Goal: Task Accomplishment & Management: Use online tool/utility

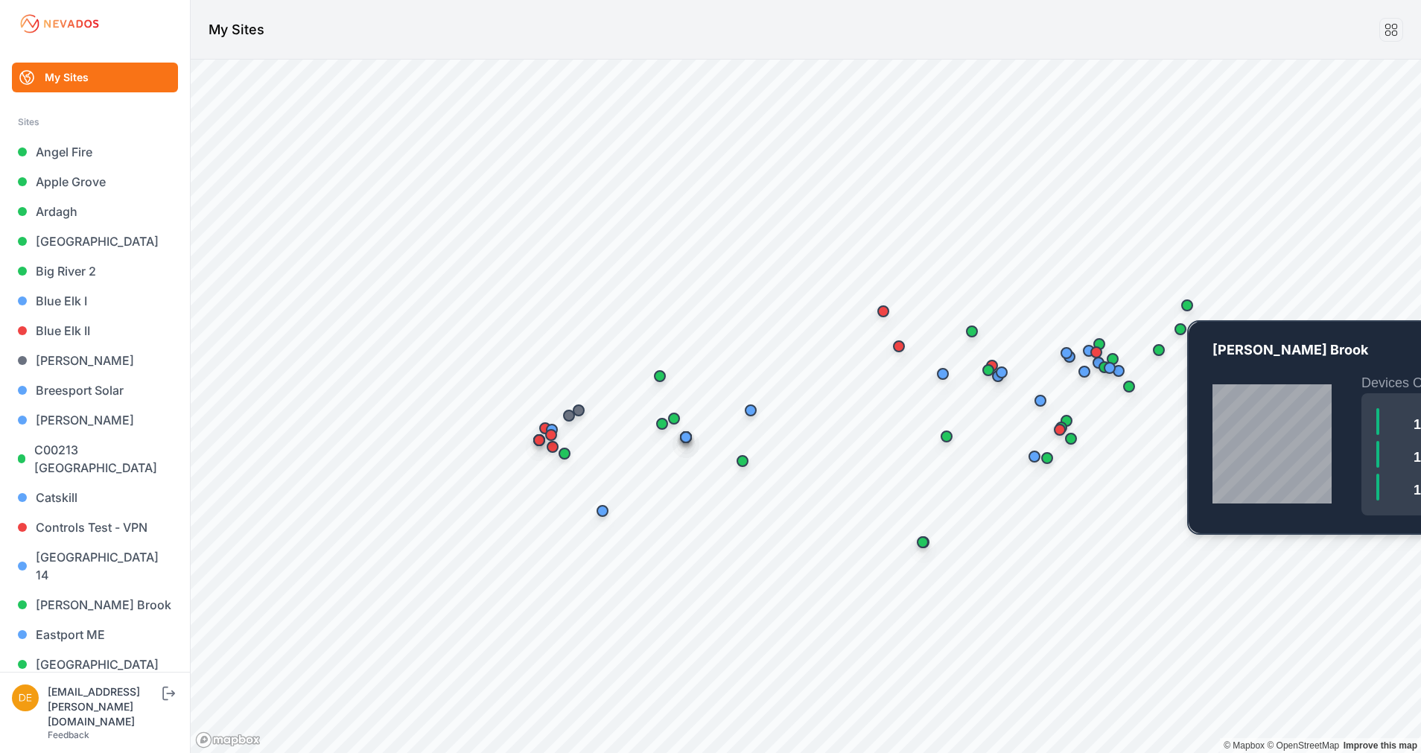
click at [1181, 299] on div "Map marker" at bounding box center [1188, 306] width 30 height 30
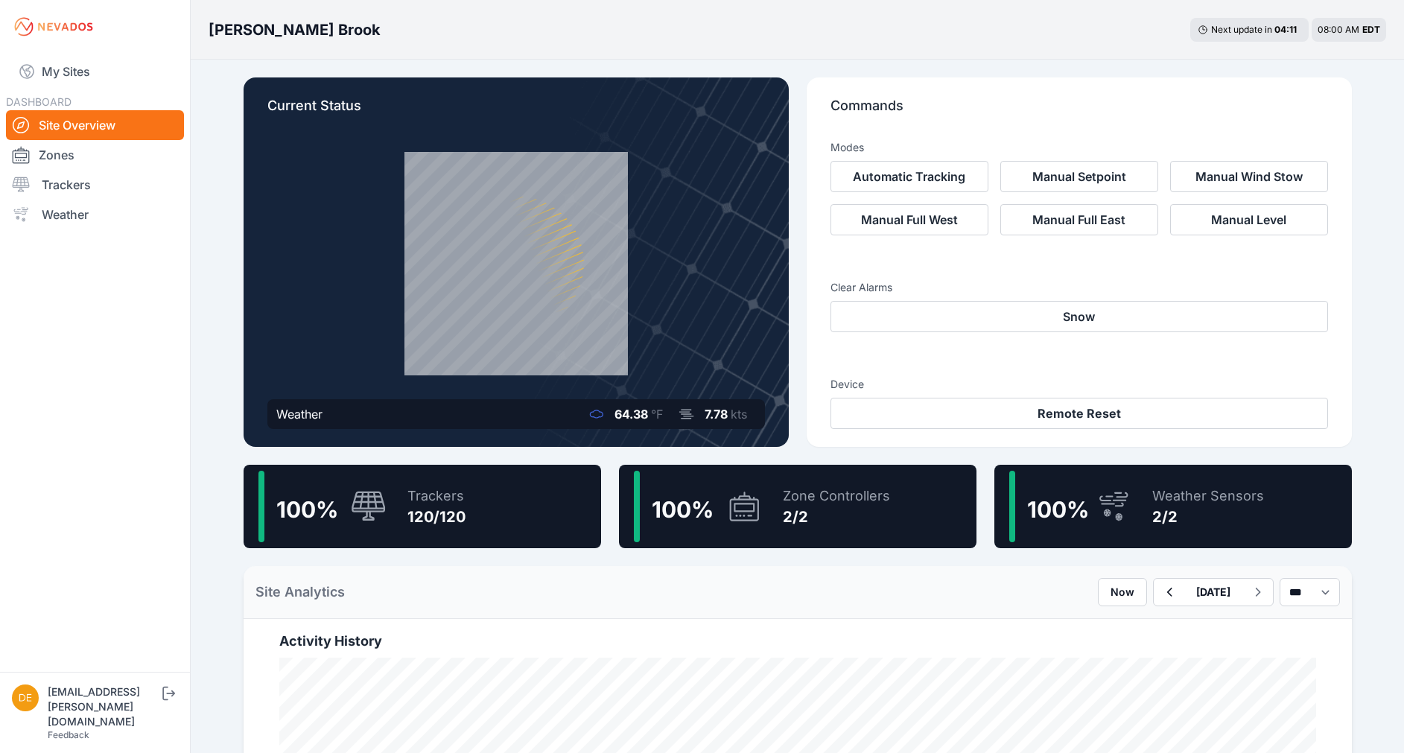
click at [408, 489] on div "Trackers" at bounding box center [437, 496] width 58 height 21
drag, startPoint x: 90, startPoint y: 70, endPoint x: 178, endPoint y: 55, distance: 89.2
click at [90, 70] on link "My Sites" at bounding box center [95, 72] width 178 height 36
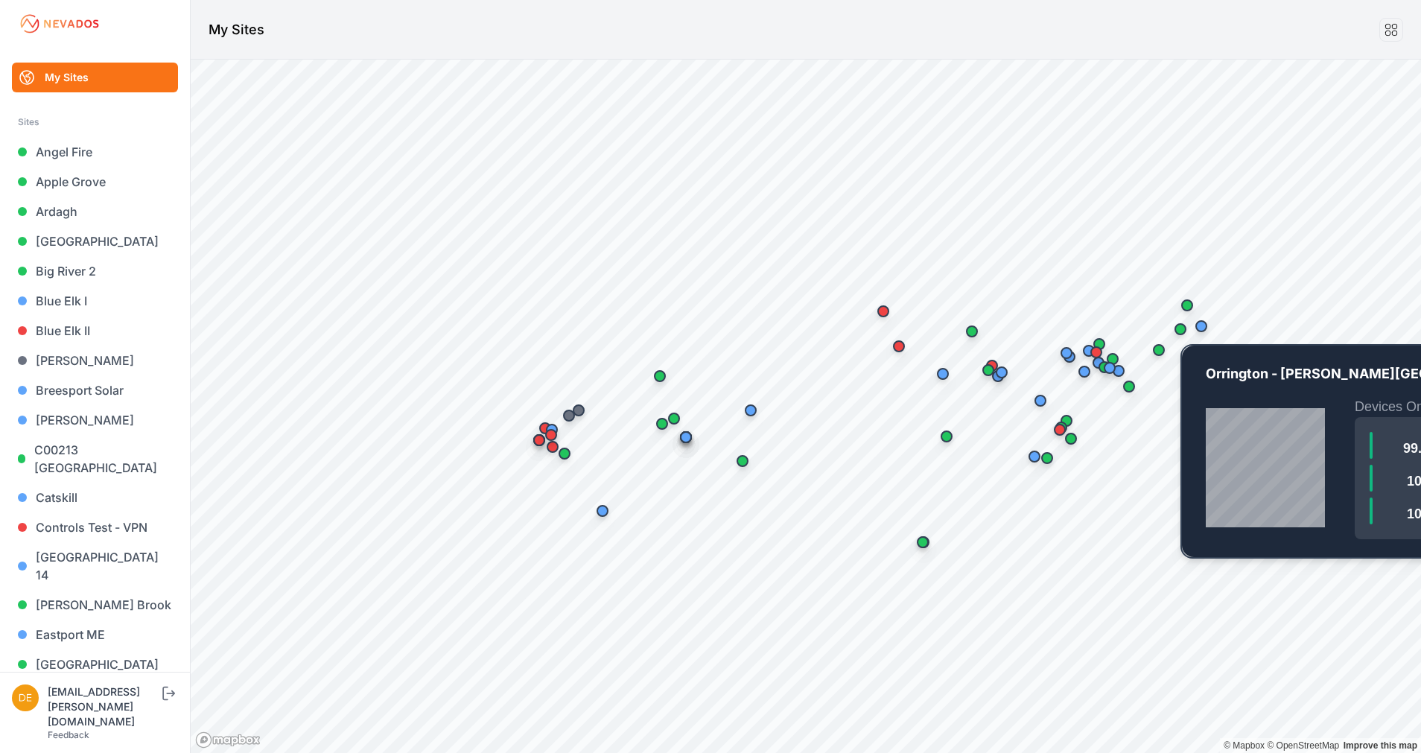
click at [1182, 332] on div "Map marker" at bounding box center [1181, 329] width 12 height 12
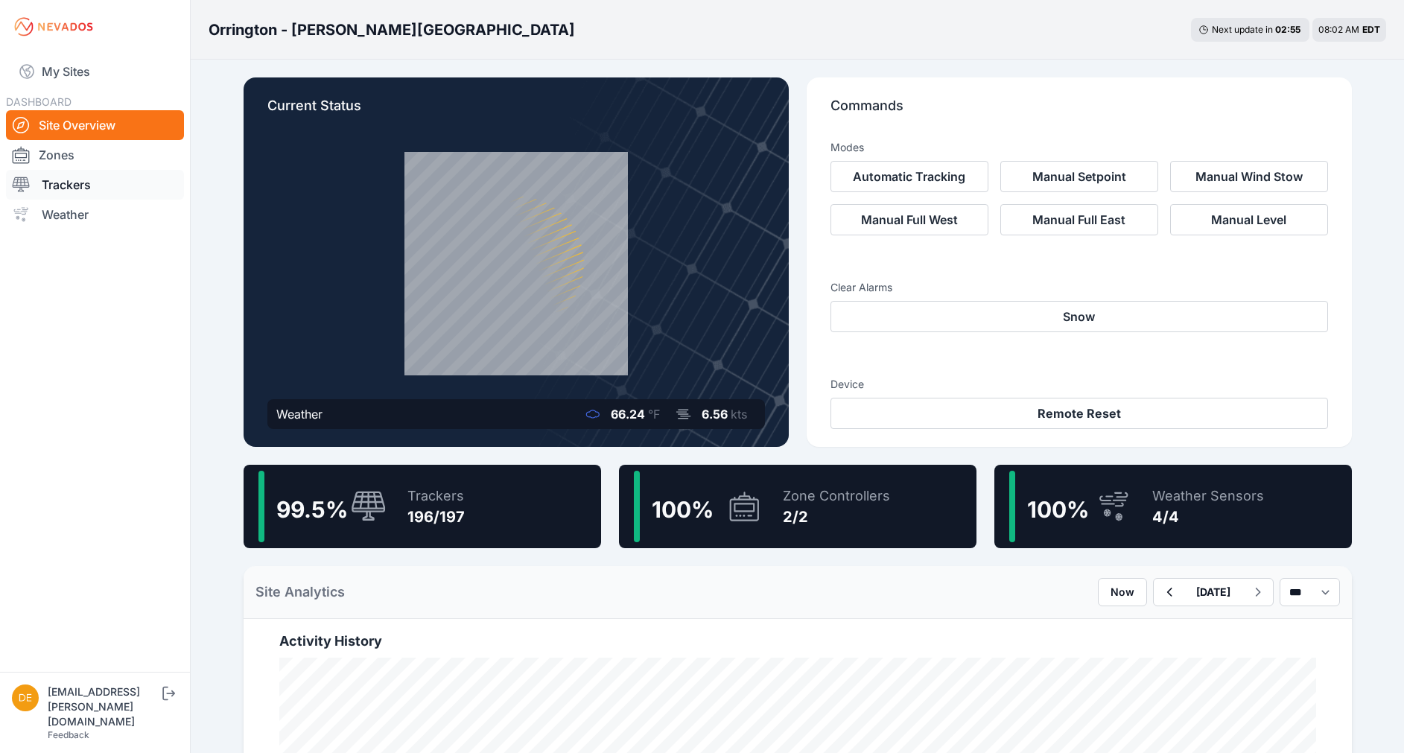
click at [63, 182] on link "Trackers" at bounding box center [95, 185] width 178 height 30
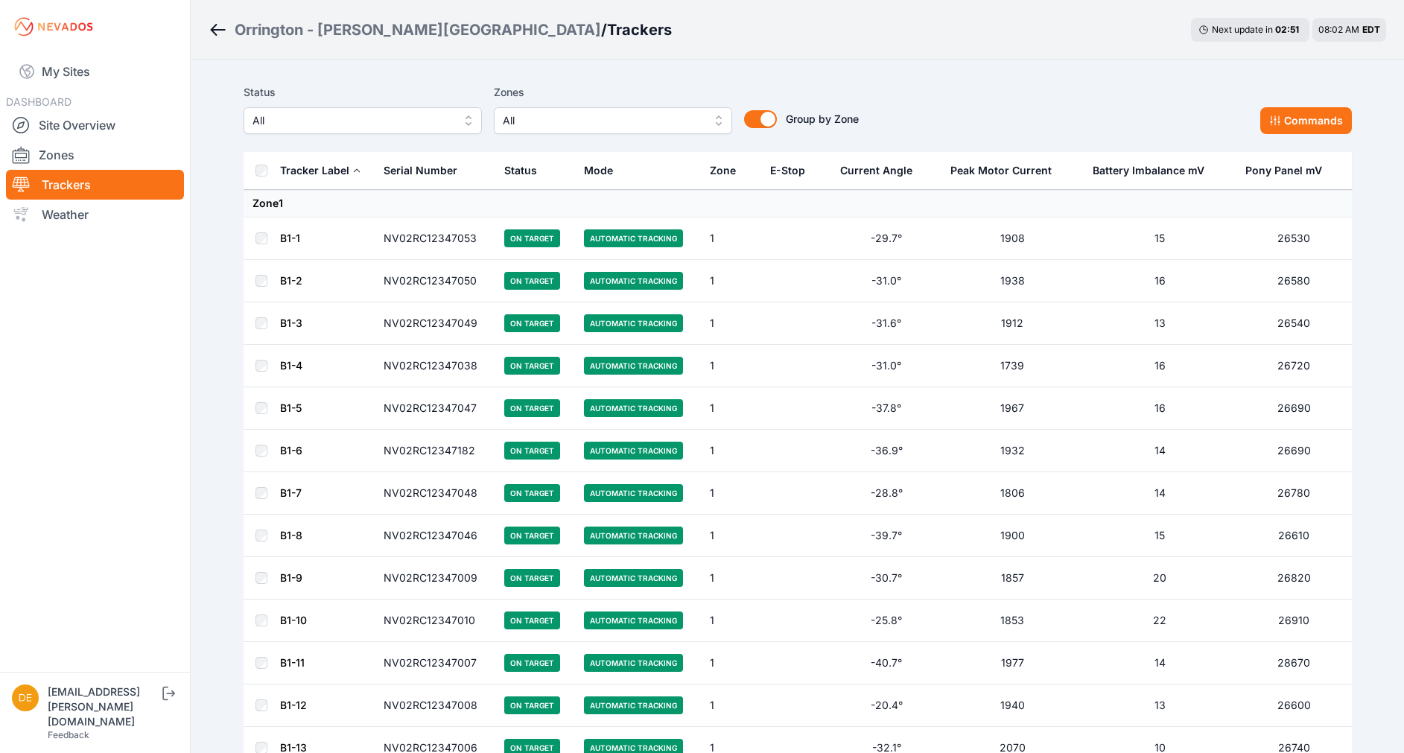
click at [285, 125] on span "All" at bounding box center [353, 121] width 200 height 18
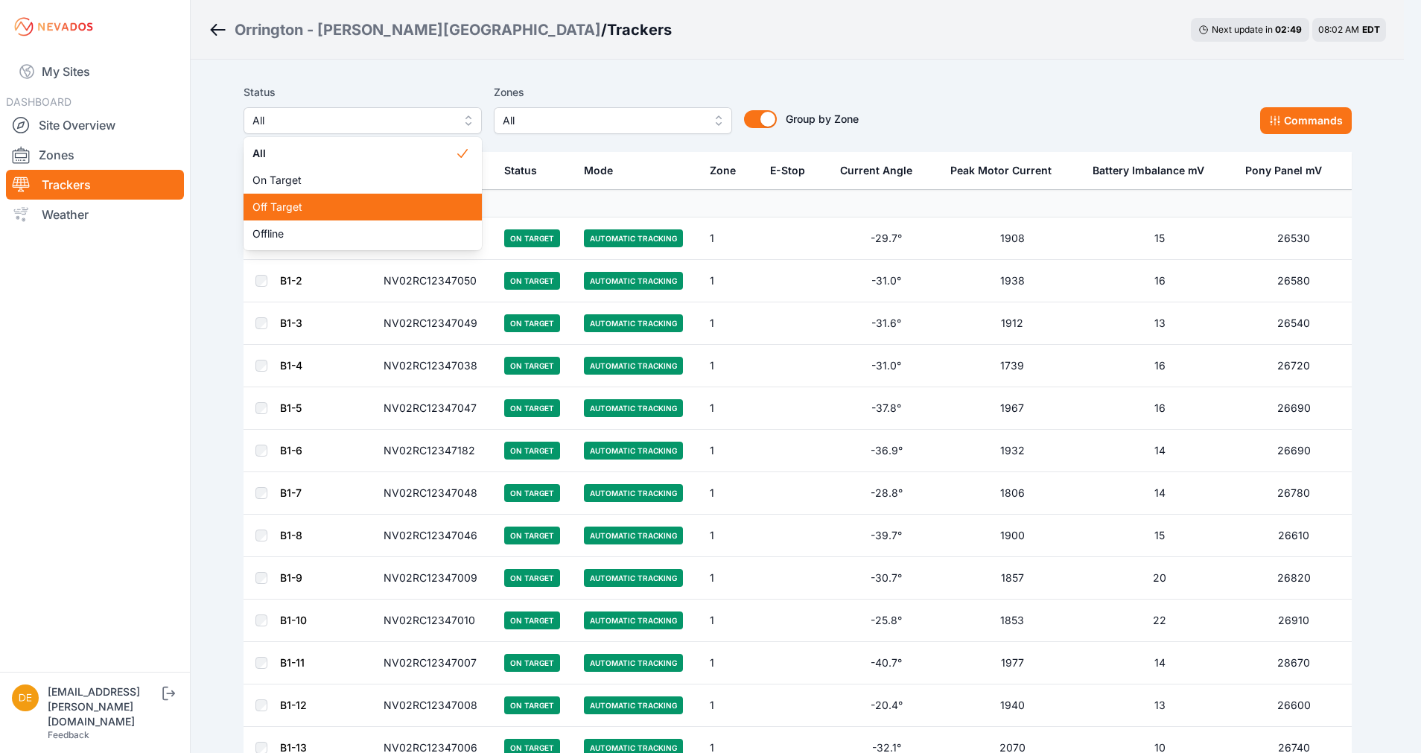
click at [276, 214] on span "Off Target" at bounding box center [354, 207] width 203 height 15
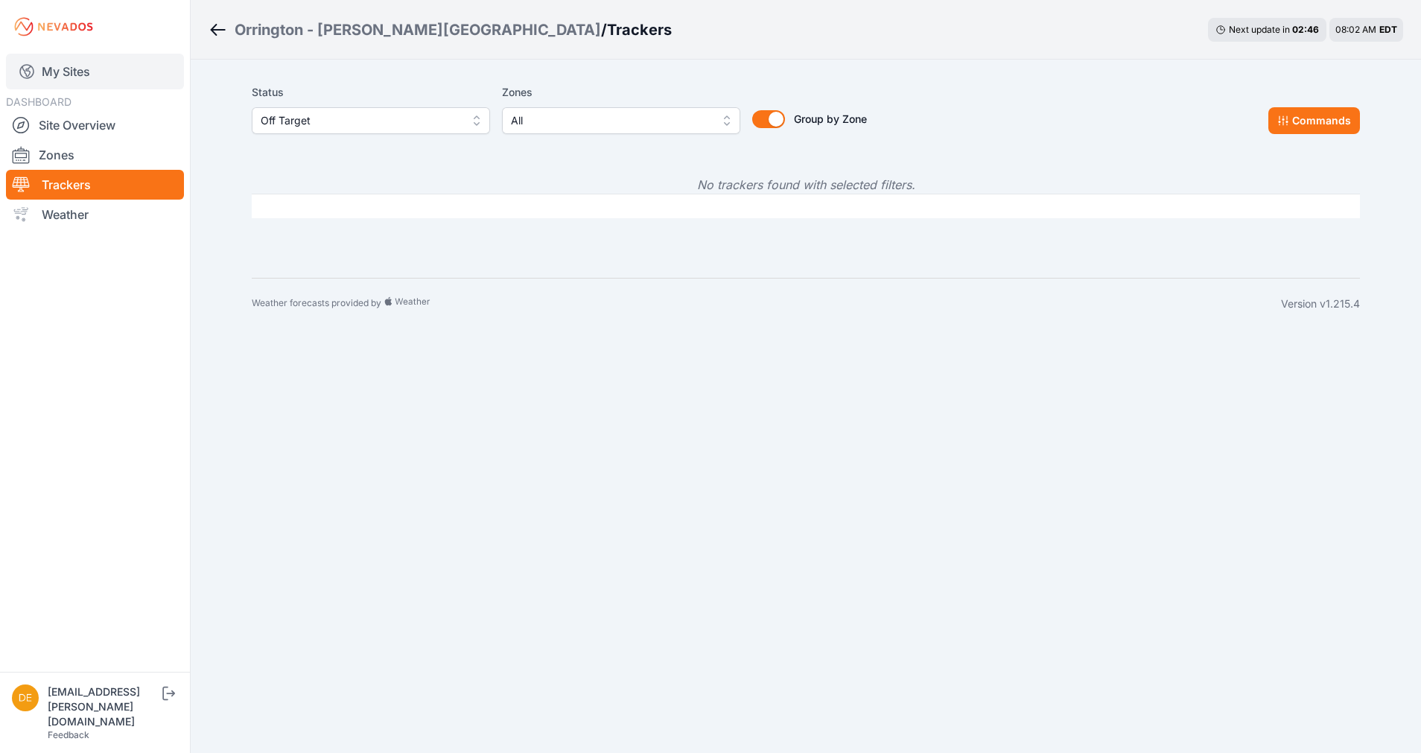
click at [80, 70] on link "My Sites" at bounding box center [95, 72] width 178 height 36
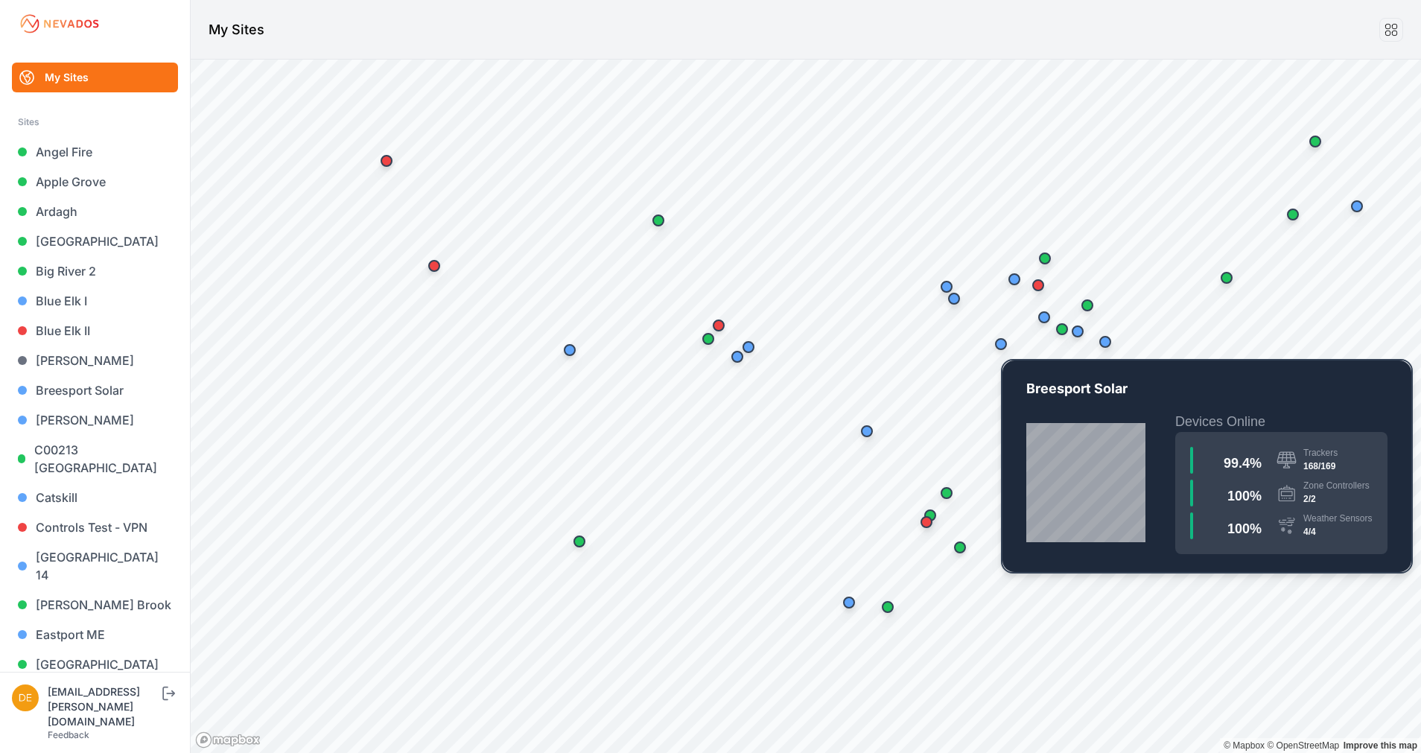
click at [1000, 352] on div "Map marker" at bounding box center [1001, 344] width 30 height 30
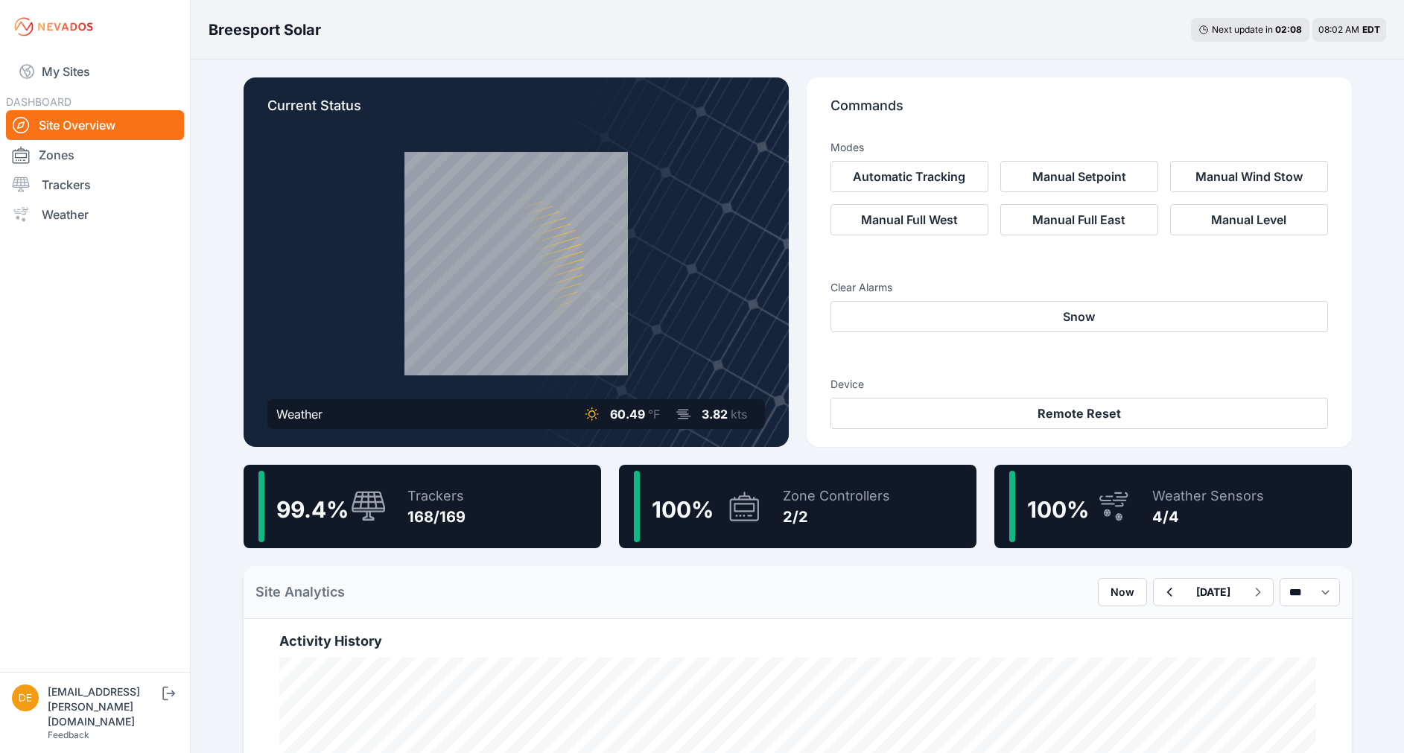
click at [354, 496] on icon at bounding box center [369, 507] width 36 height 32
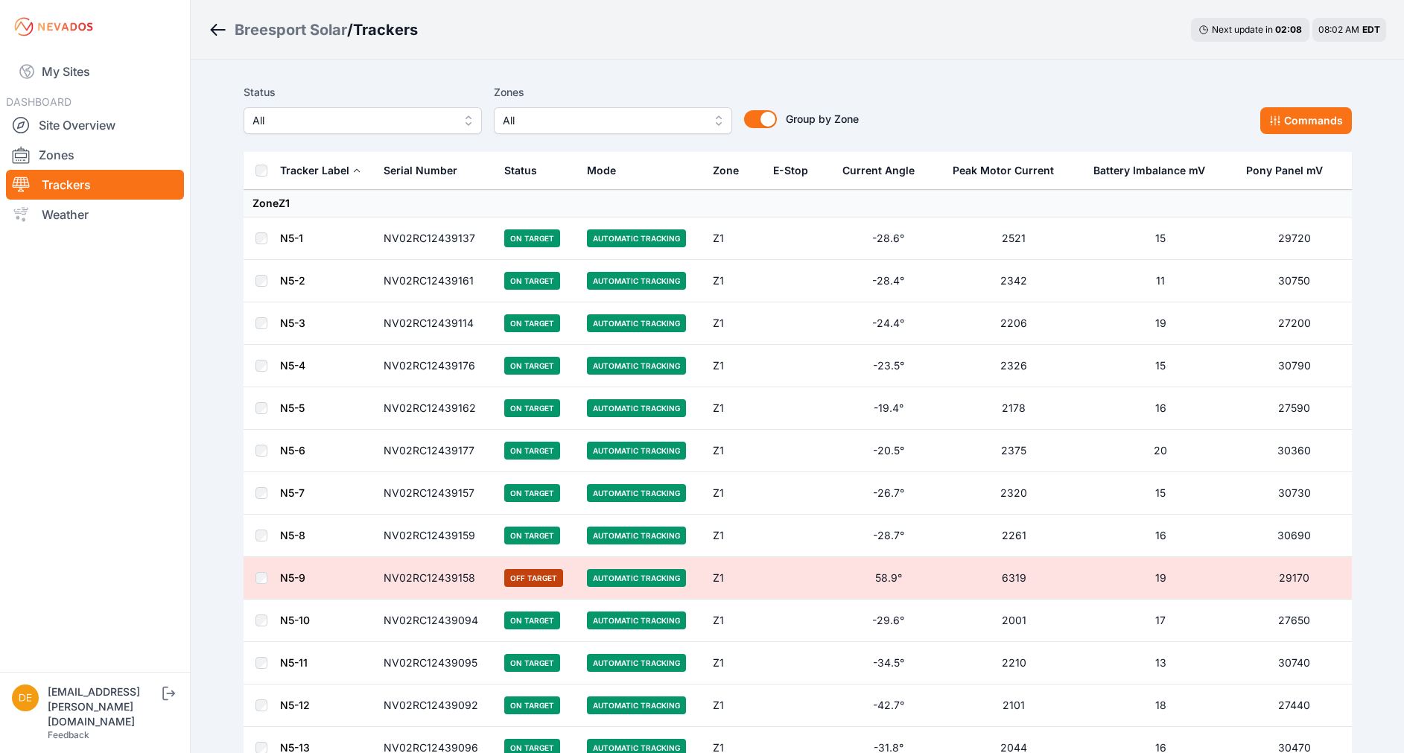
click at [414, 121] on span "All" at bounding box center [353, 121] width 200 height 18
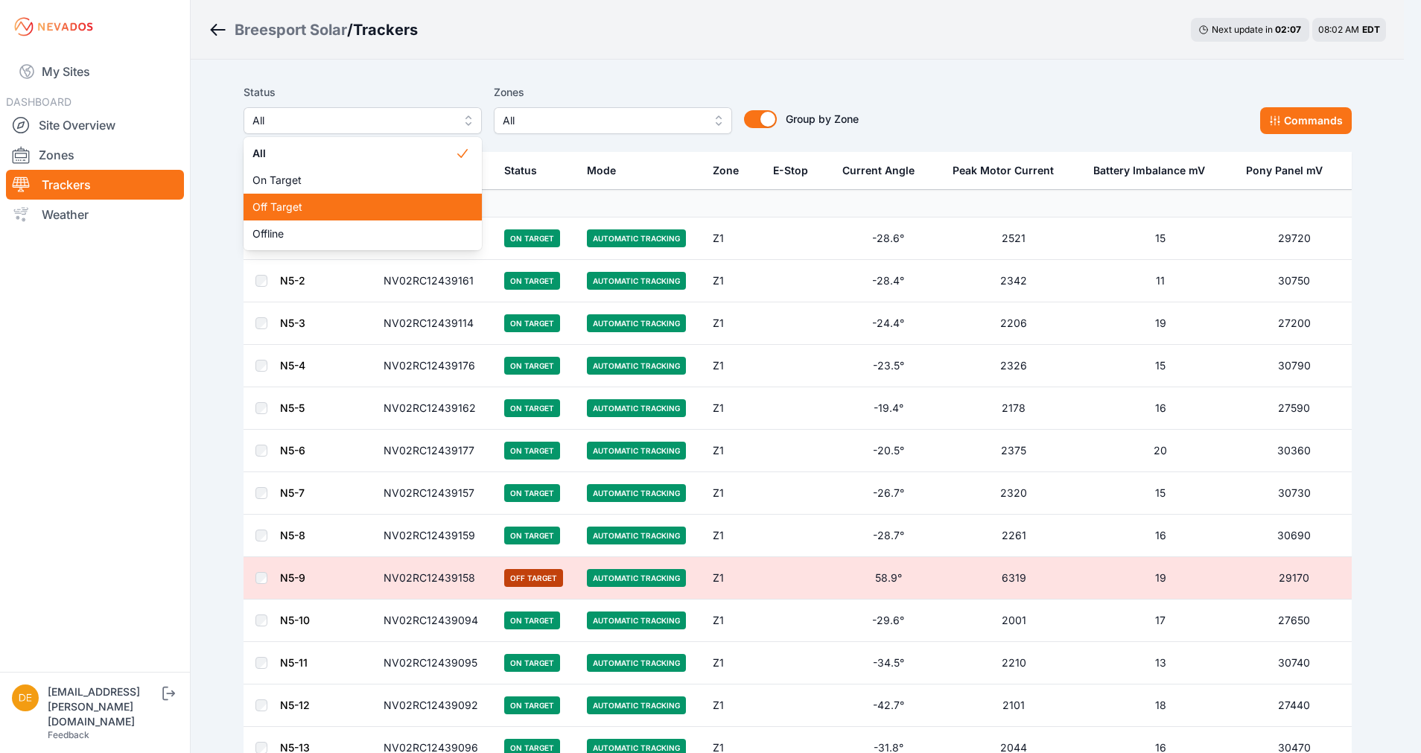
click at [289, 200] on span "Off Target" at bounding box center [354, 207] width 203 height 15
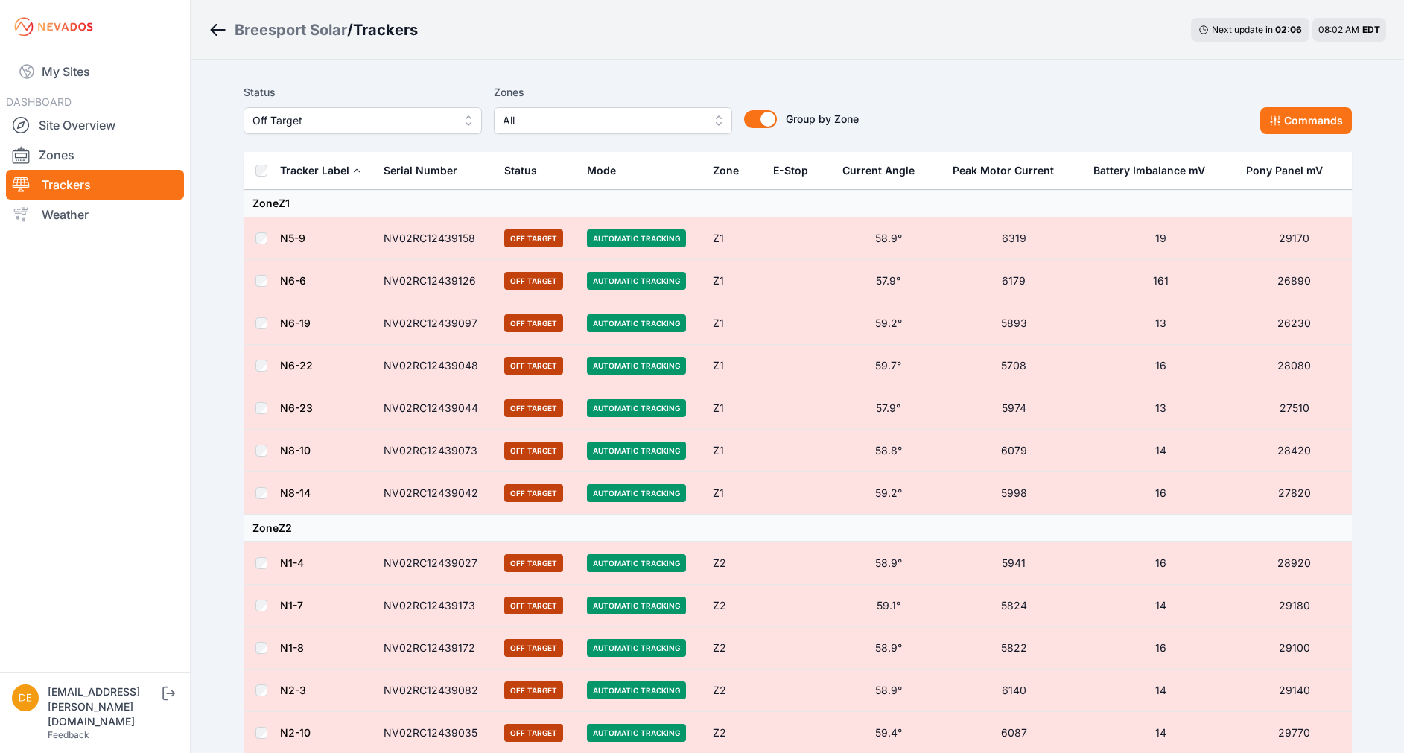
click at [675, 156] on th "Mode" at bounding box center [641, 171] width 126 height 38
click at [1302, 122] on button "Commands" at bounding box center [1307, 120] width 92 height 27
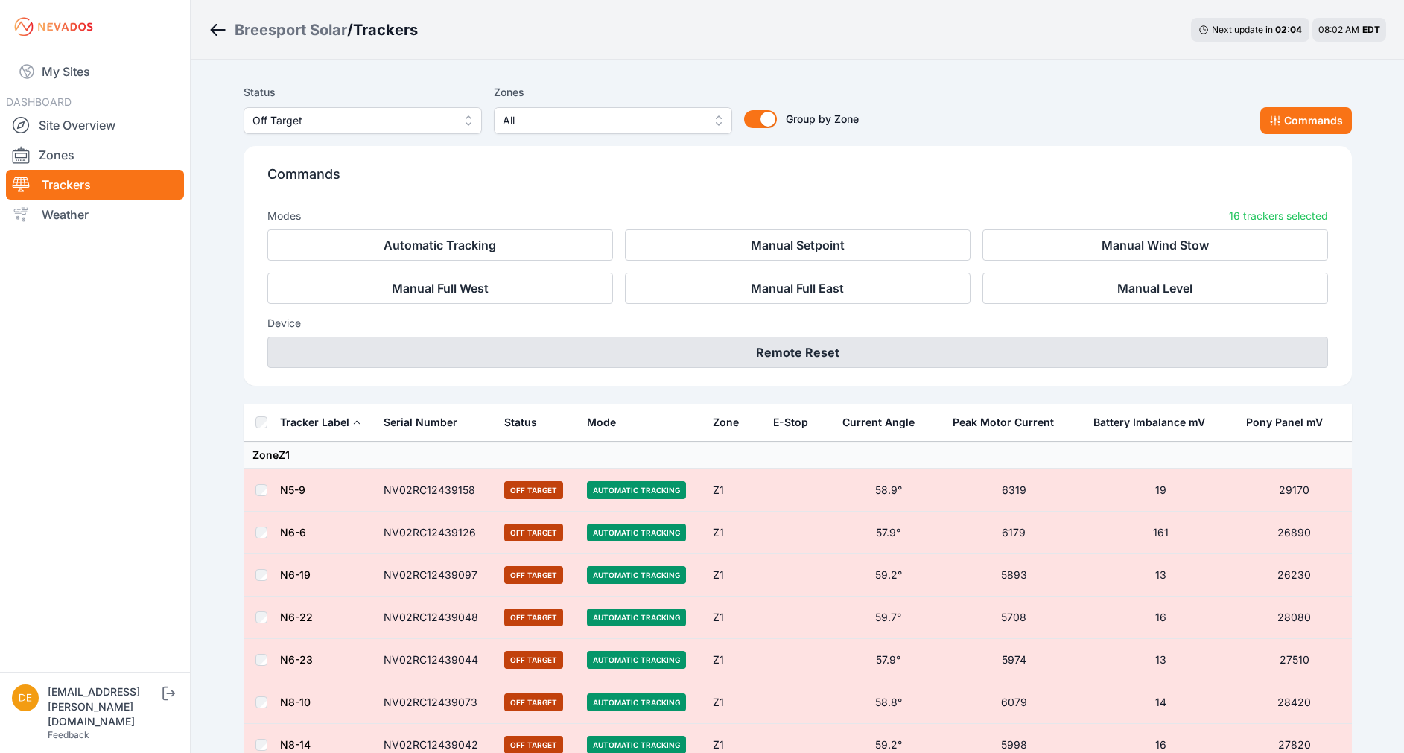
click at [824, 352] on button "Remote Reset" at bounding box center [797, 352] width 1061 height 31
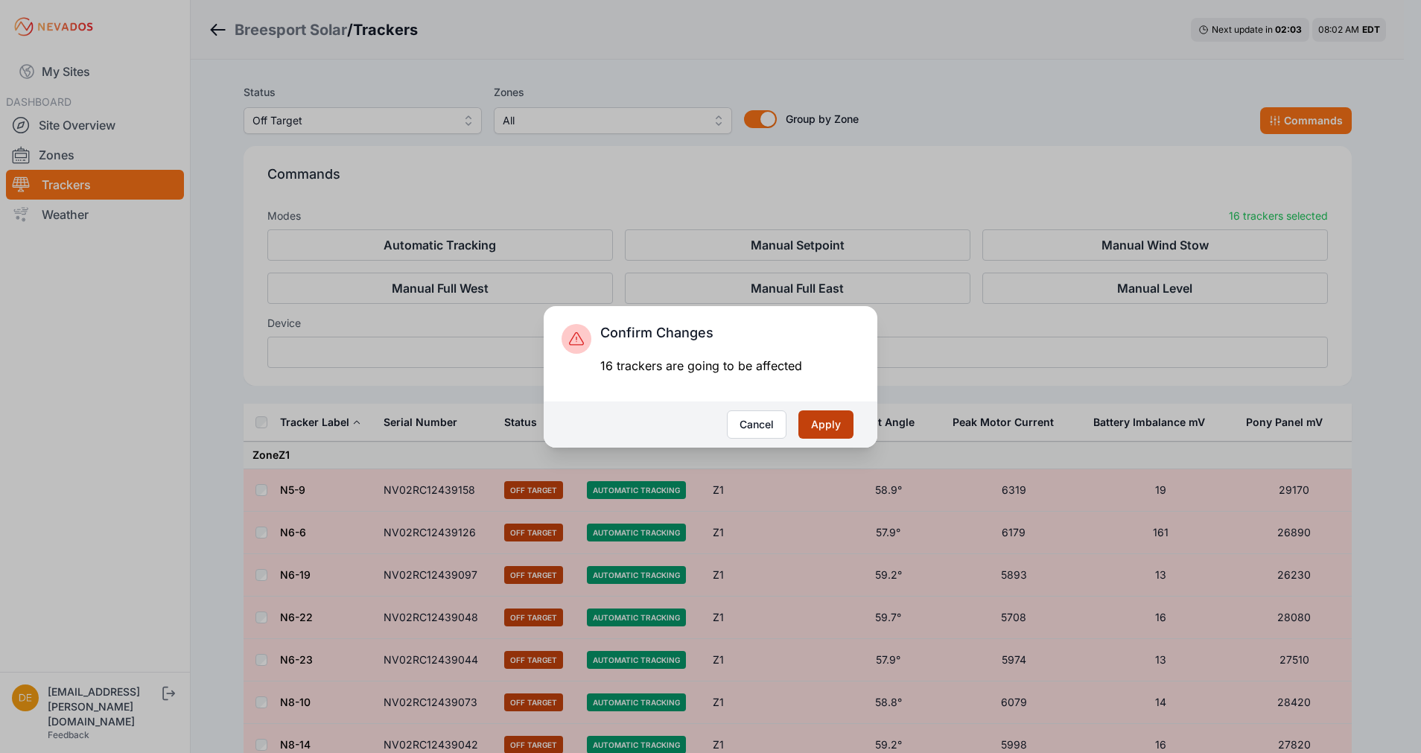
click at [834, 424] on button "Apply" at bounding box center [826, 424] width 55 height 28
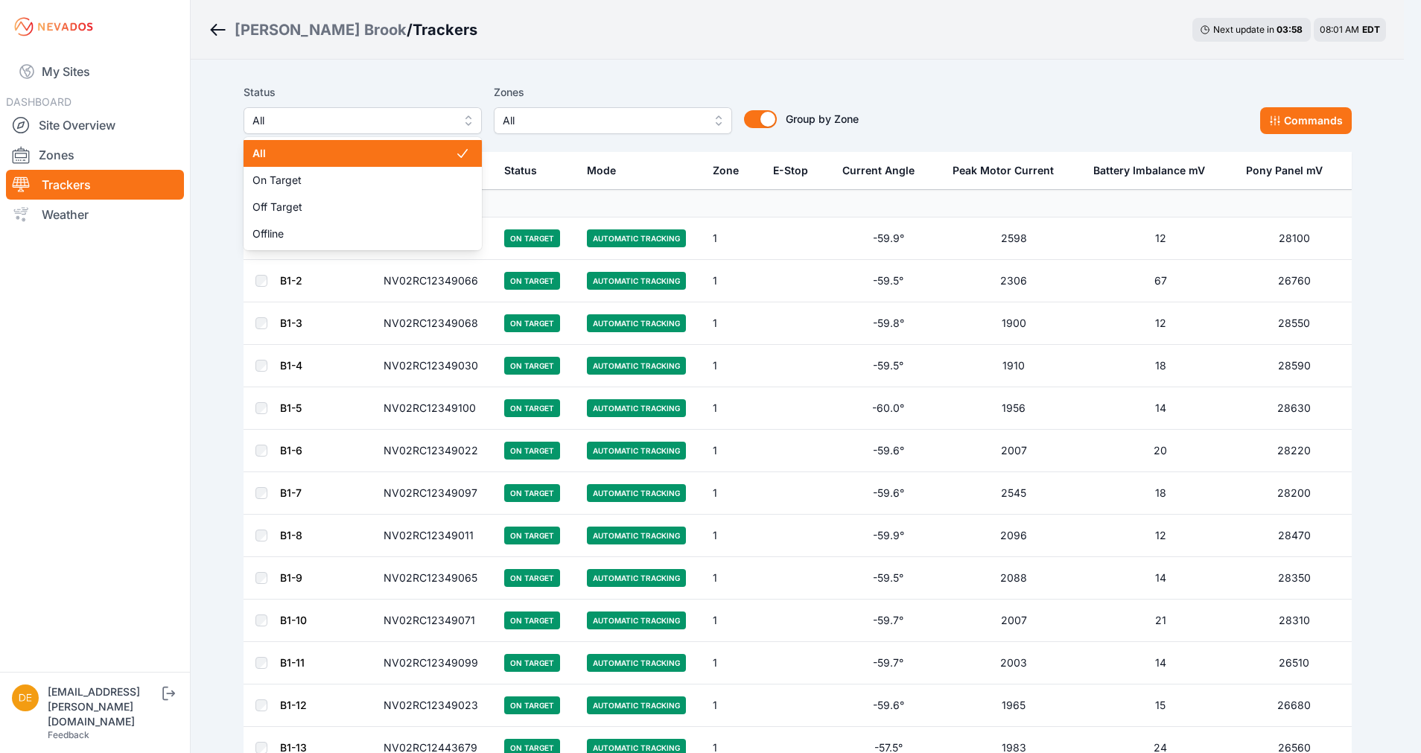
click at [320, 123] on span "All" at bounding box center [353, 121] width 200 height 18
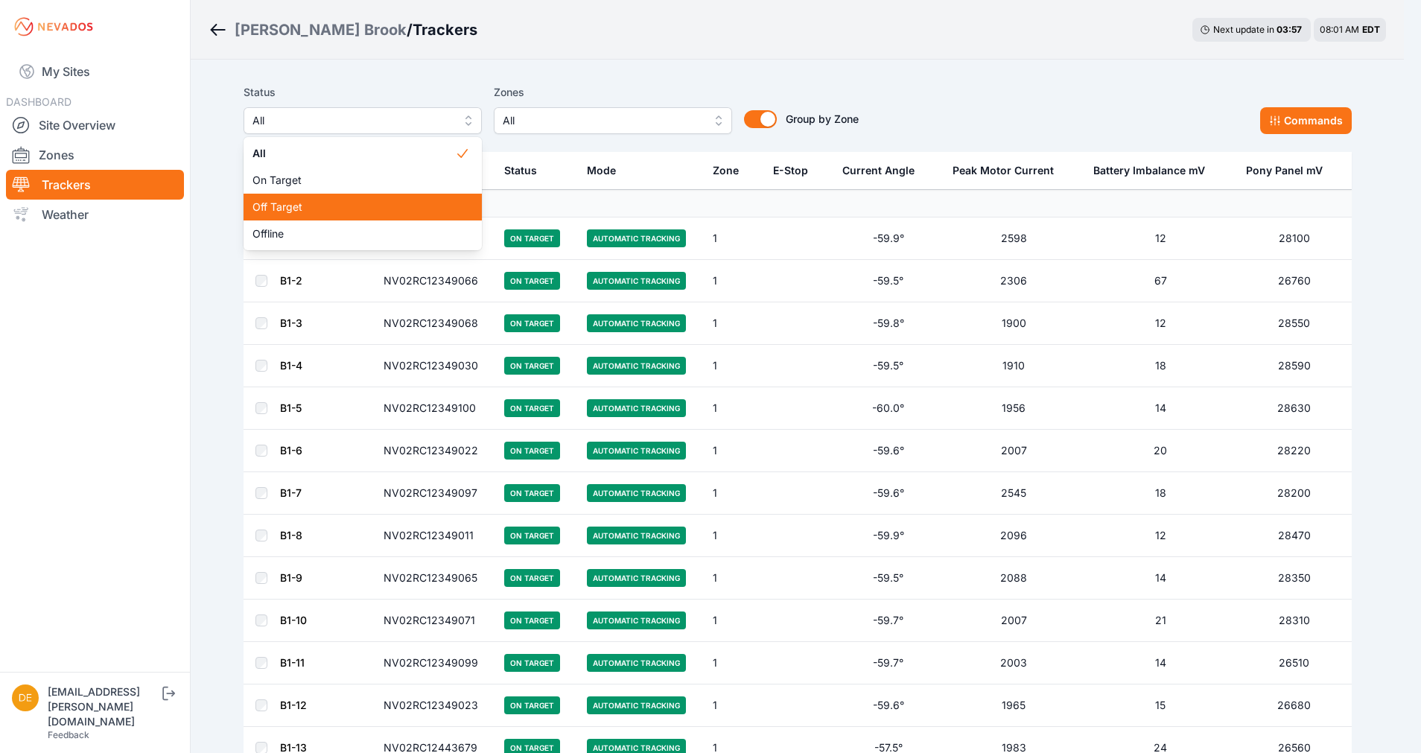
click at [306, 200] on span "Off Target" at bounding box center [354, 207] width 203 height 15
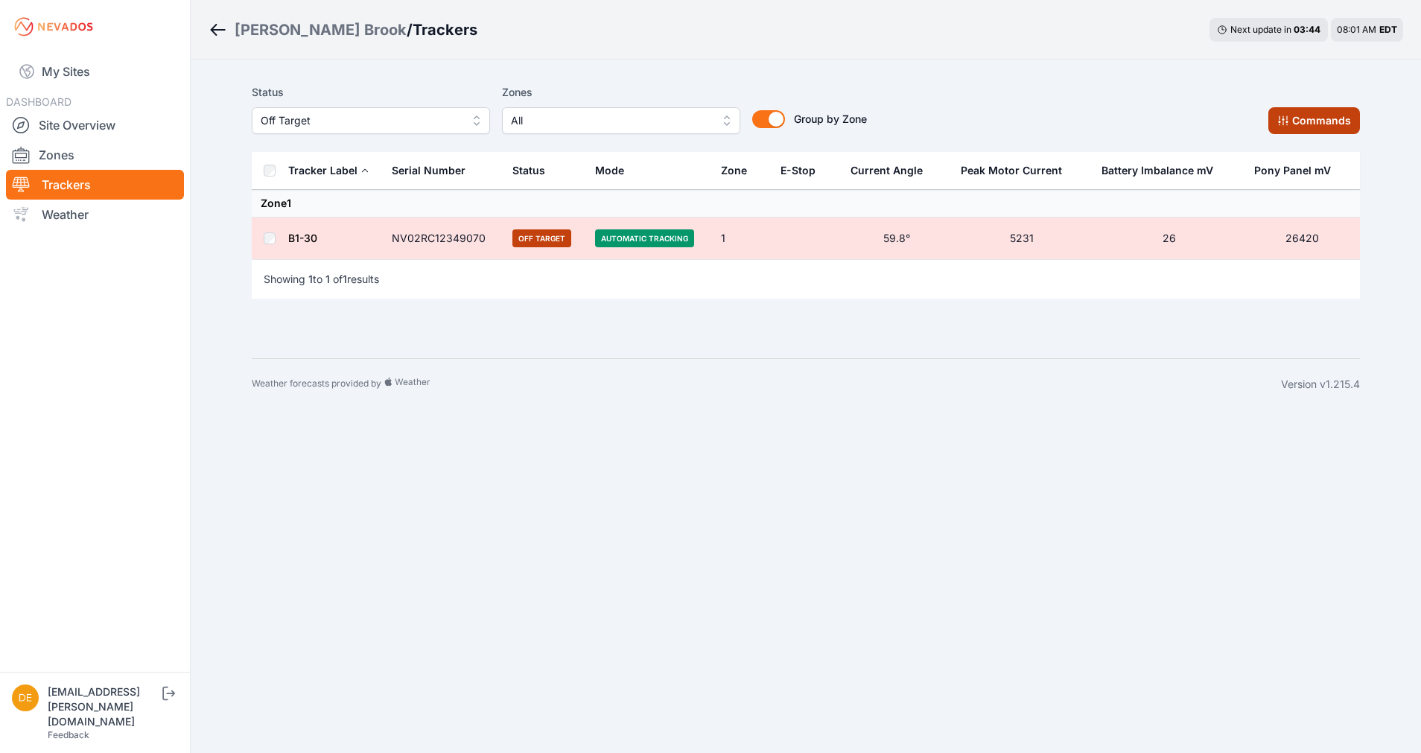
click at [1312, 110] on button "Commands" at bounding box center [1315, 120] width 92 height 27
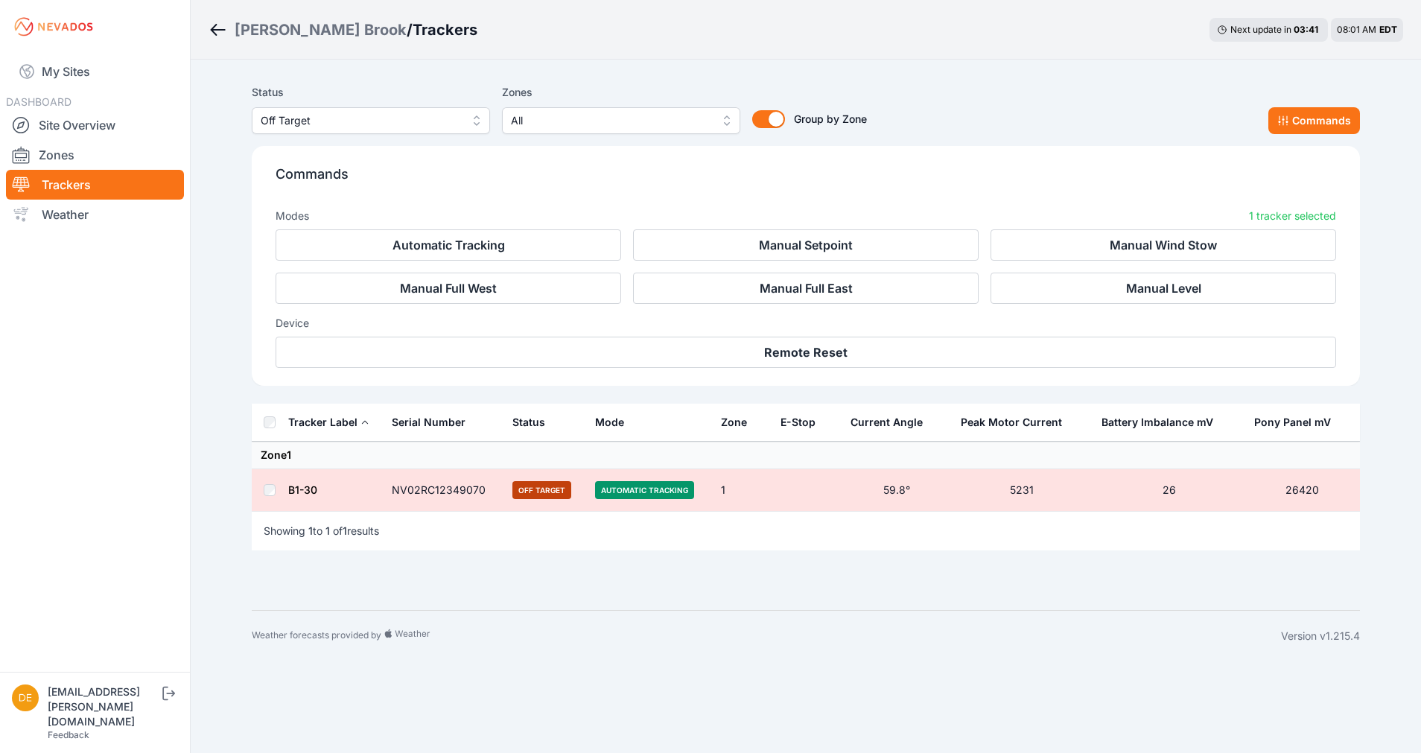
click at [343, 127] on span "Off Target" at bounding box center [361, 121] width 200 height 18
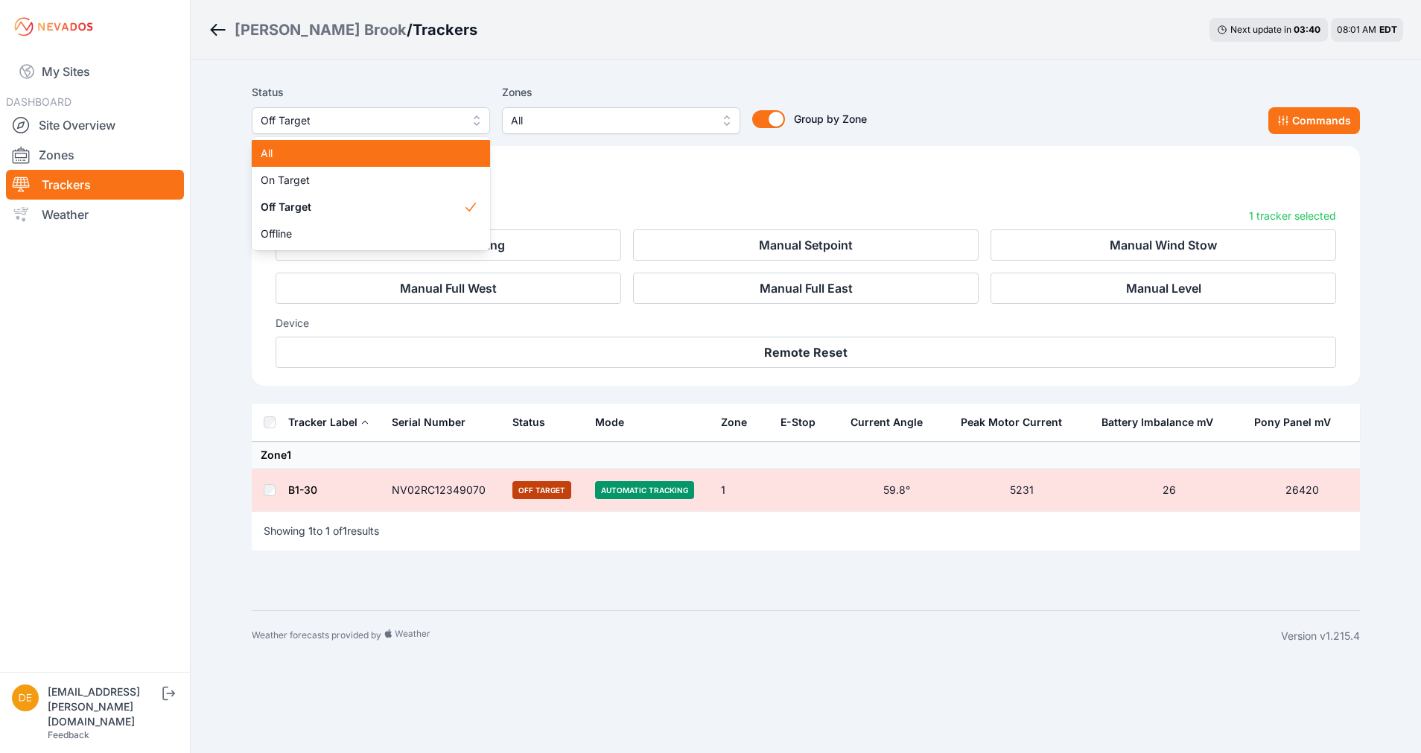
click at [312, 147] on span "All" at bounding box center [362, 153] width 203 height 15
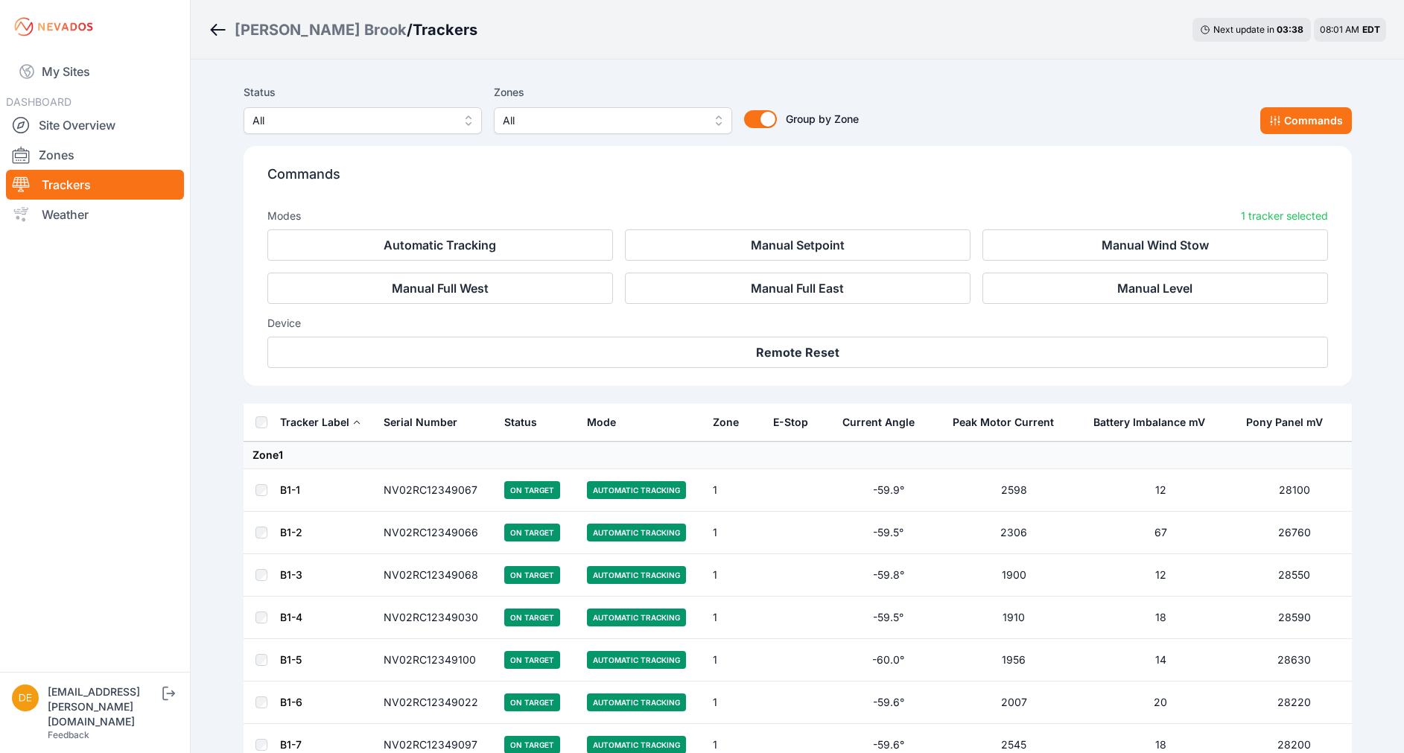
click at [332, 131] on button "All" at bounding box center [363, 120] width 238 height 27
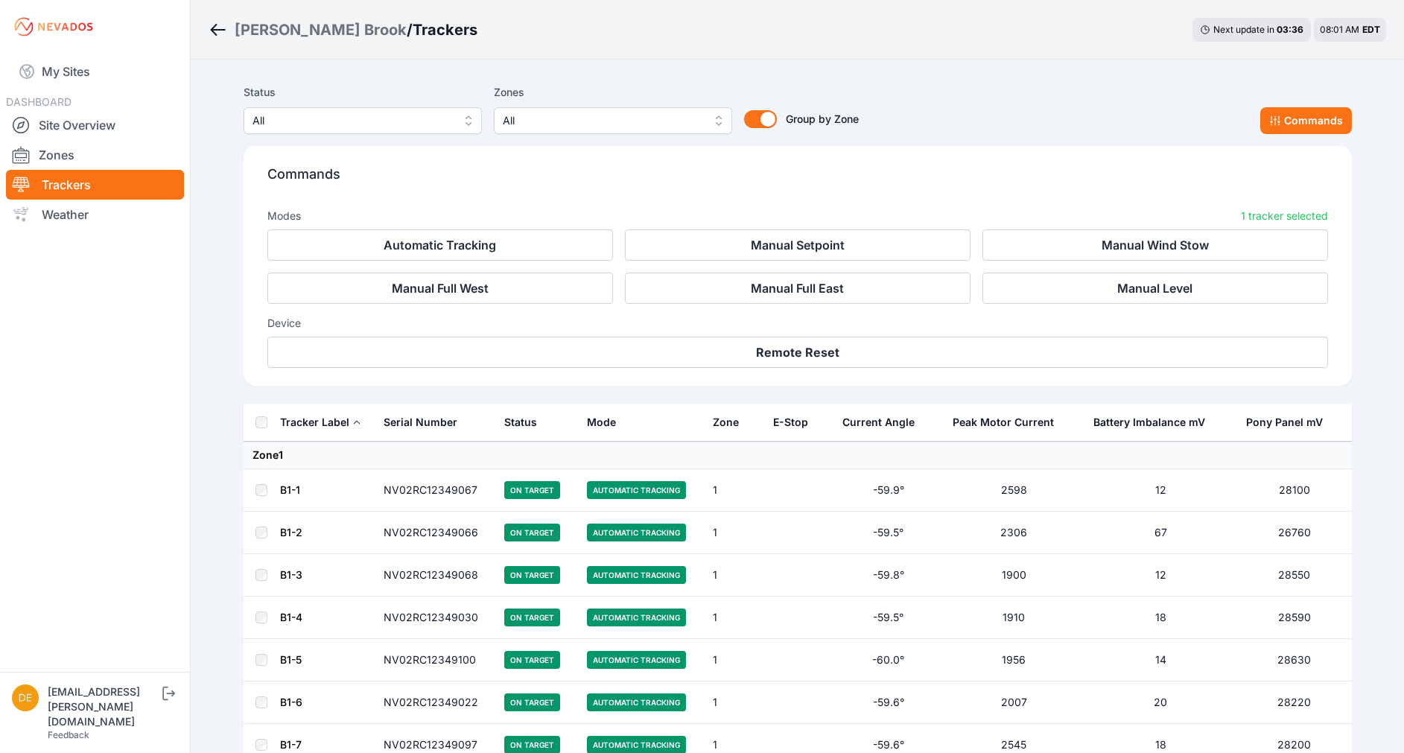
click at [390, 126] on span "All" at bounding box center [361, 121] width 200 height 18
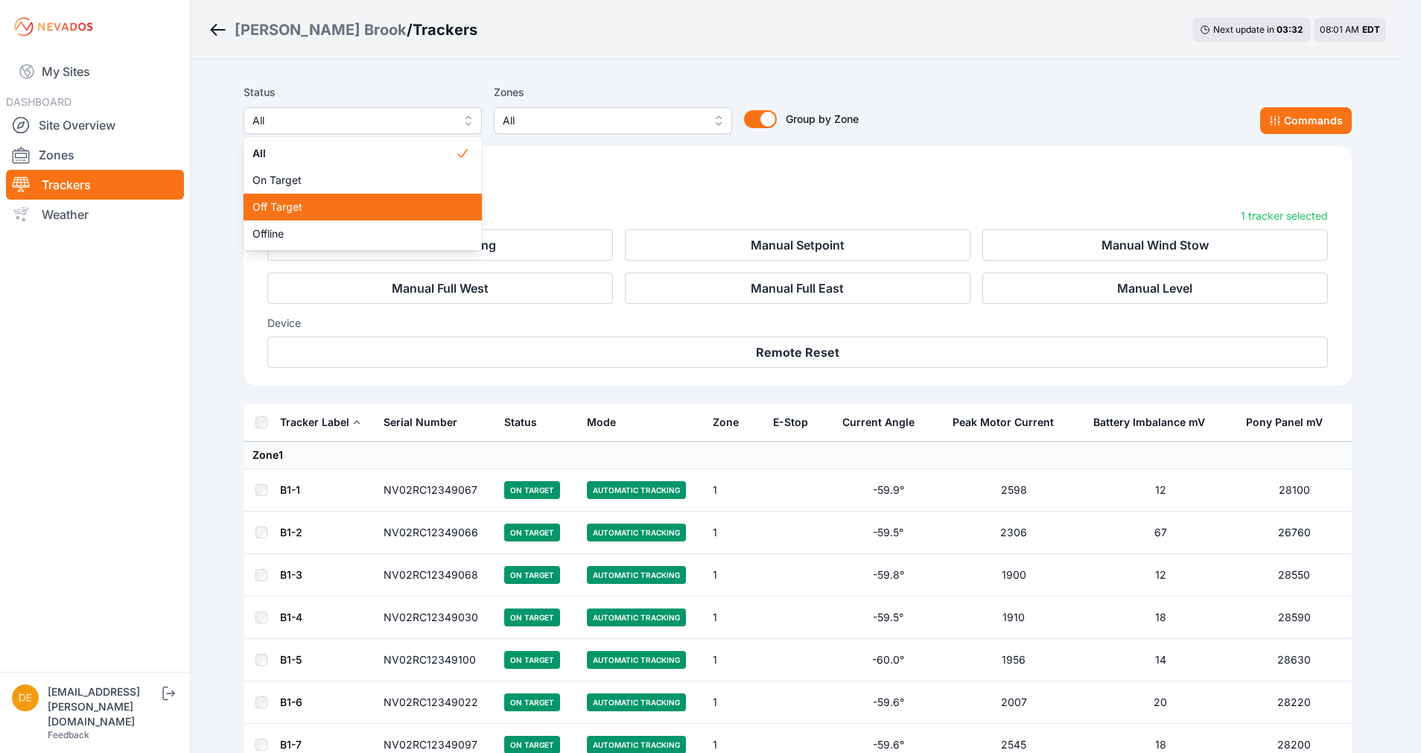
click at [337, 200] on span "Off Target" at bounding box center [354, 207] width 203 height 15
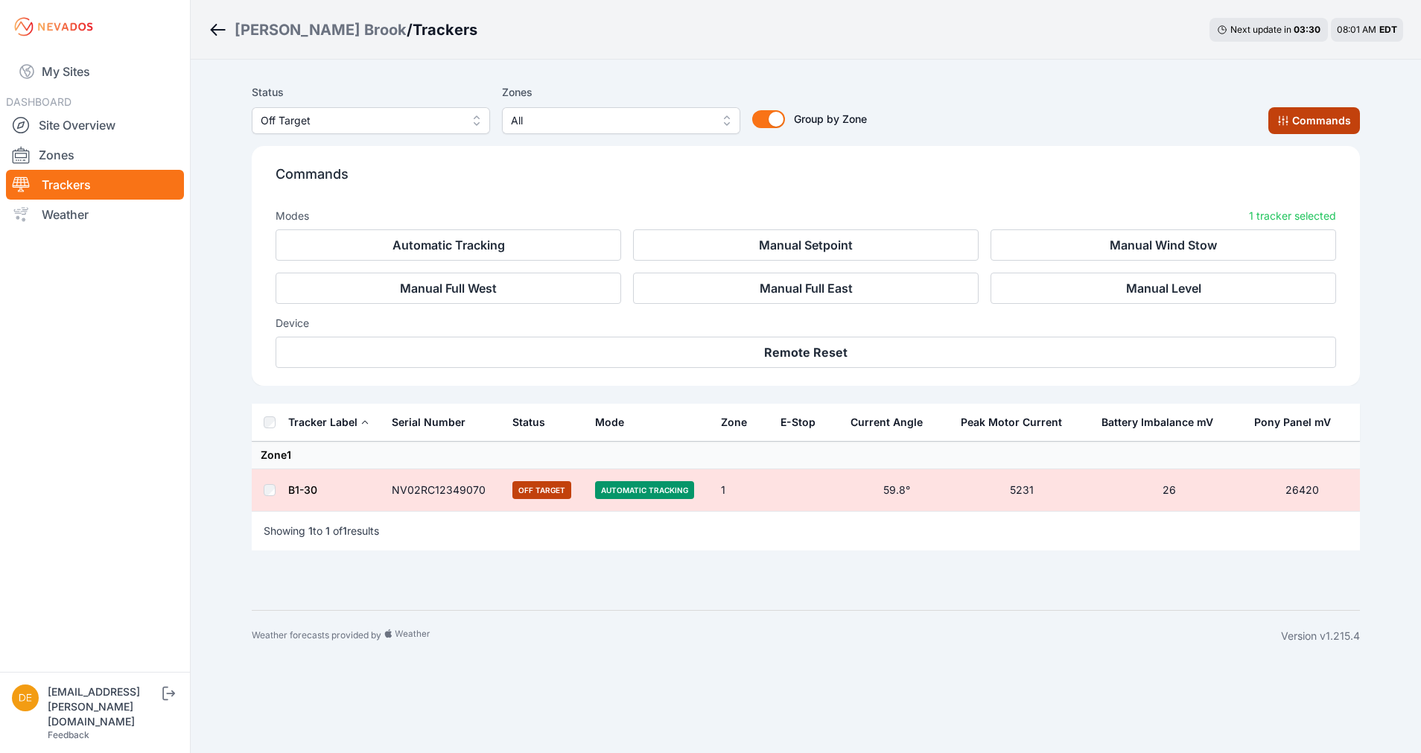
click at [1321, 123] on button "Commands" at bounding box center [1315, 120] width 92 height 27
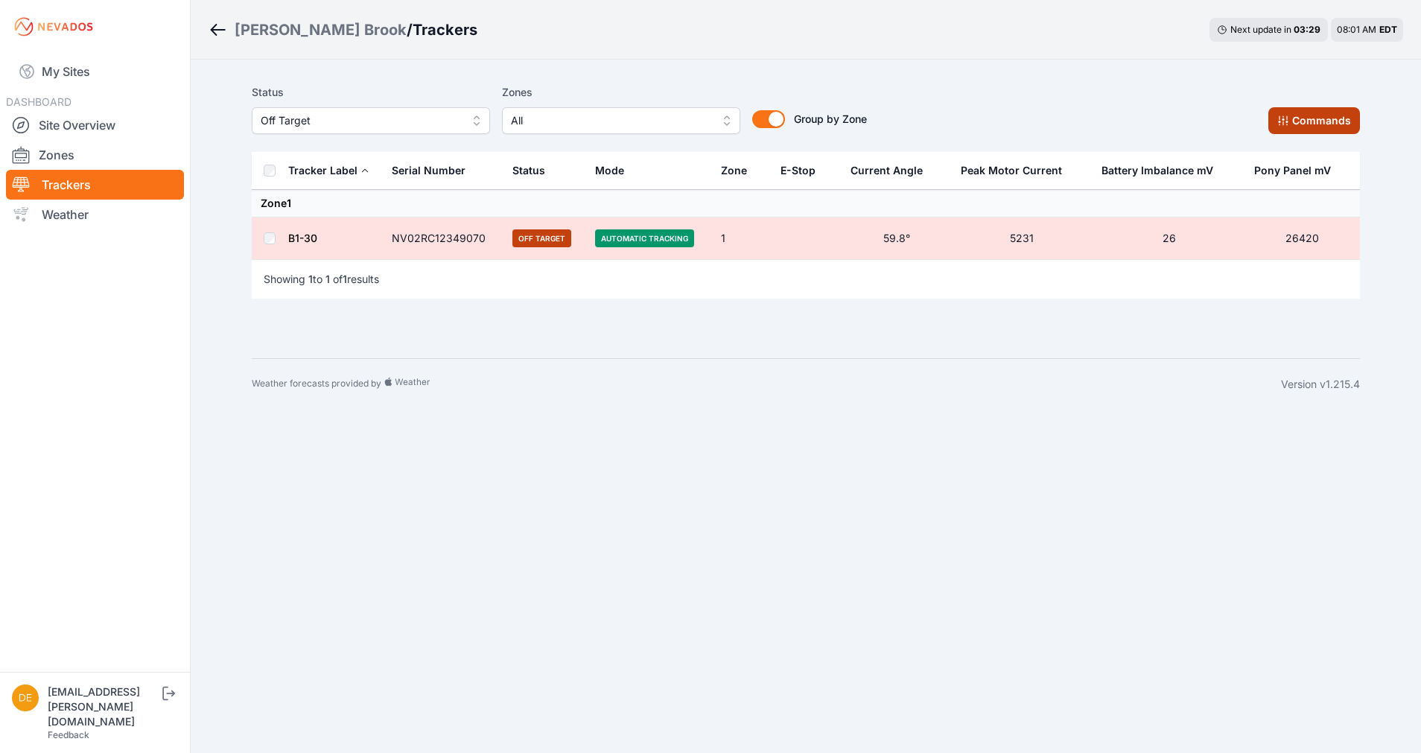
click at [1321, 123] on button "Commands" at bounding box center [1315, 120] width 92 height 27
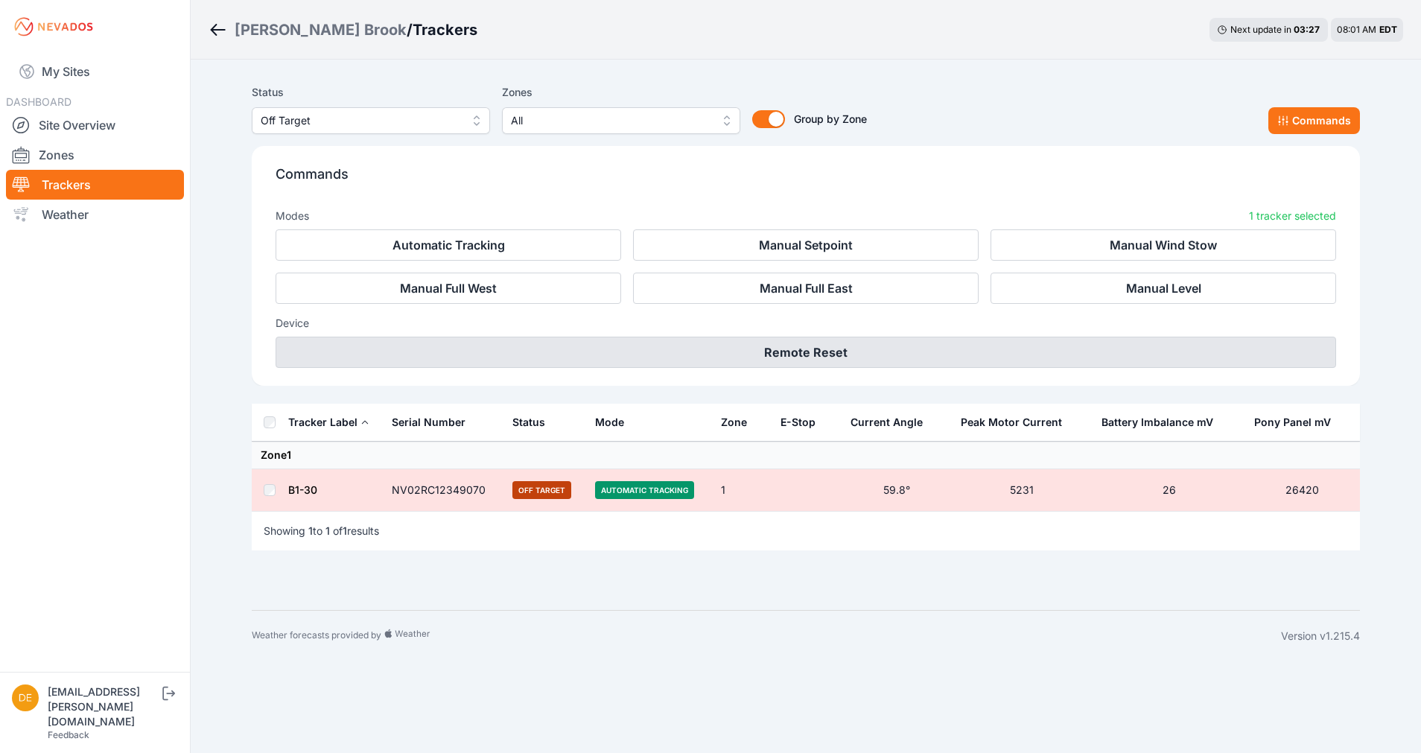
click at [786, 358] on button "Remote Reset" at bounding box center [806, 352] width 1061 height 31
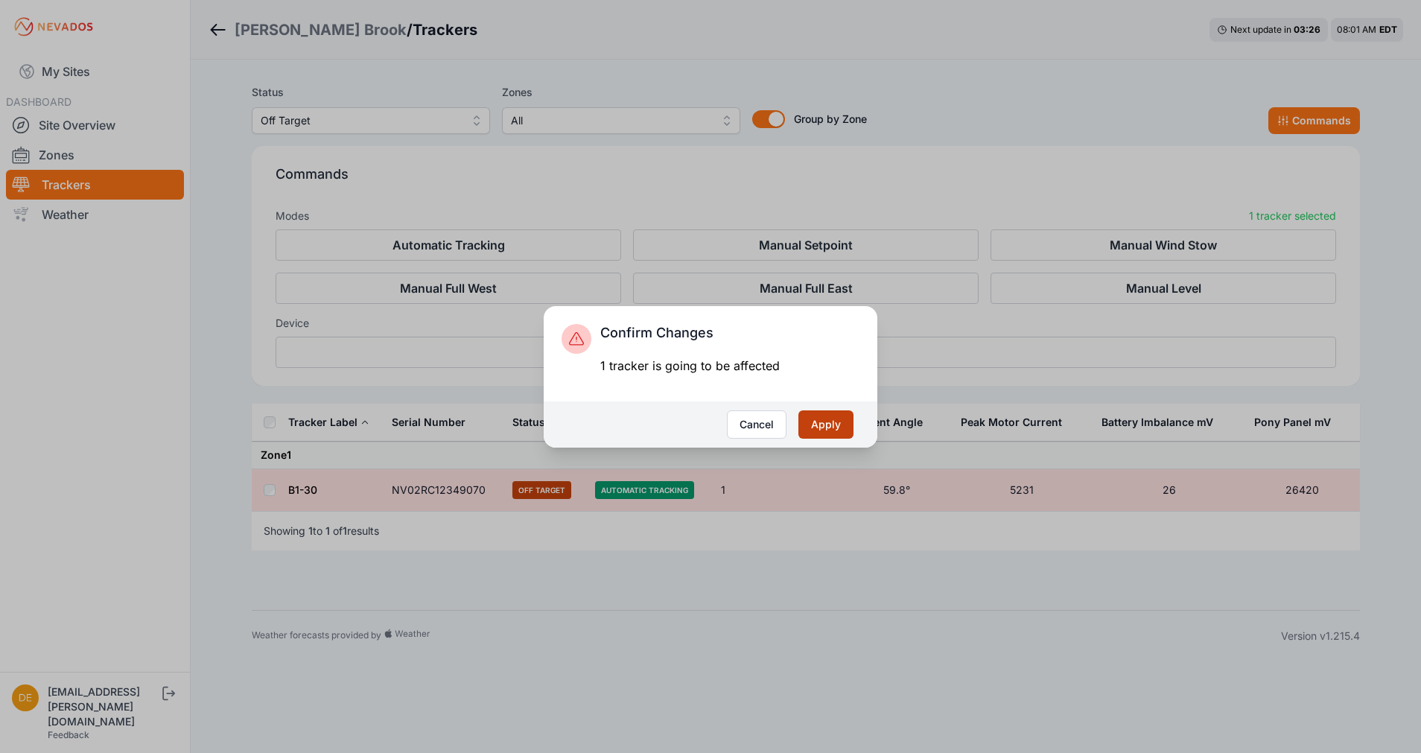
click at [818, 428] on button "Apply" at bounding box center [826, 424] width 55 height 28
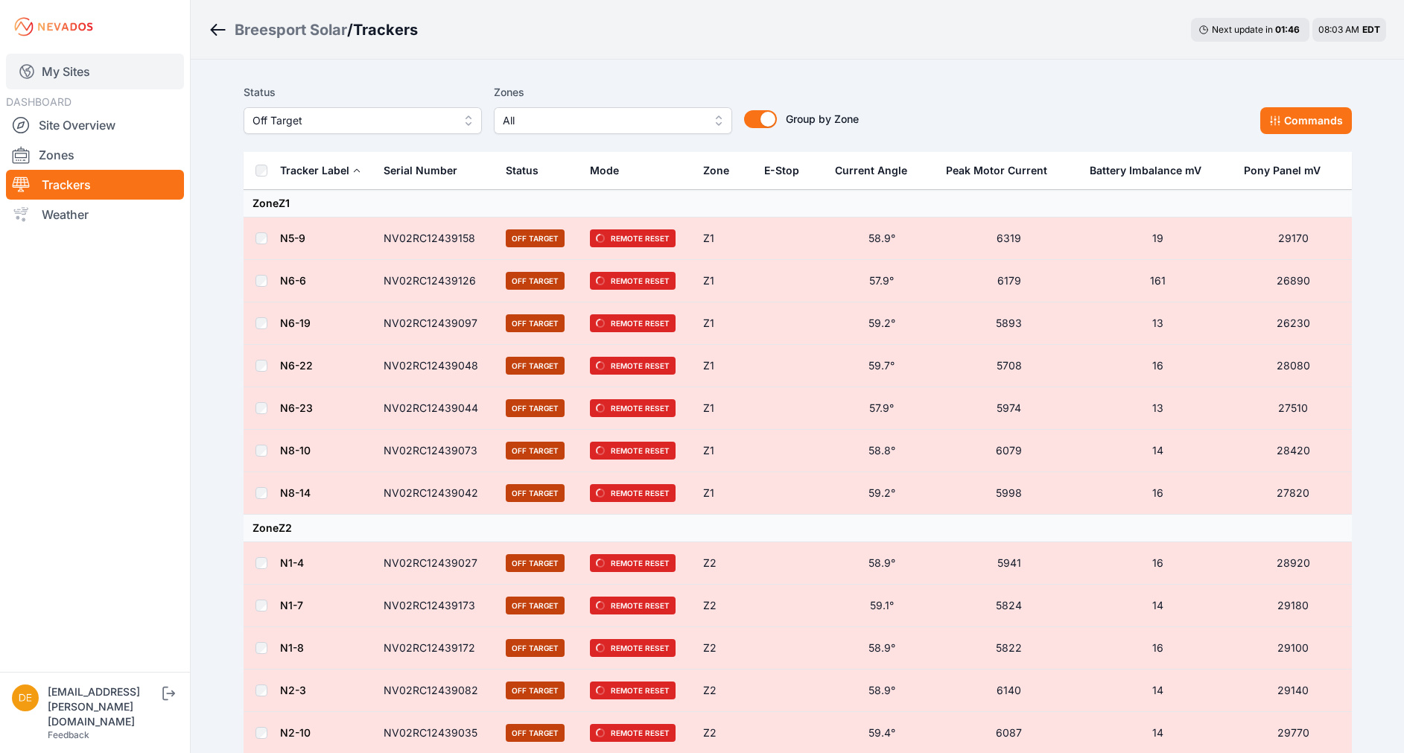
click at [121, 80] on link "My Sites" at bounding box center [95, 72] width 178 height 36
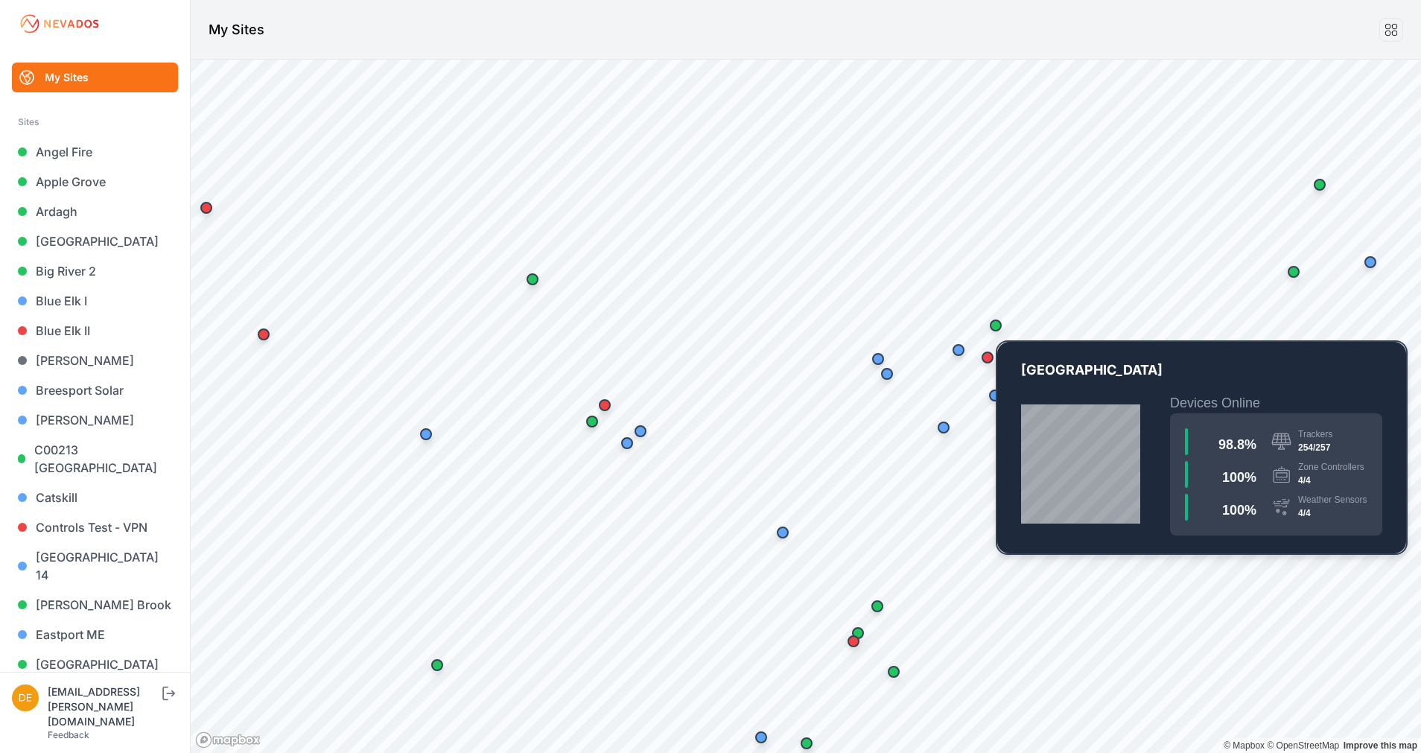
click at [1001, 331] on div "Map marker" at bounding box center [996, 326] width 30 height 30
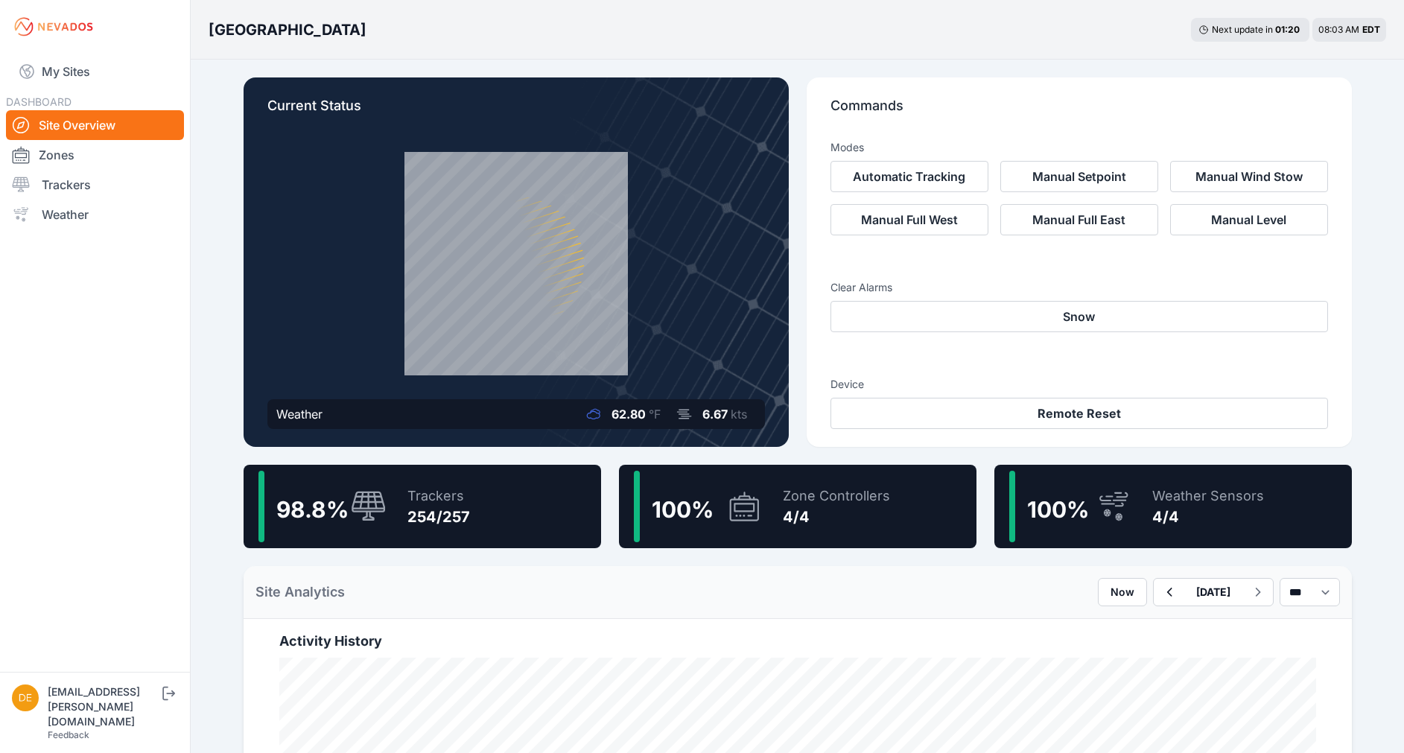
click at [467, 486] on div "Trackers" at bounding box center [439, 496] width 63 height 21
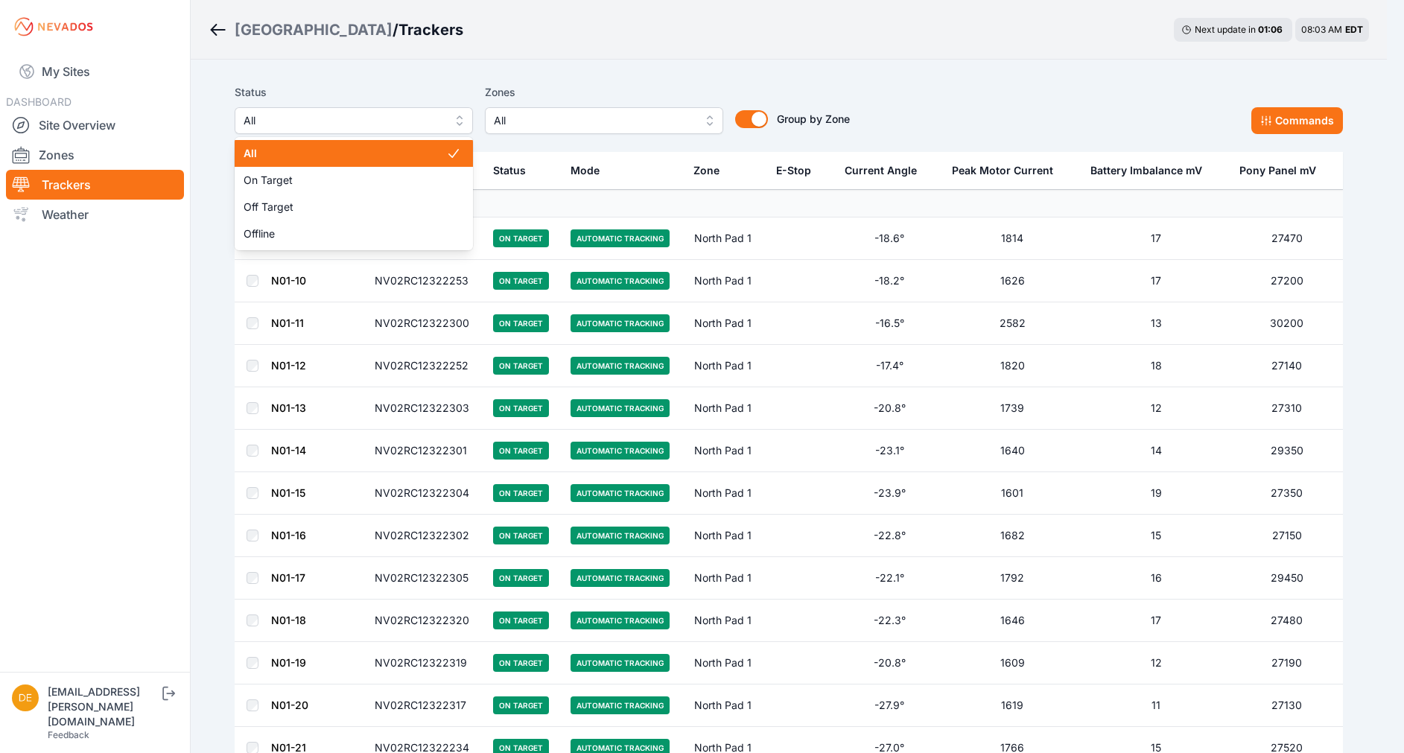
click at [382, 118] on span "All" at bounding box center [344, 121] width 200 height 18
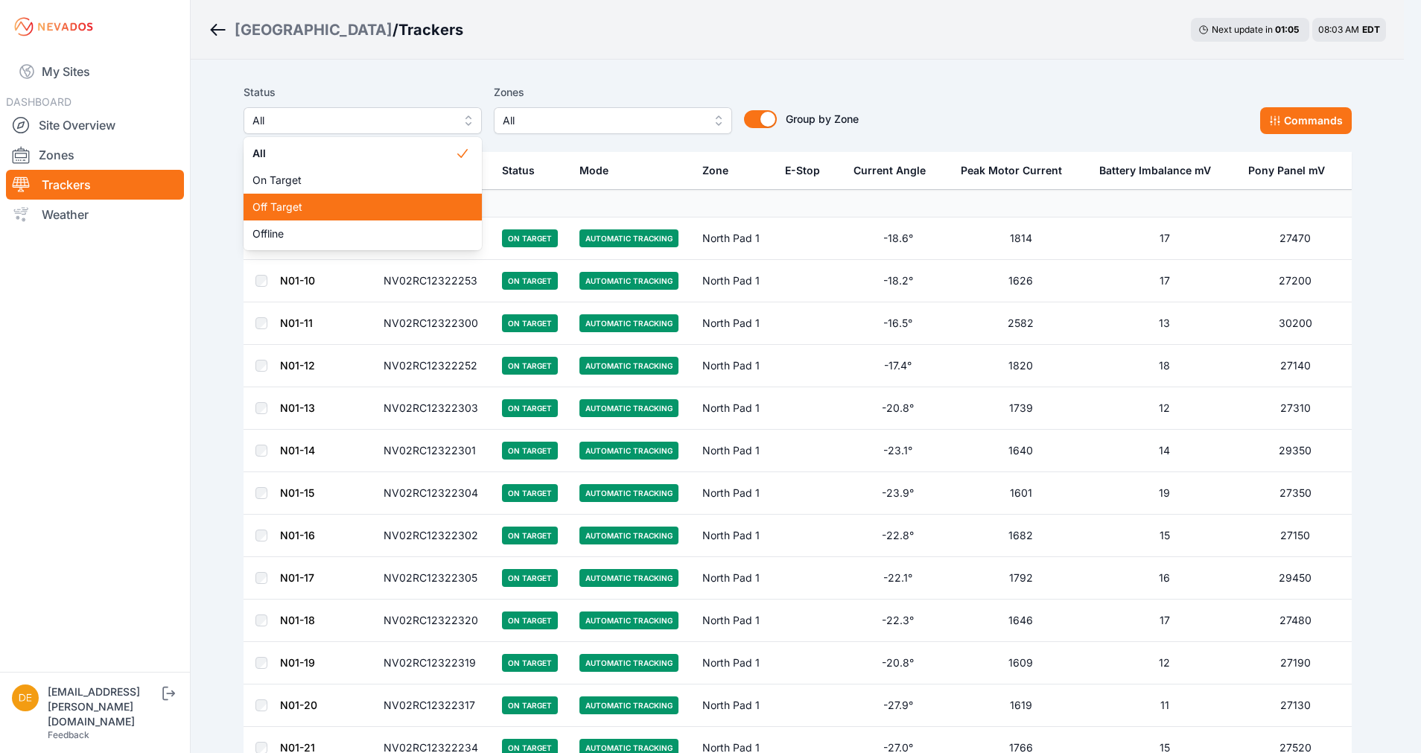
click at [349, 207] on span "Off Target" at bounding box center [354, 207] width 203 height 15
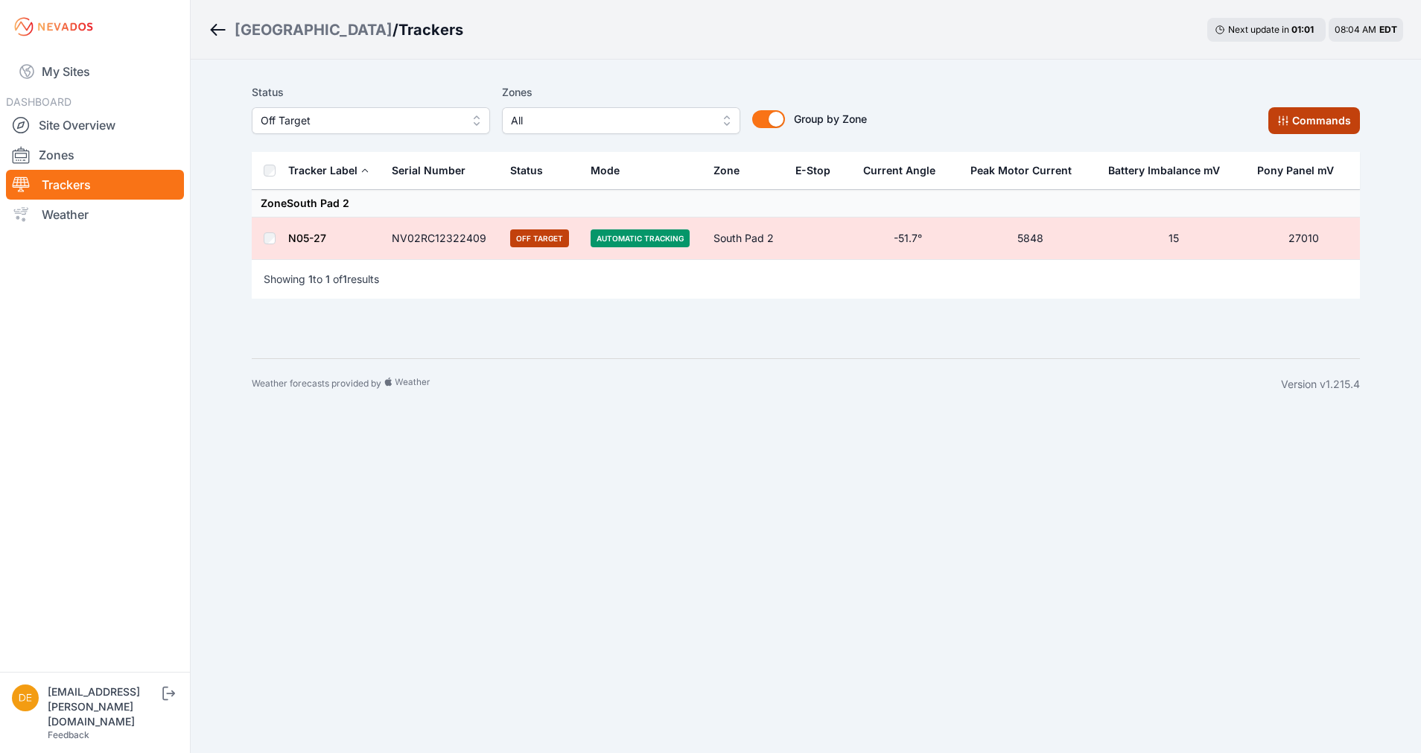
click at [1289, 113] on button "Commands" at bounding box center [1315, 120] width 92 height 27
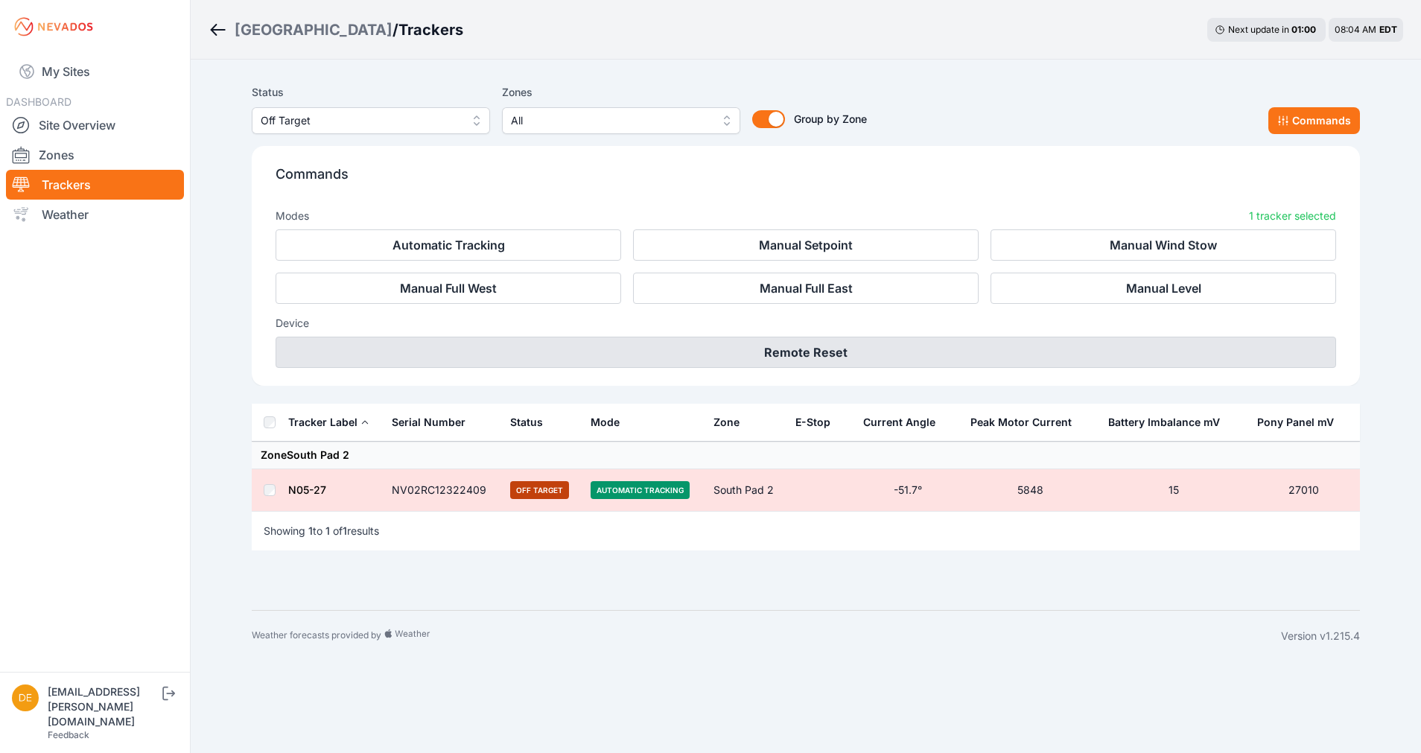
click at [805, 349] on button "Remote Reset" at bounding box center [806, 352] width 1061 height 31
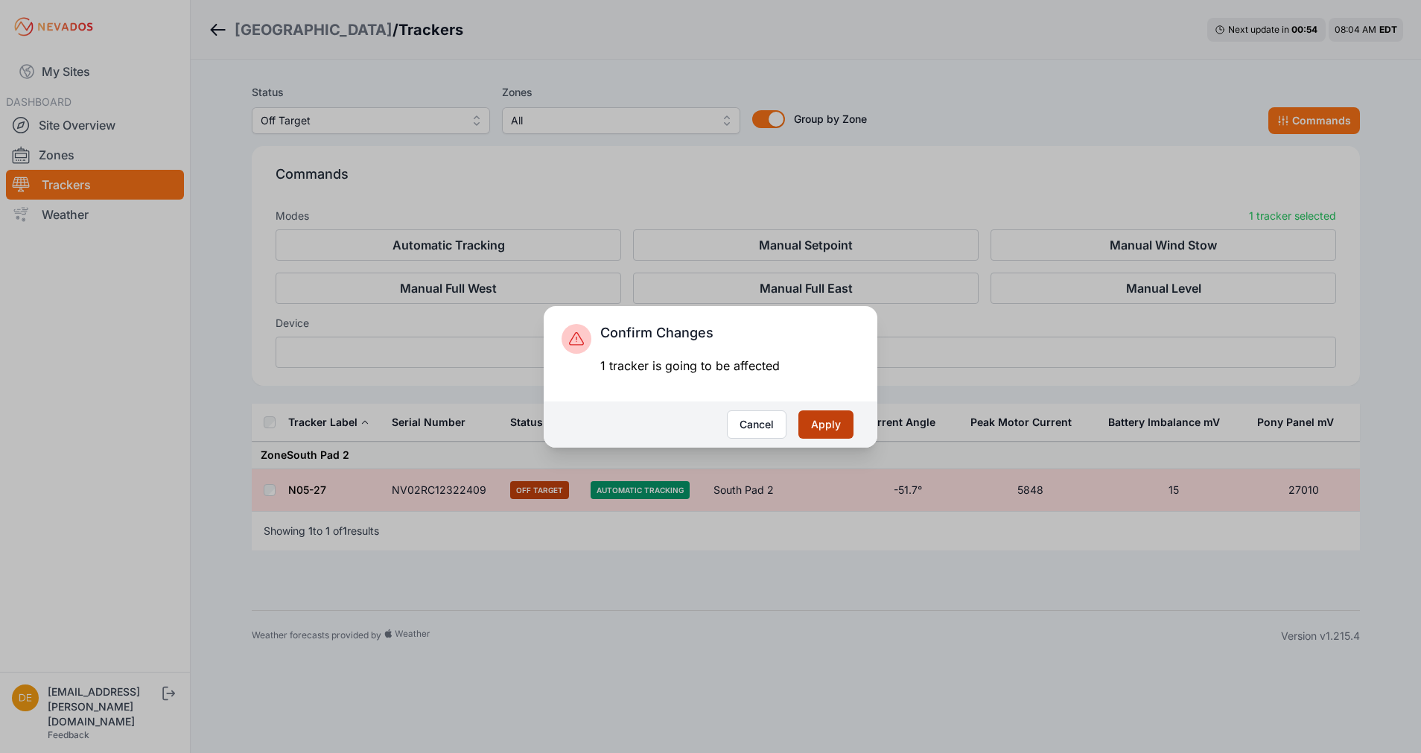
click at [816, 420] on button "Apply" at bounding box center [826, 424] width 55 height 28
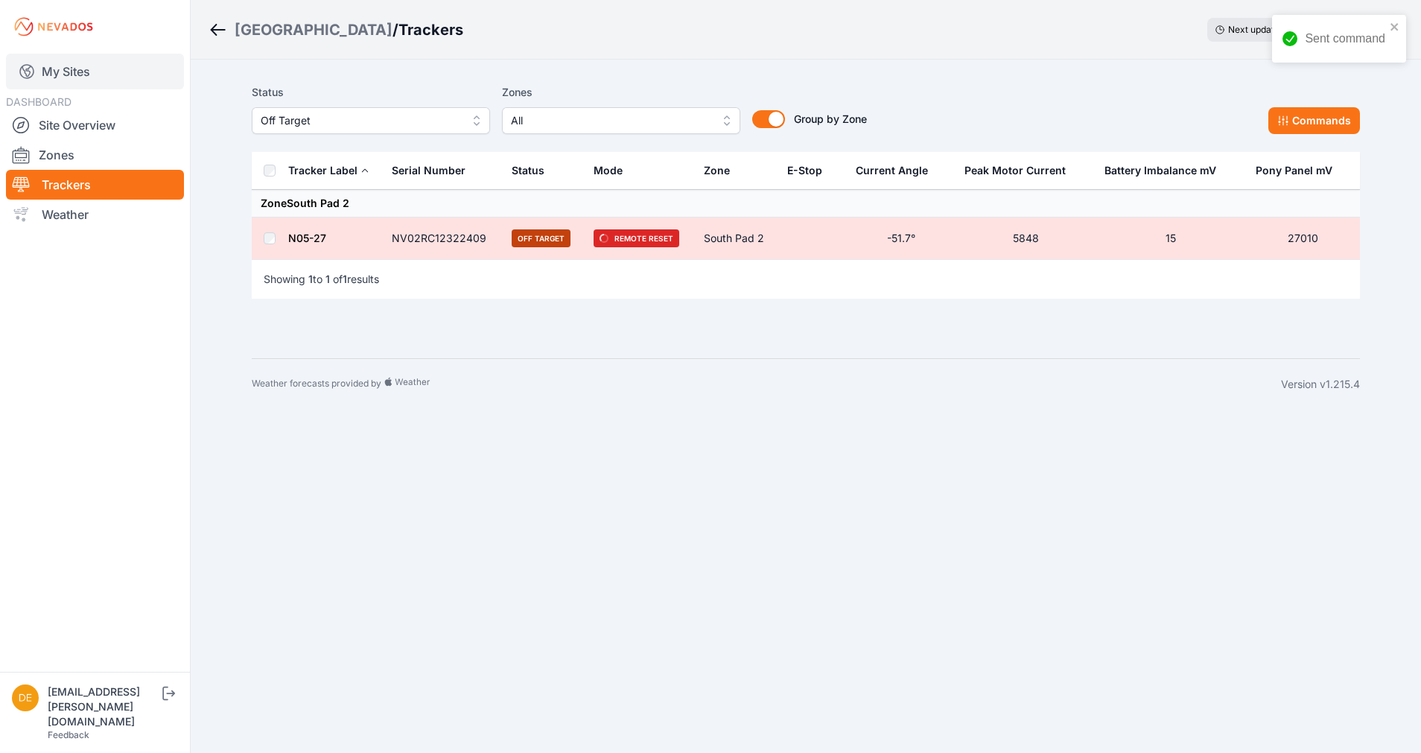
click at [98, 70] on link "My Sites" at bounding box center [95, 72] width 178 height 36
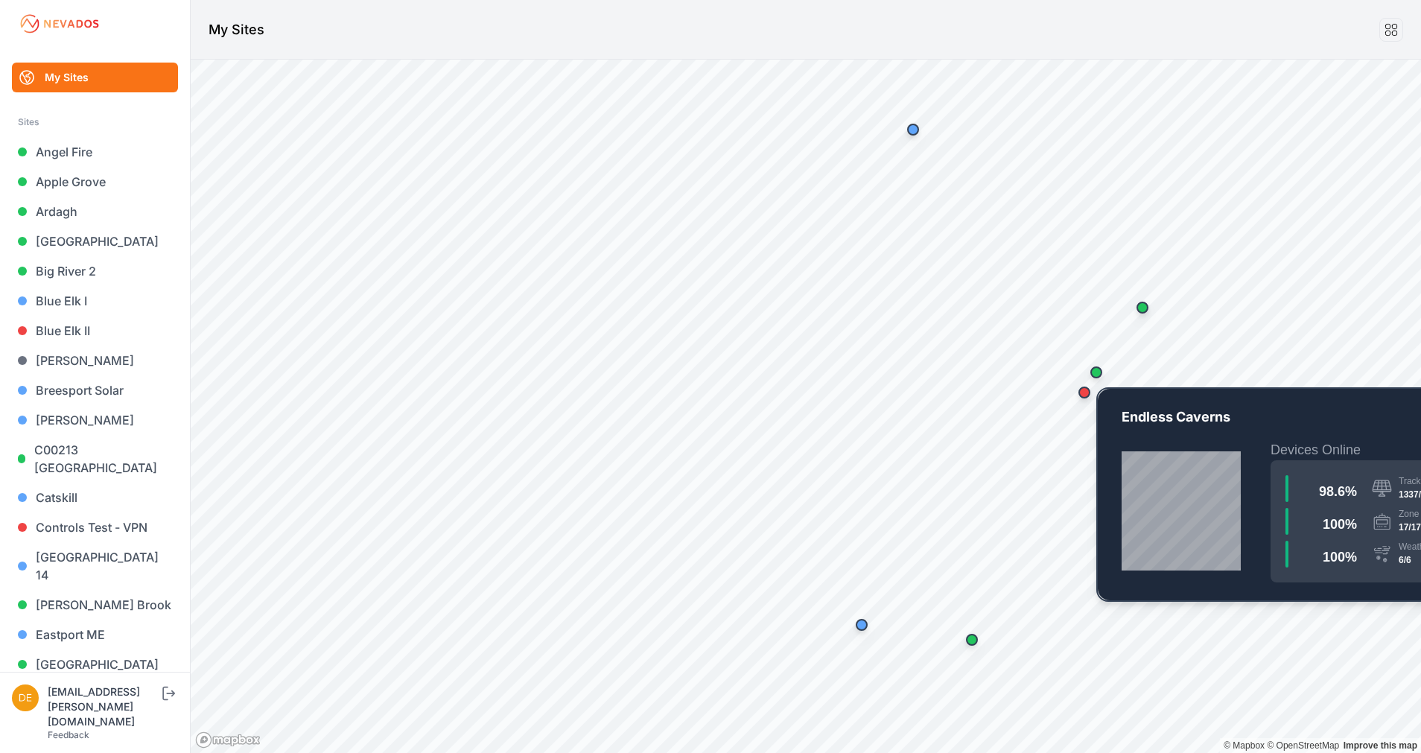
click at [1097, 376] on div "Map marker" at bounding box center [1097, 373] width 12 height 12
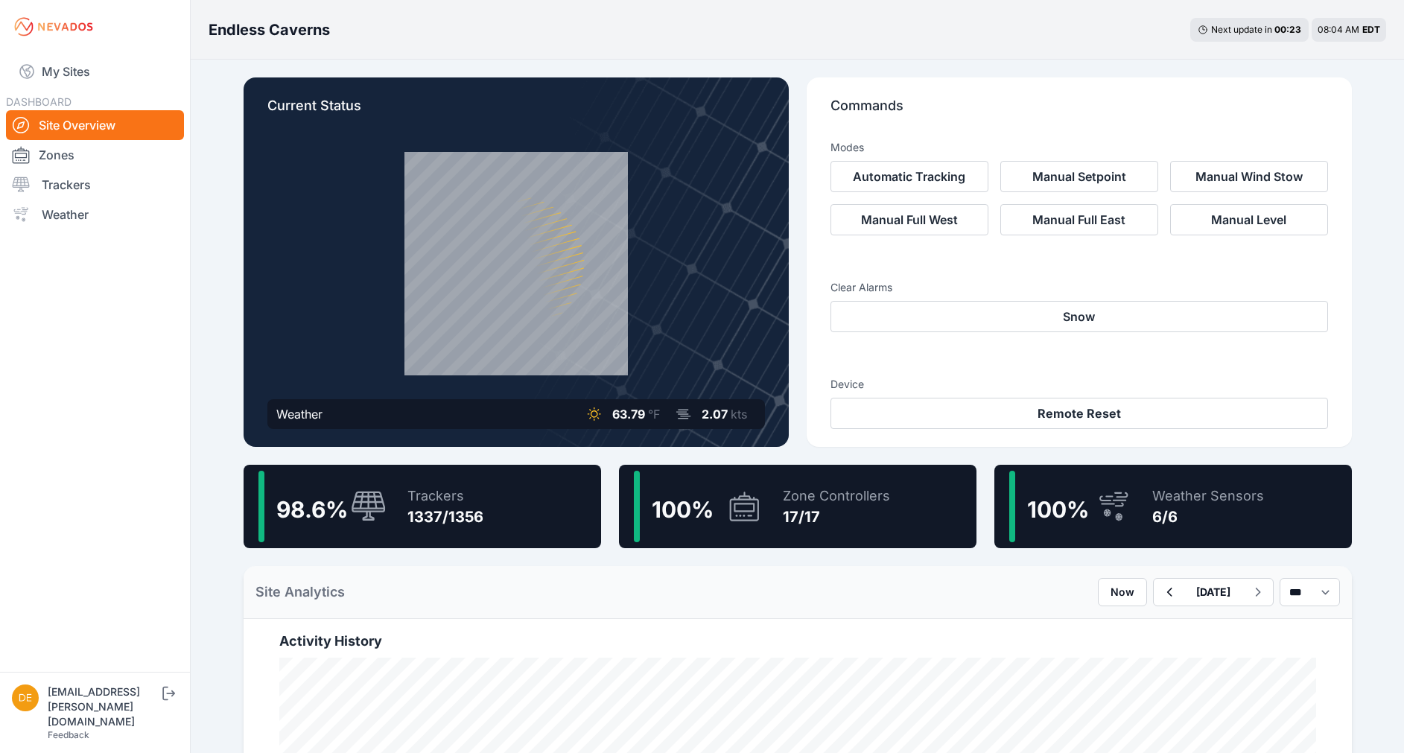
click at [420, 514] on div "1337/1356" at bounding box center [446, 517] width 76 height 21
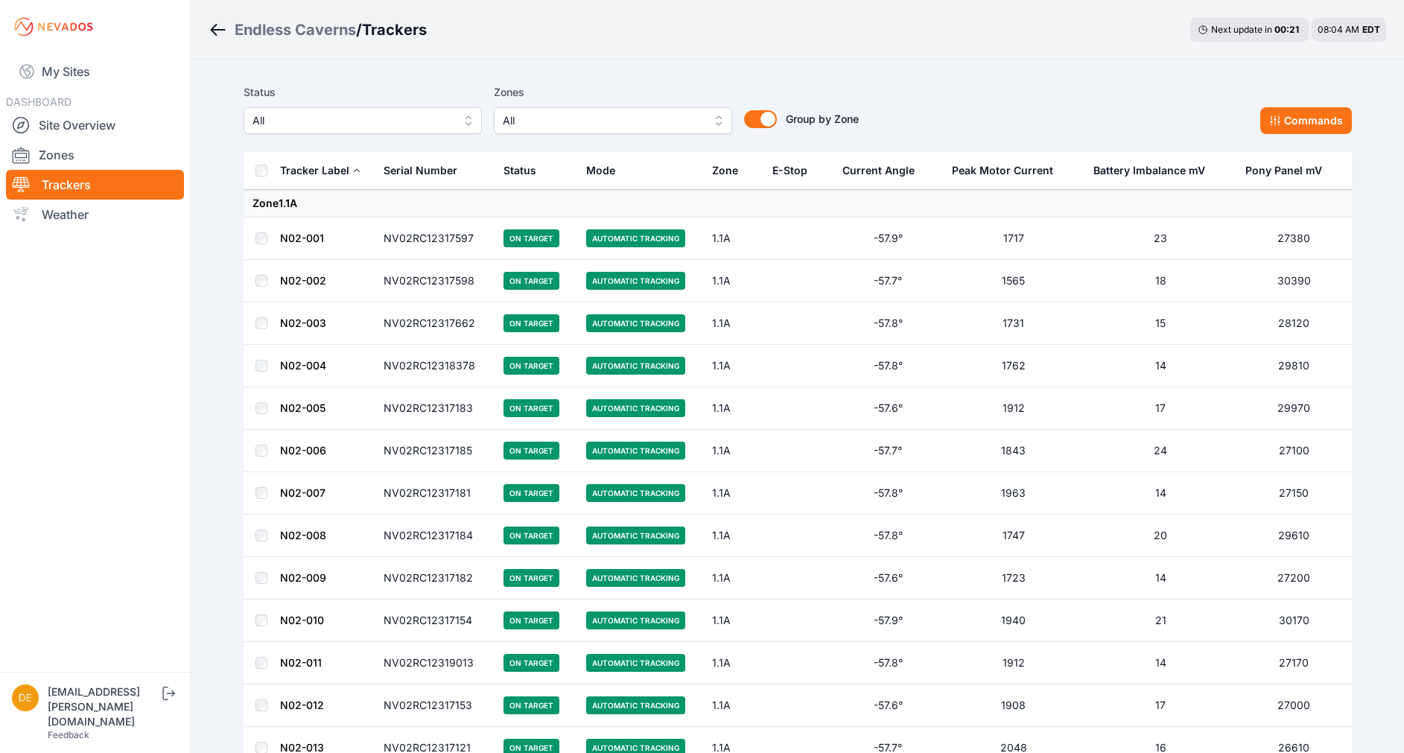
click at [301, 120] on span "All" at bounding box center [353, 121] width 200 height 18
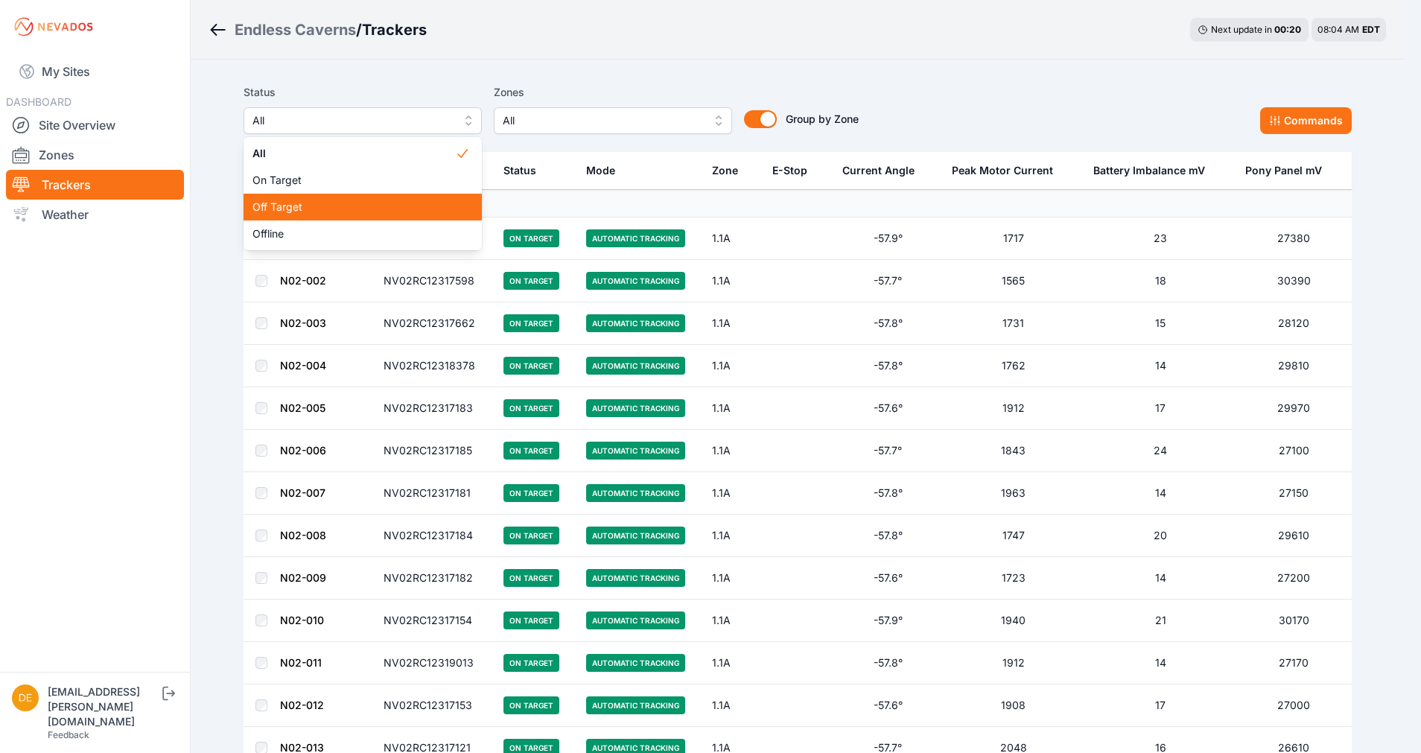
click at [302, 210] on span "Off Target" at bounding box center [354, 207] width 203 height 15
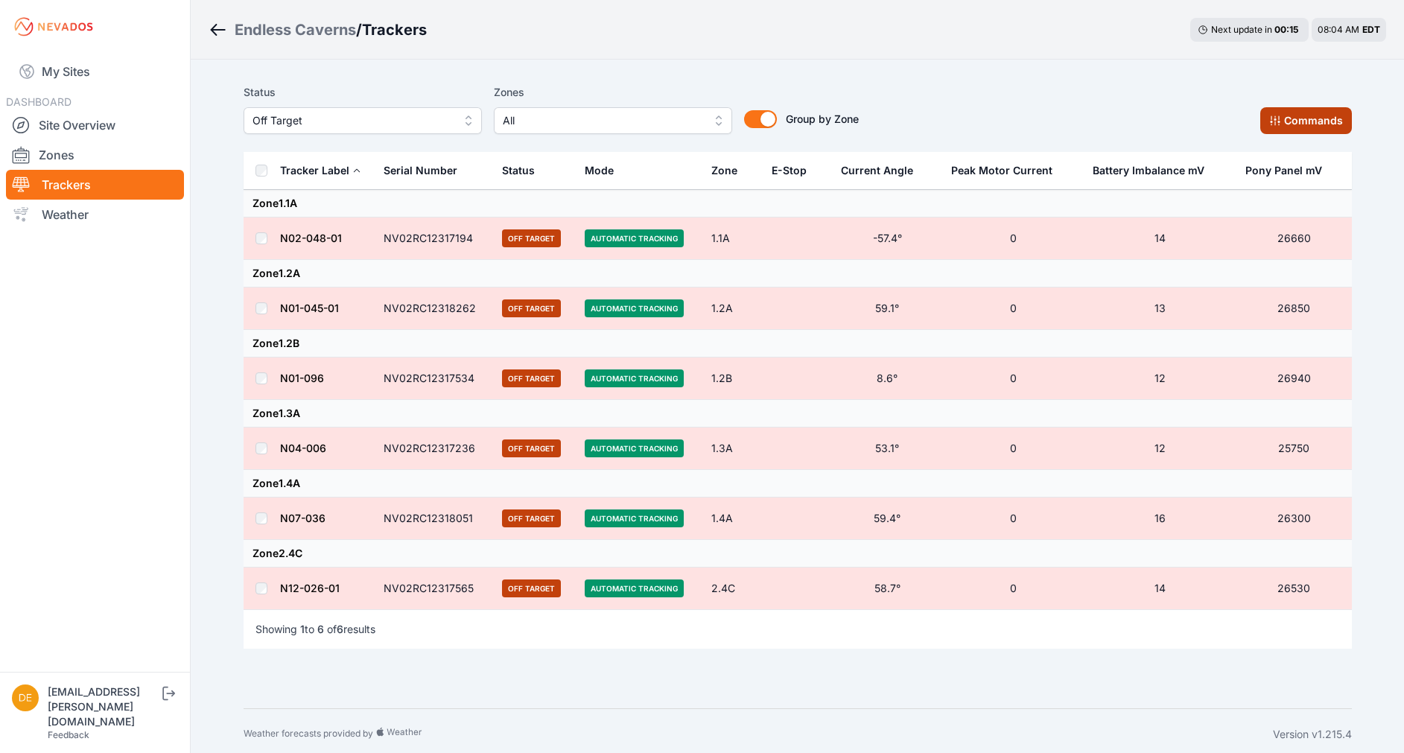
click at [1313, 133] on button "Commands" at bounding box center [1307, 120] width 92 height 27
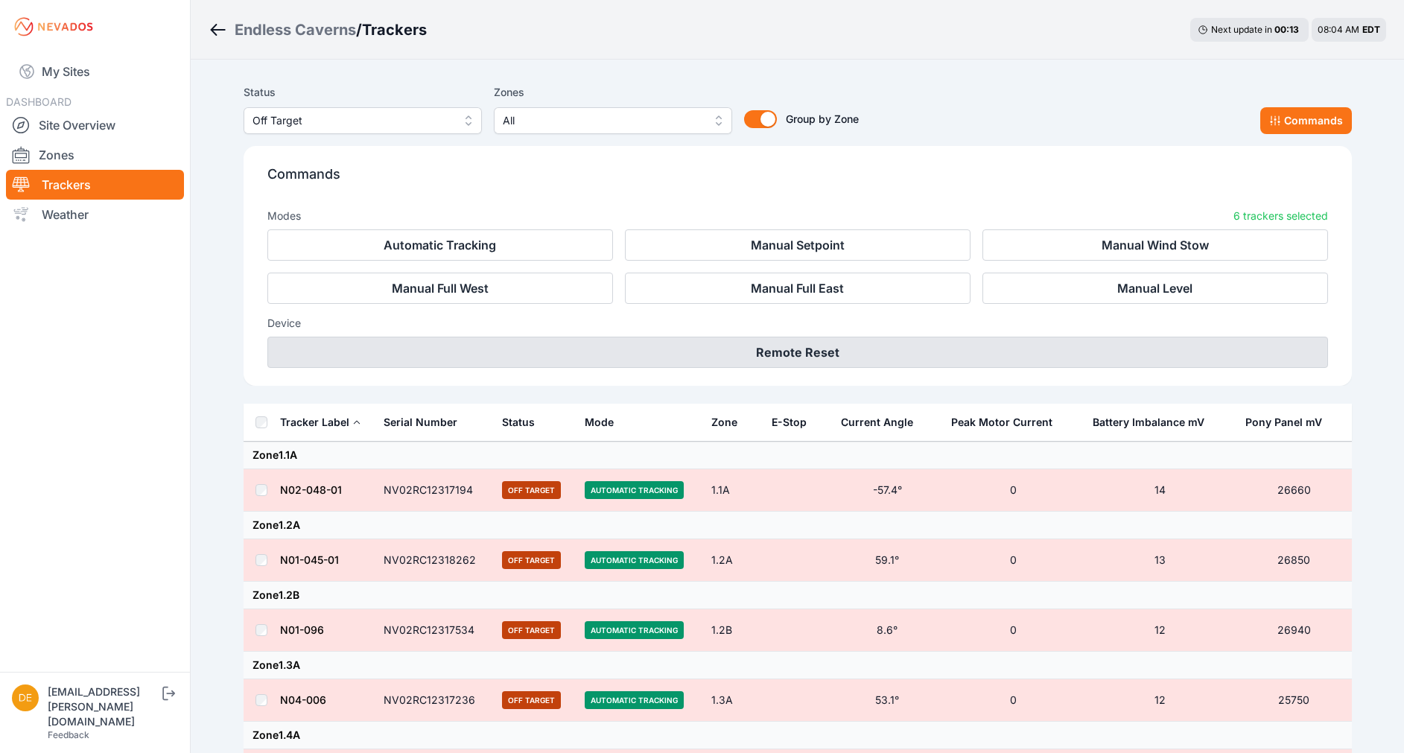
click at [832, 355] on button "Remote Reset" at bounding box center [797, 352] width 1061 height 31
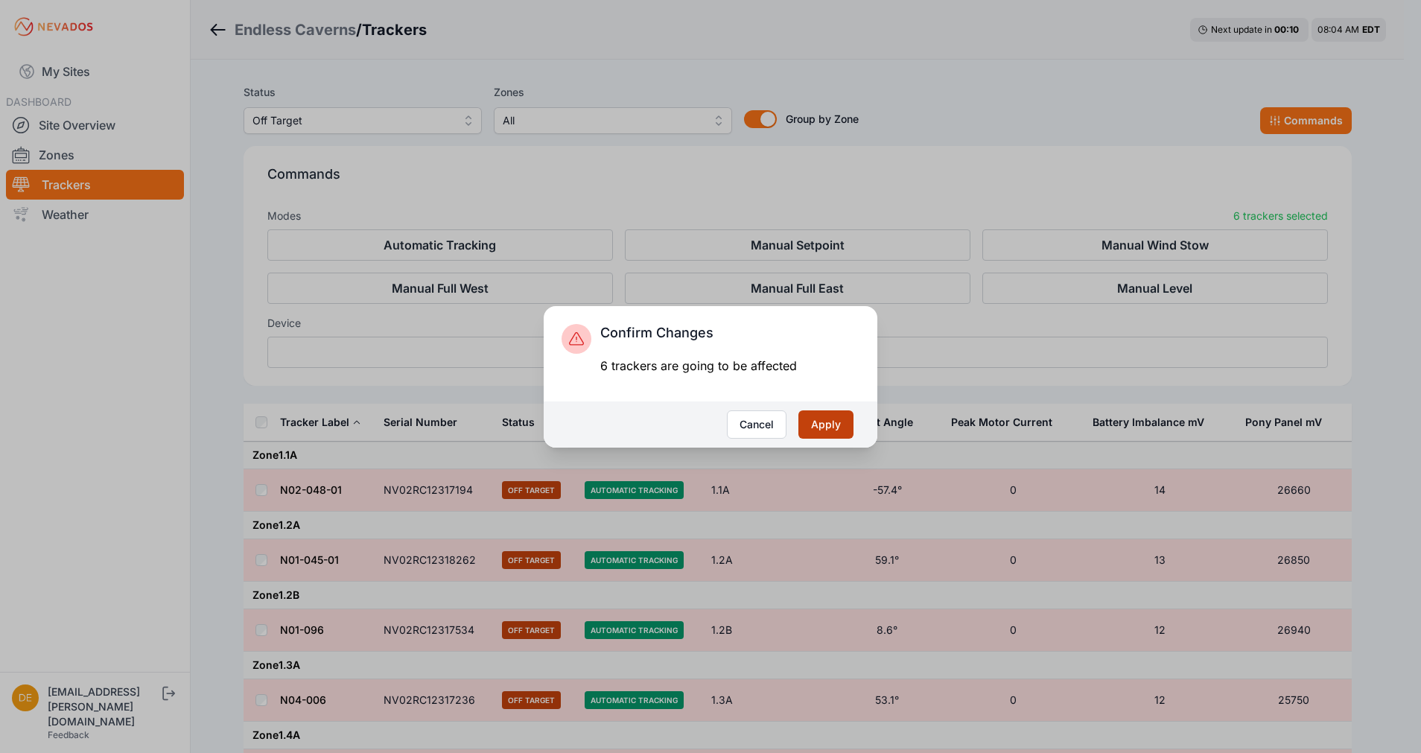
click at [827, 426] on button "Apply" at bounding box center [826, 424] width 55 height 28
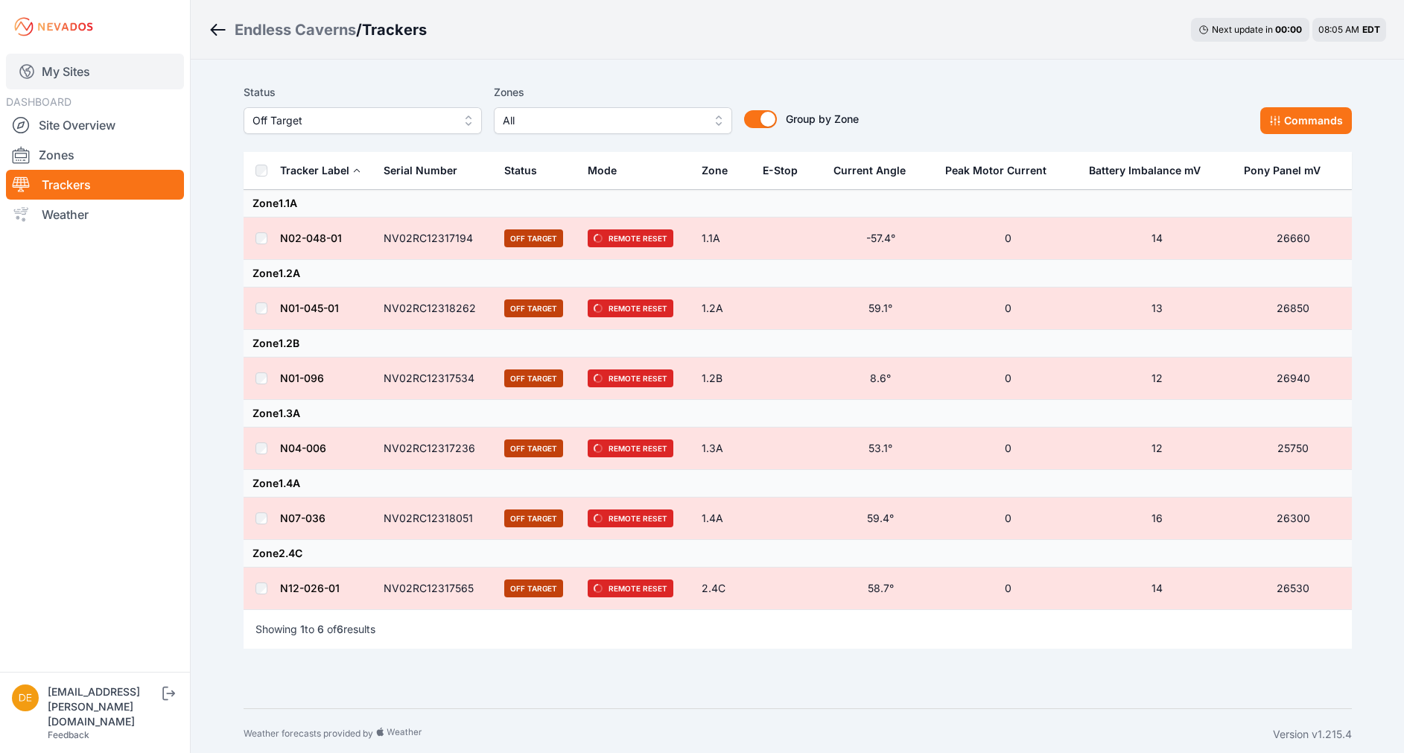
click at [67, 67] on link "My Sites" at bounding box center [95, 72] width 178 height 36
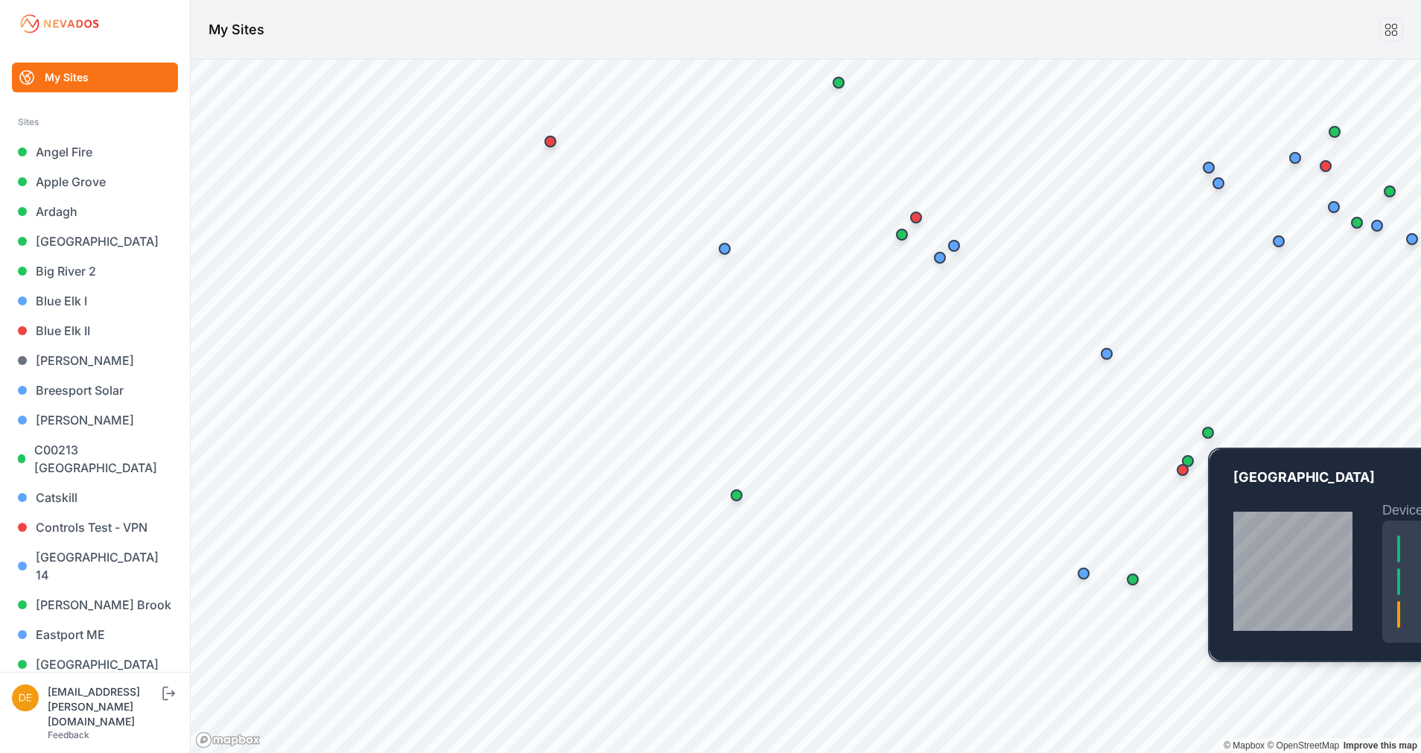
click at [1214, 429] on div "Map marker" at bounding box center [1208, 433] width 30 height 30
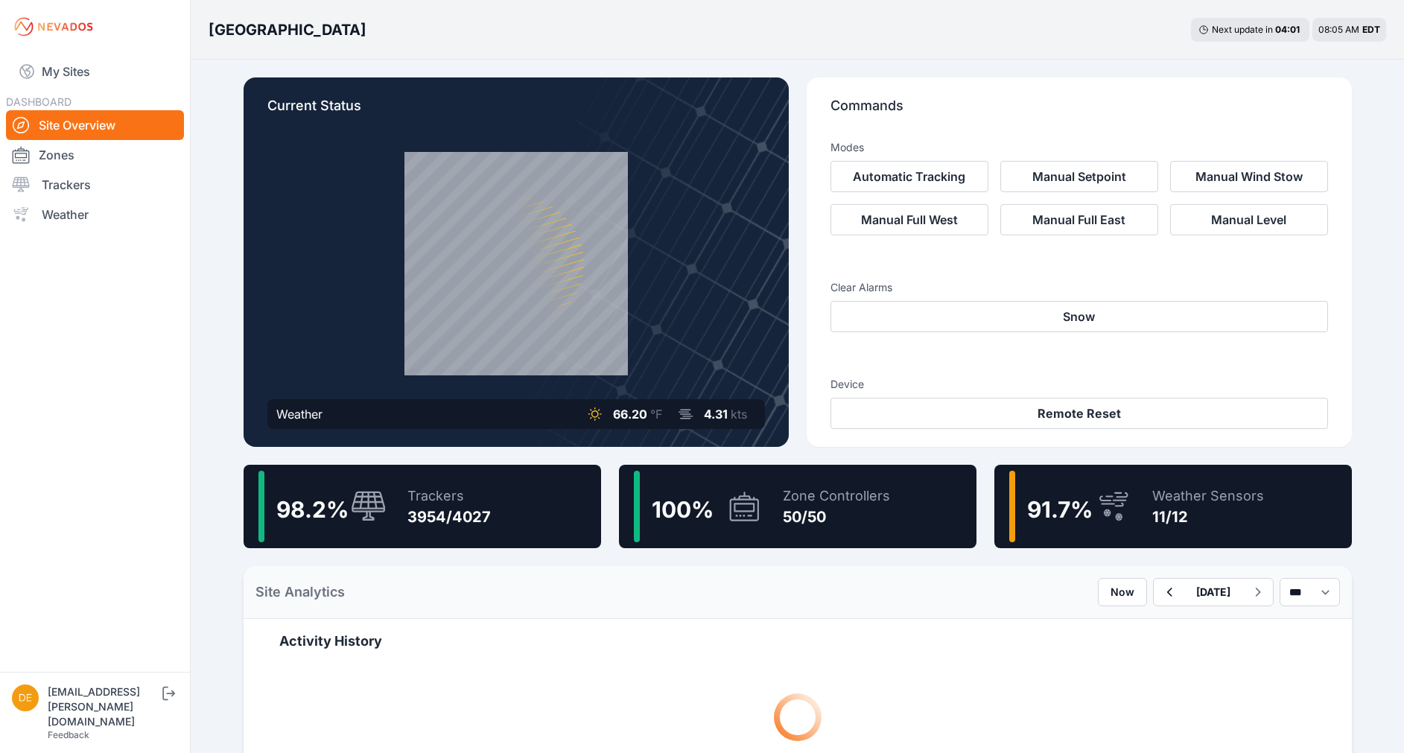
click at [332, 482] on div "98.2 %" at bounding box center [323, 507] width 128 height 72
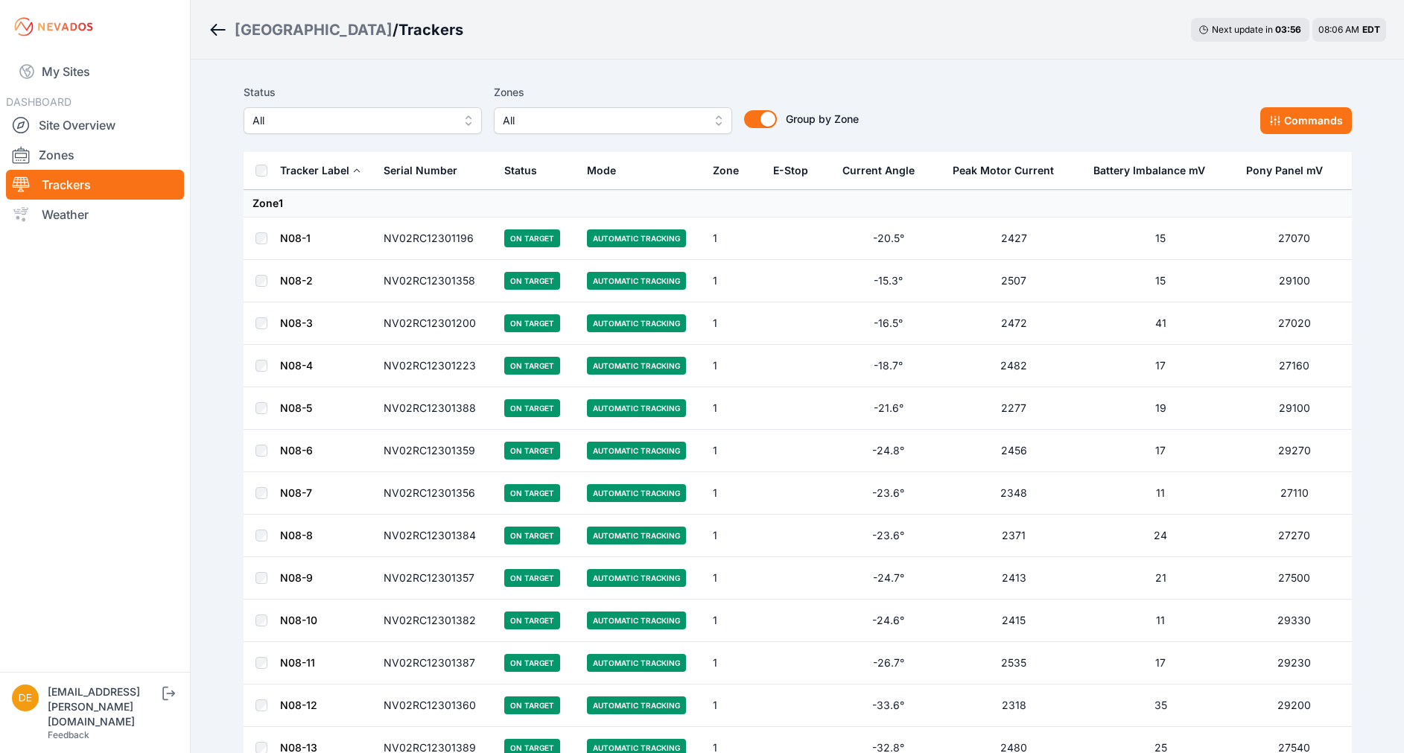
click at [358, 121] on span "All" at bounding box center [353, 121] width 200 height 18
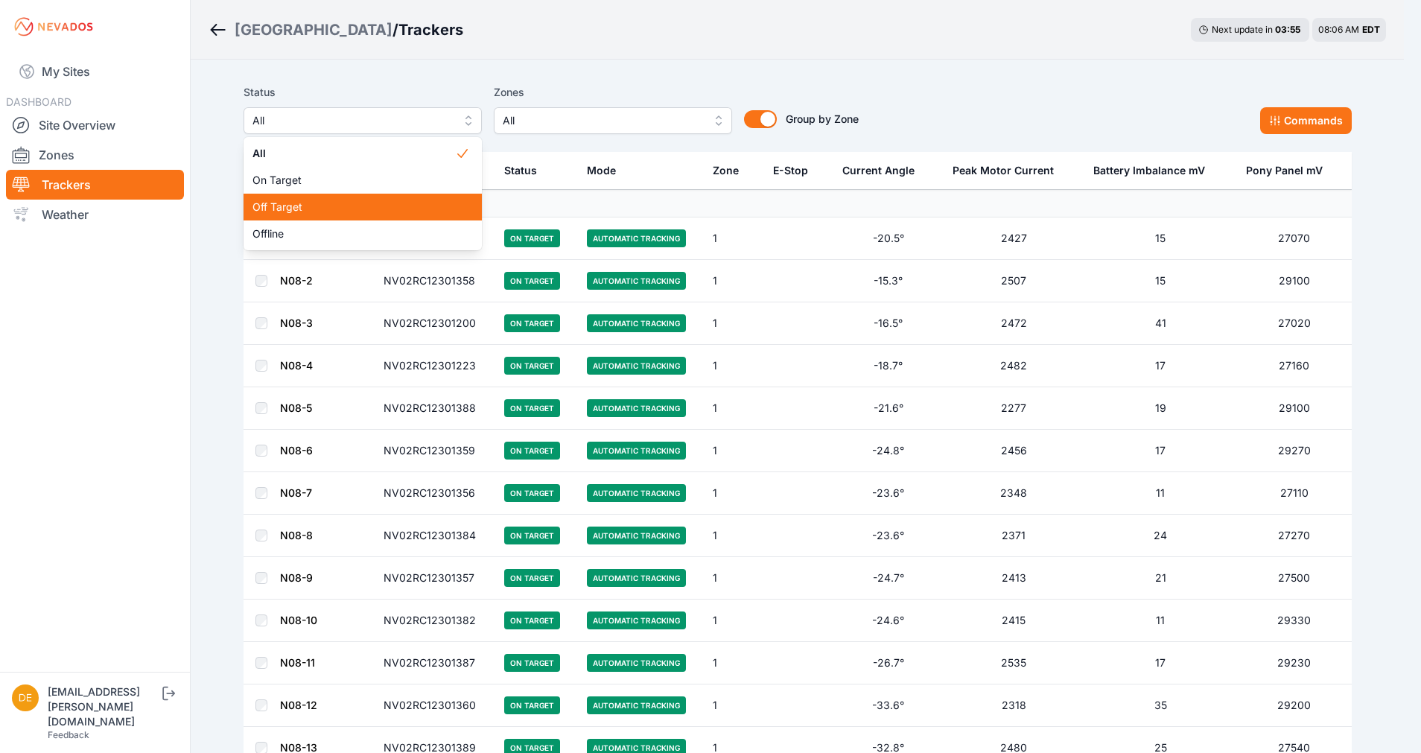
click at [296, 209] on span "Off Target" at bounding box center [354, 207] width 203 height 15
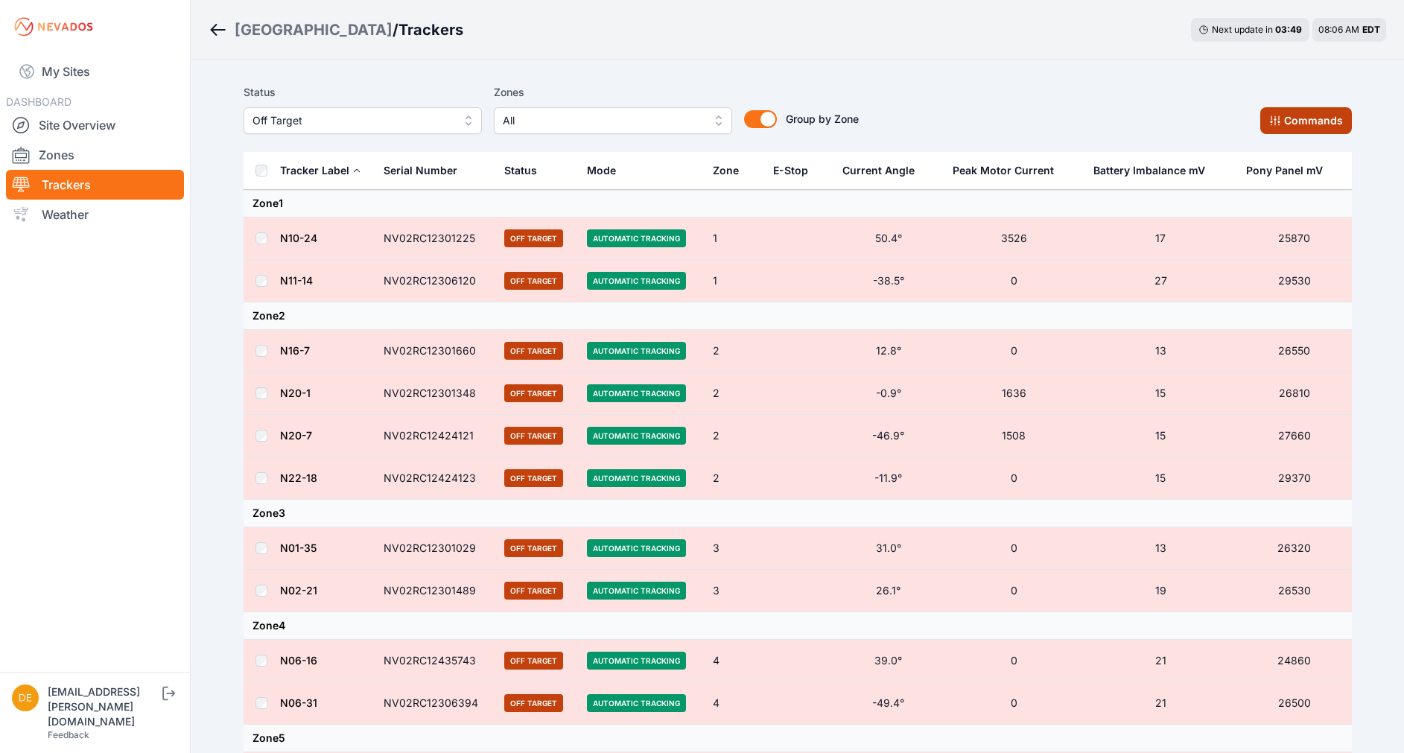
click at [1306, 118] on button "Commands" at bounding box center [1307, 120] width 92 height 27
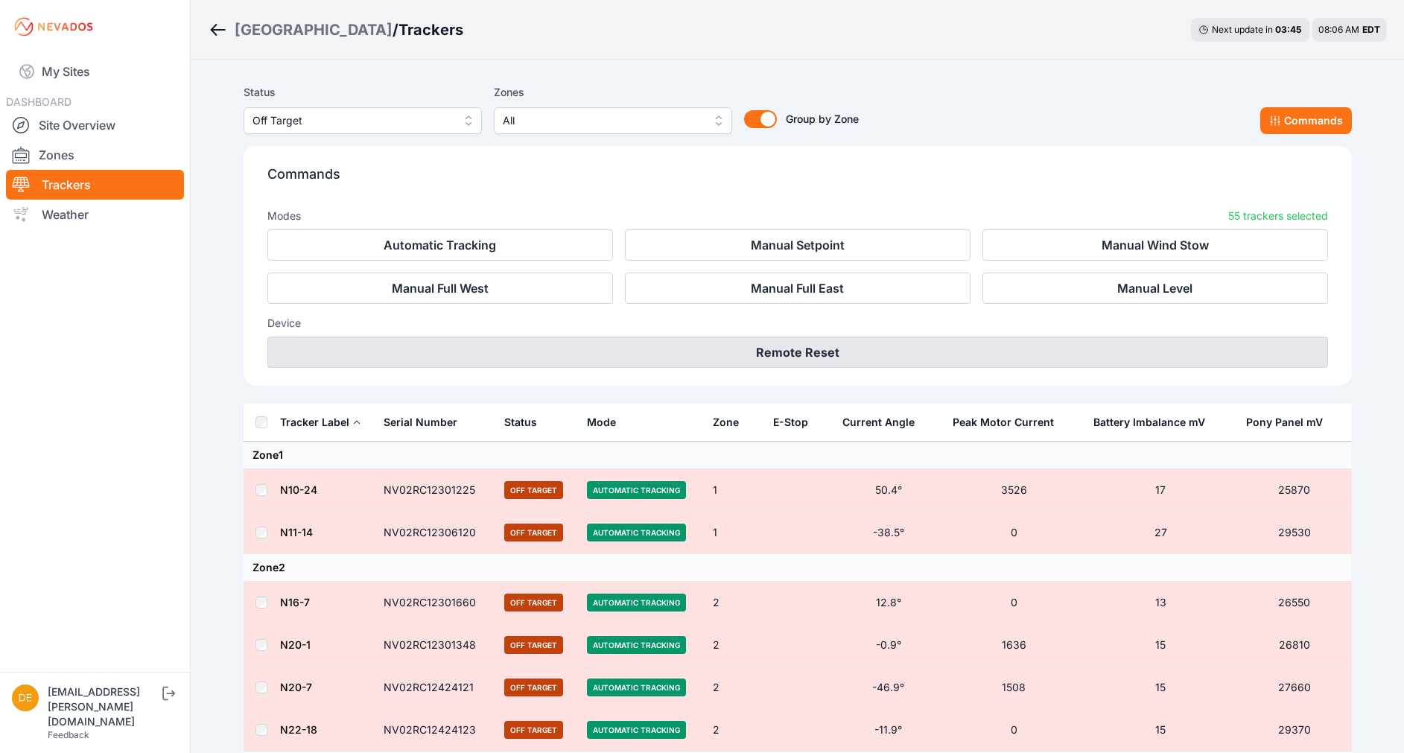
drag, startPoint x: 814, startPoint y: 349, endPoint x: 764, endPoint y: 358, distance: 50.7
click at [764, 358] on button "Remote Reset" at bounding box center [797, 352] width 1061 height 31
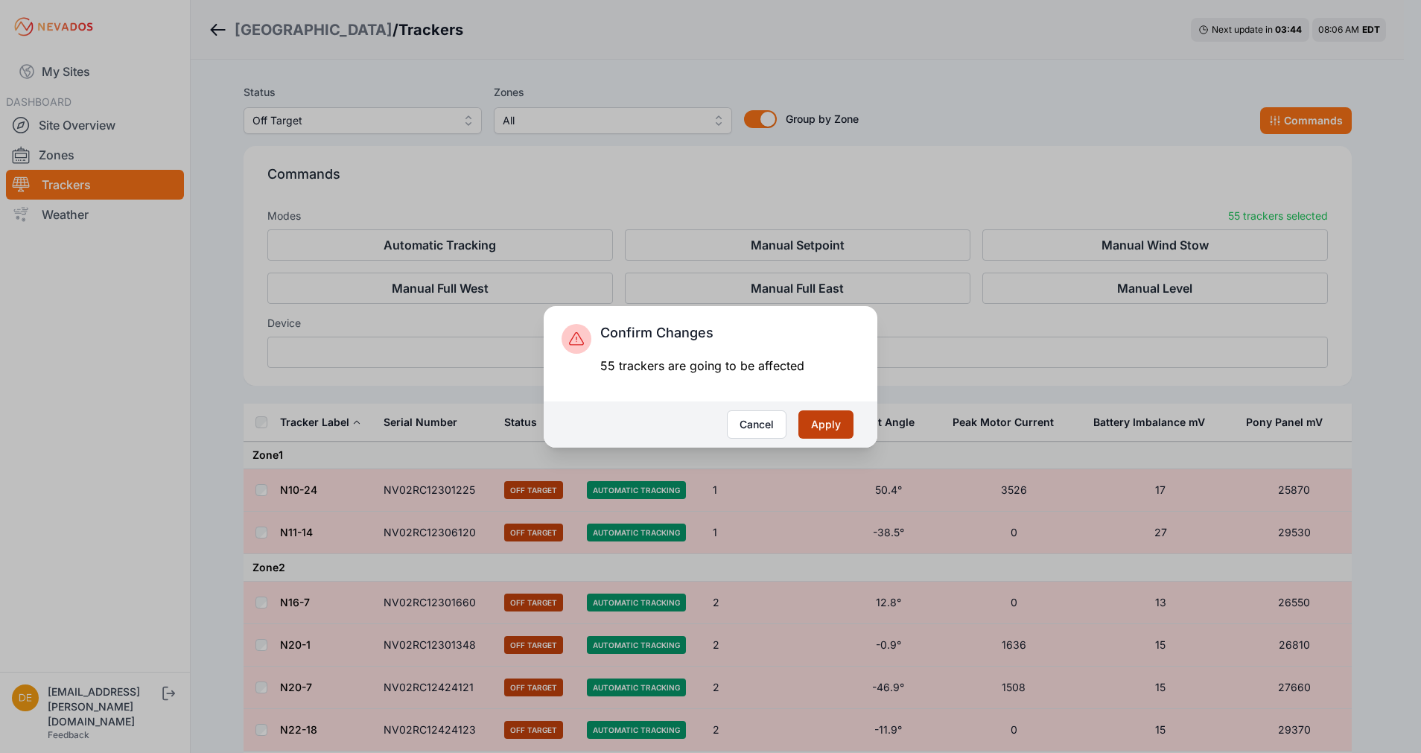
click at [817, 422] on button "Apply" at bounding box center [826, 424] width 55 height 28
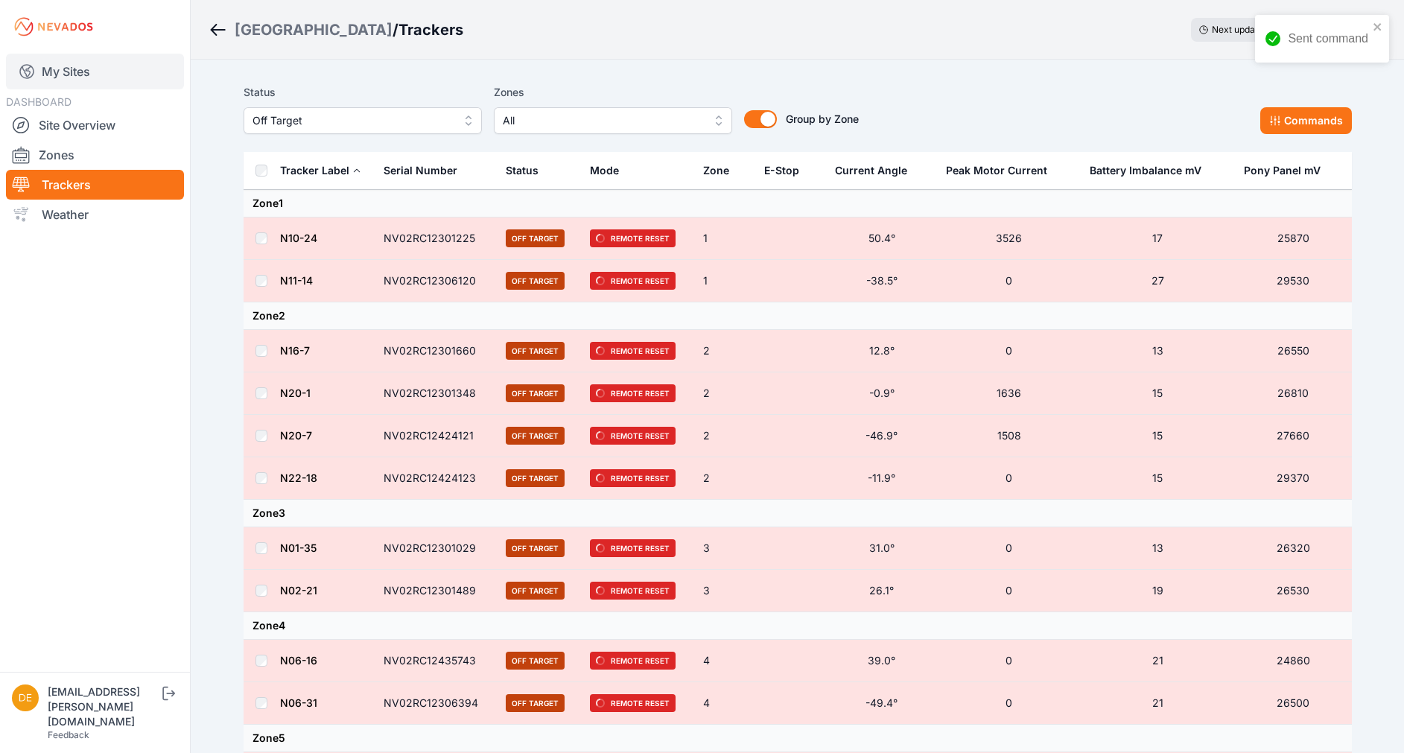
click at [83, 63] on link "My Sites" at bounding box center [95, 72] width 178 height 36
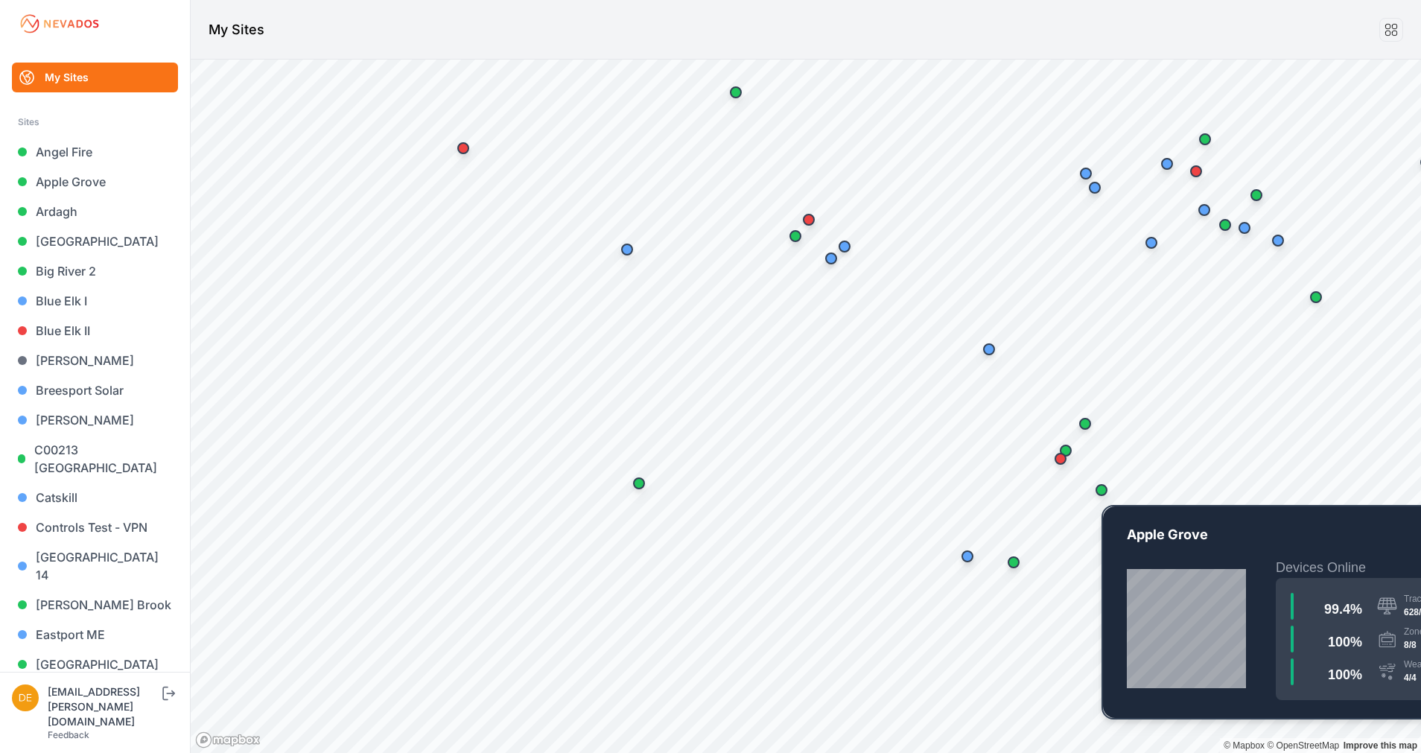
click at [1103, 498] on div "Map marker" at bounding box center [1102, 490] width 30 height 30
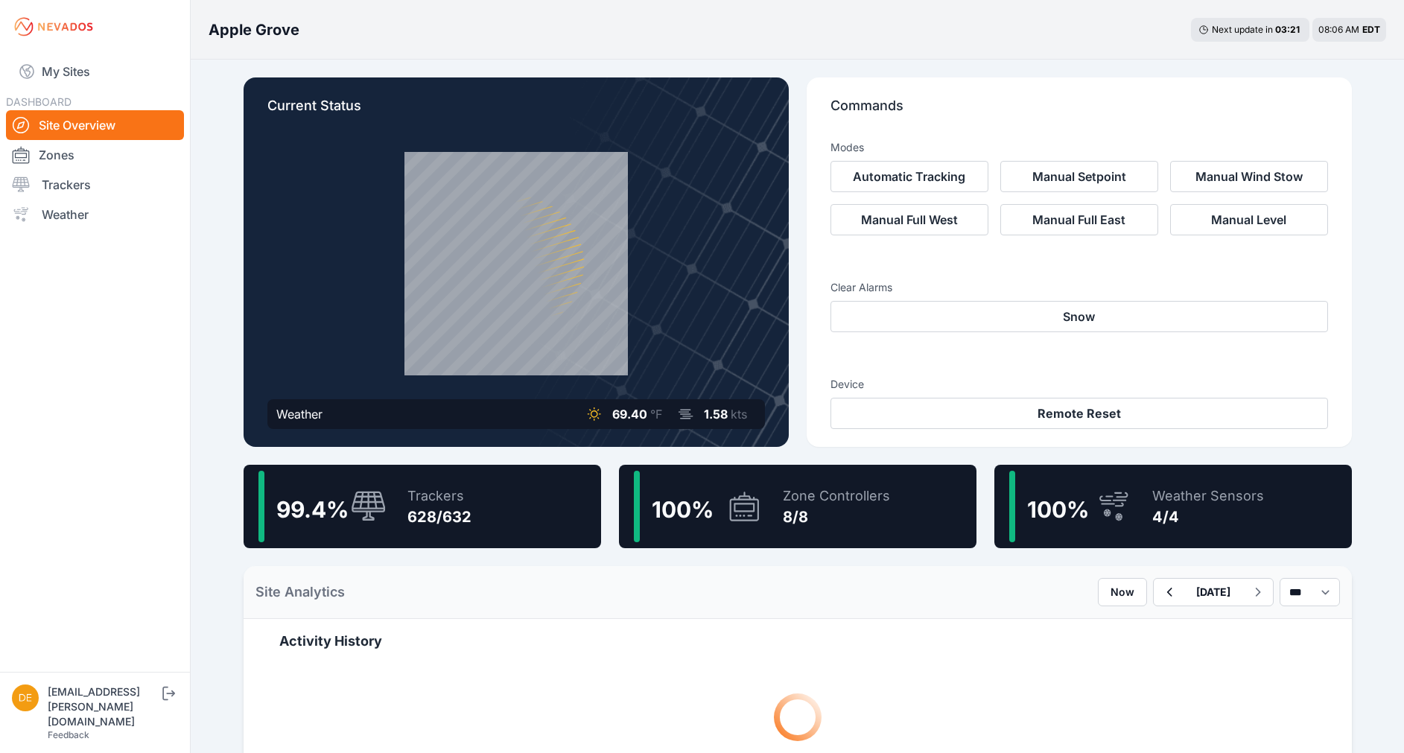
click at [451, 497] on div "Trackers" at bounding box center [440, 496] width 64 height 21
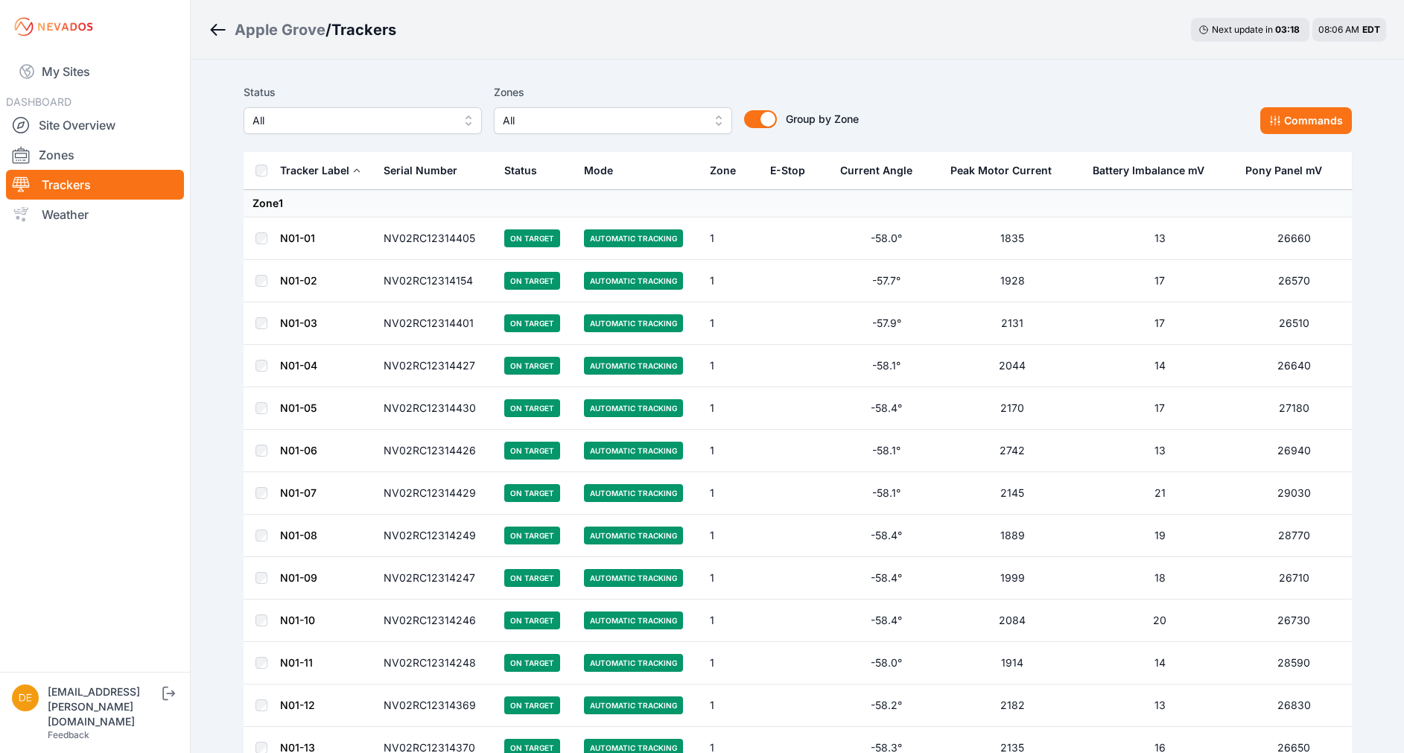
click at [290, 116] on span "All" at bounding box center [353, 121] width 200 height 18
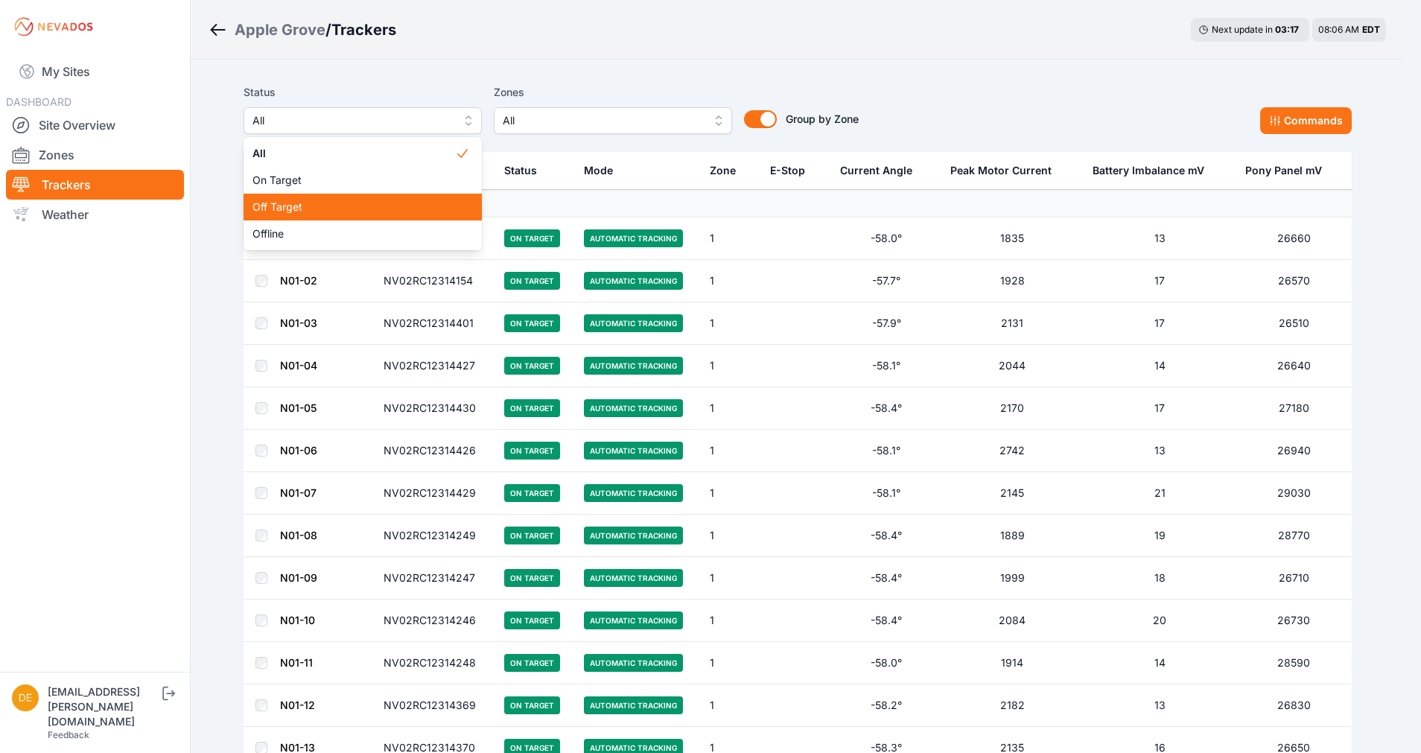
click at [291, 207] on span "Off Target" at bounding box center [354, 207] width 203 height 15
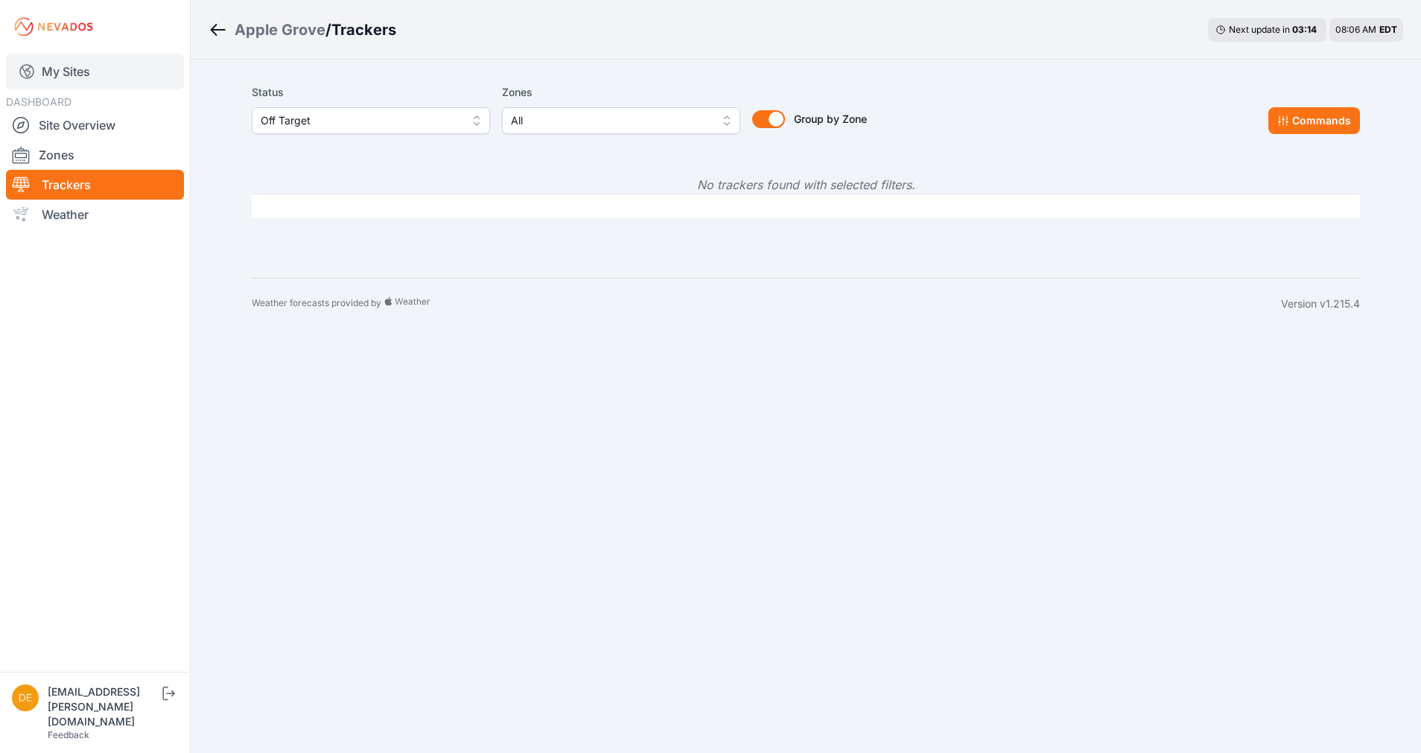
click at [86, 75] on link "My Sites" at bounding box center [95, 72] width 178 height 36
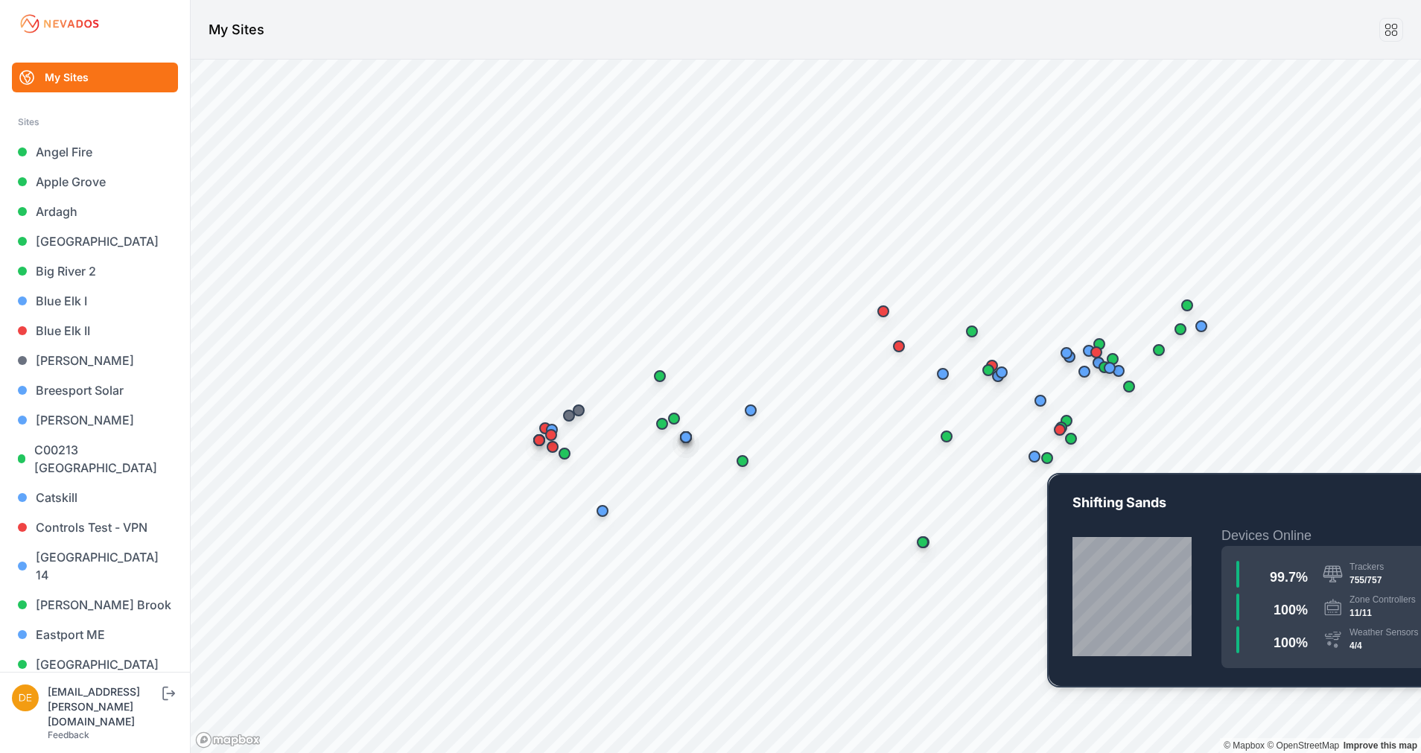
click at [1051, 466] on div "Map marker" at bounding box center [1048, 458] width 30 height 30
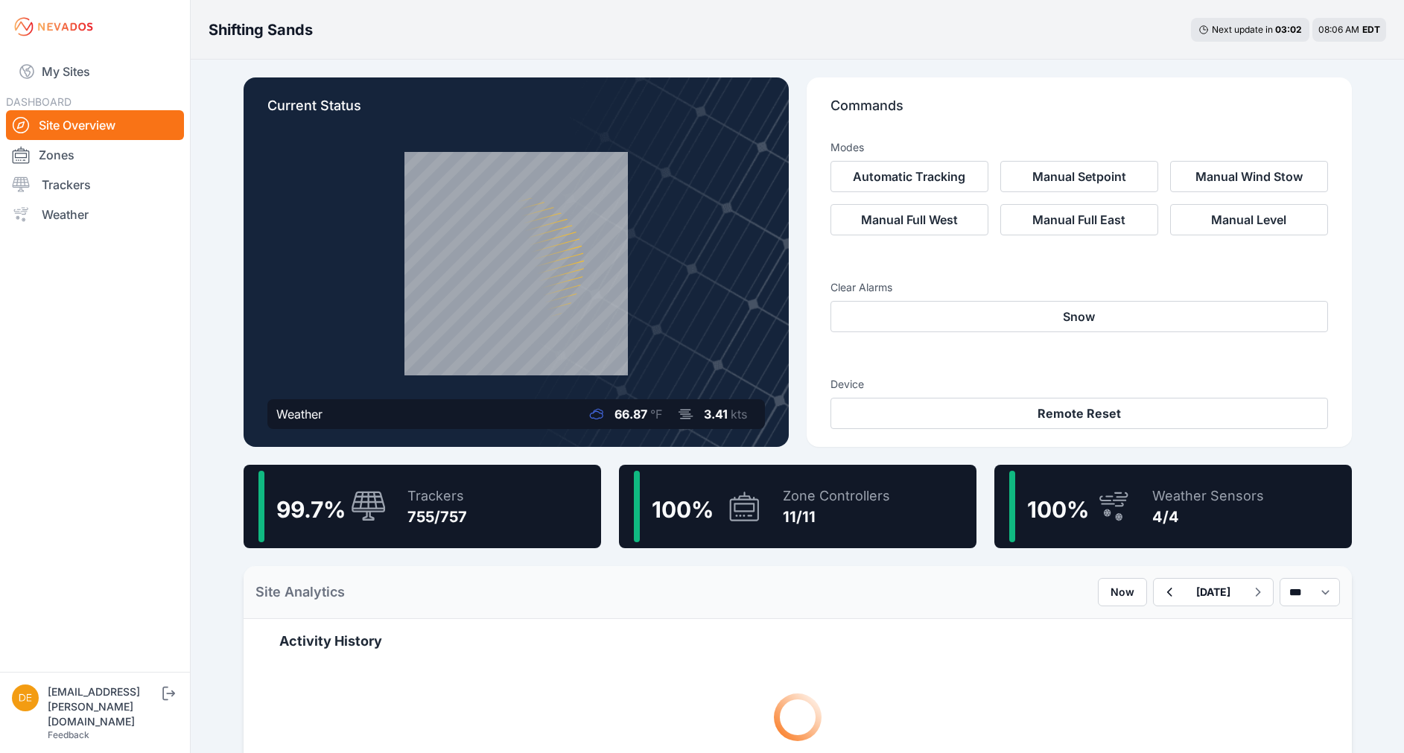
click at [457, 510] on div "755/757" at bounding box center [438, 517] width 60 height 21
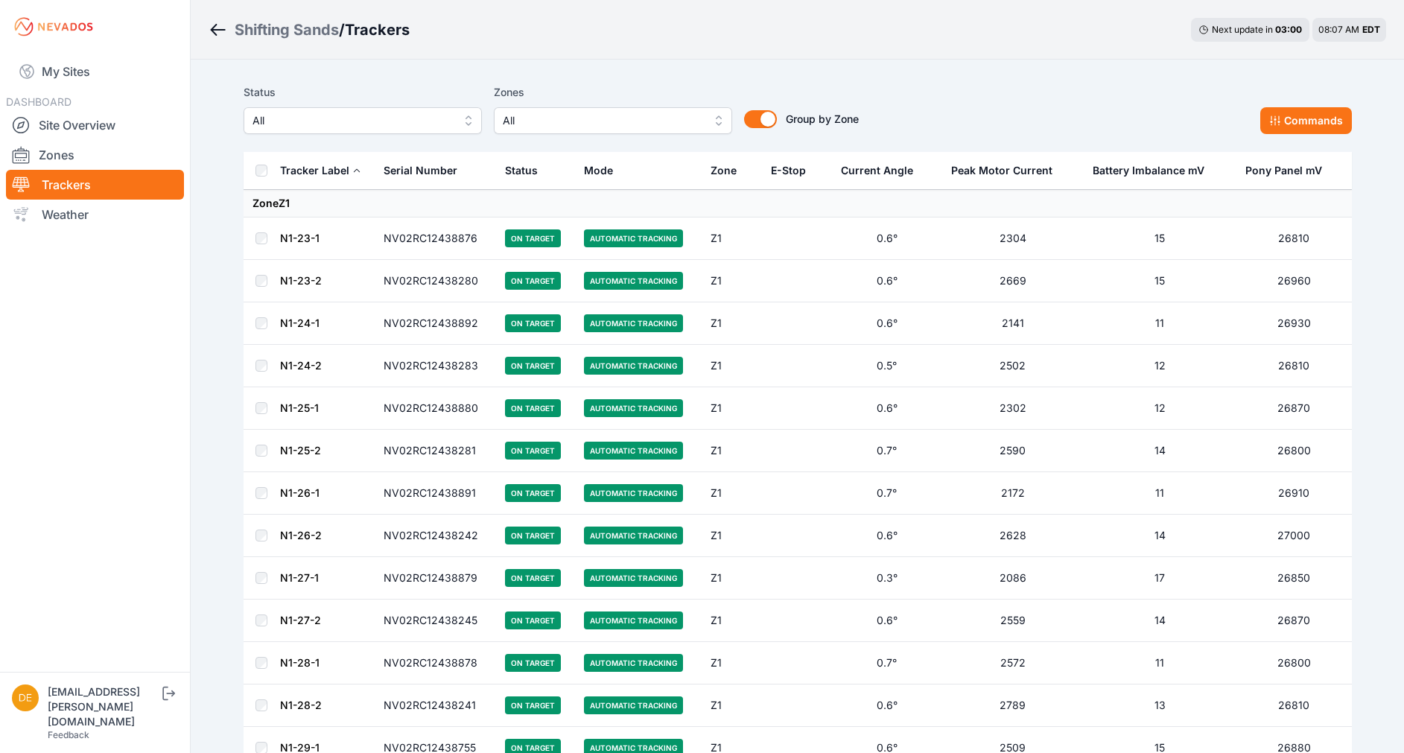
click at [295, 124] on span "All" at bounding box center [353, 121] width 200 height 18
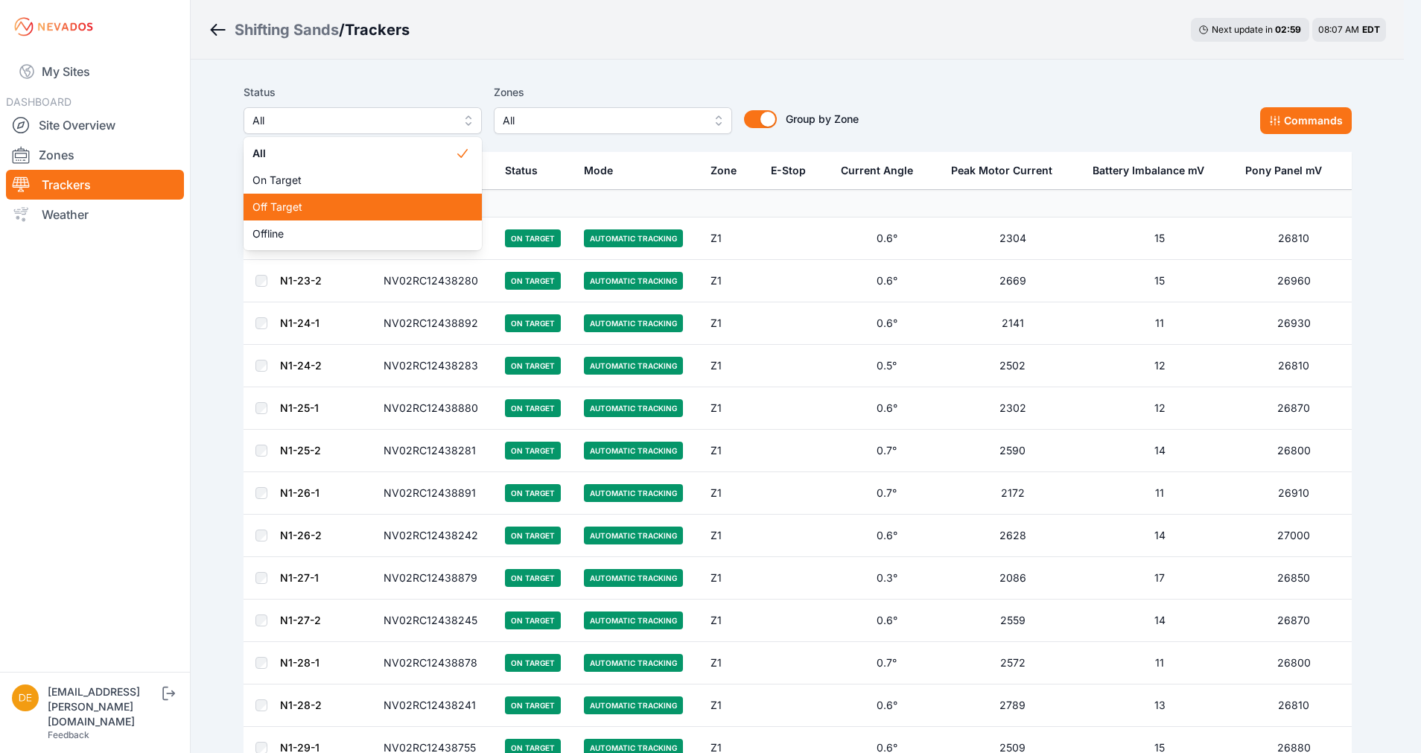
click at [297, 200] on span "Off Target" at bounding box center [354, 207] width 203 height 15
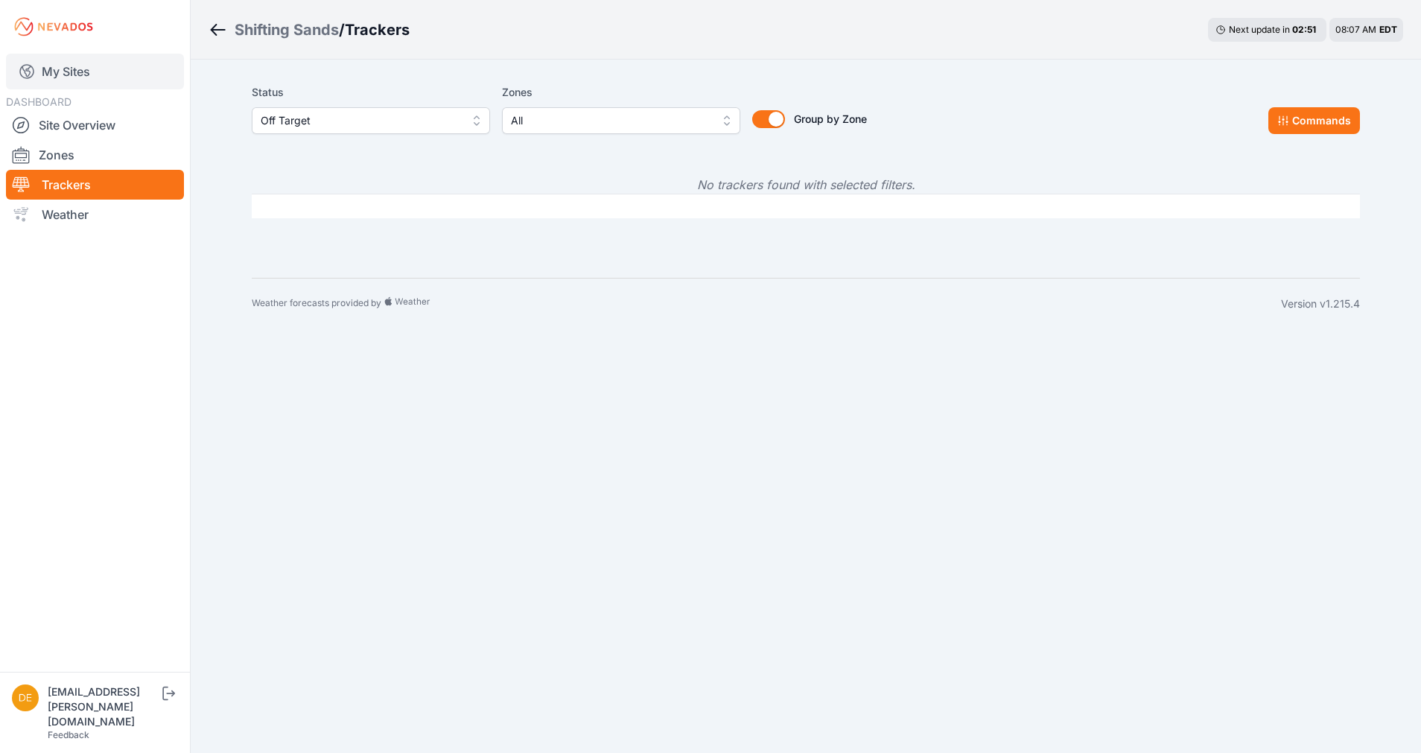
click at [119, 76] on link "My Sites" at bounding box center [95, 72] width 178 height 36
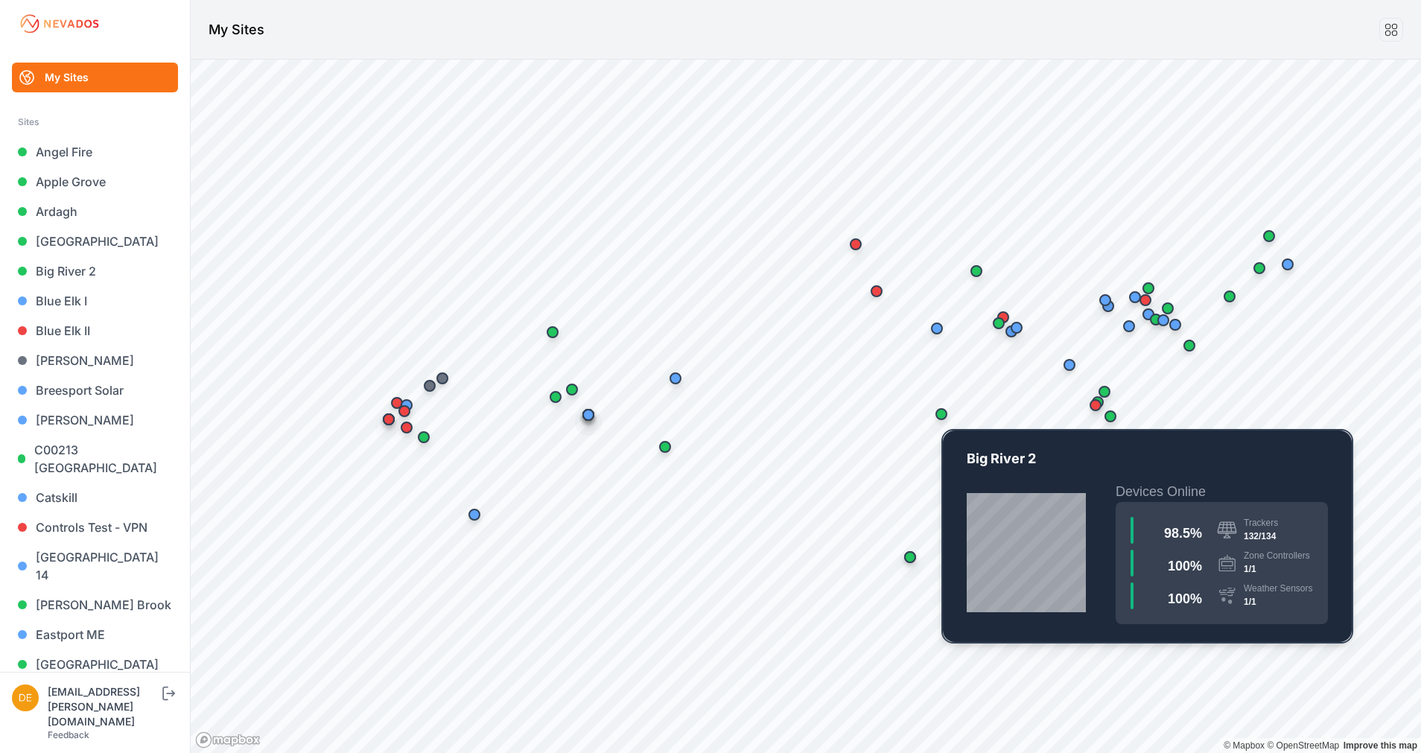
click at [945, 425] on div "Map marker" at bounding box center [942, 414] width 30 height 30
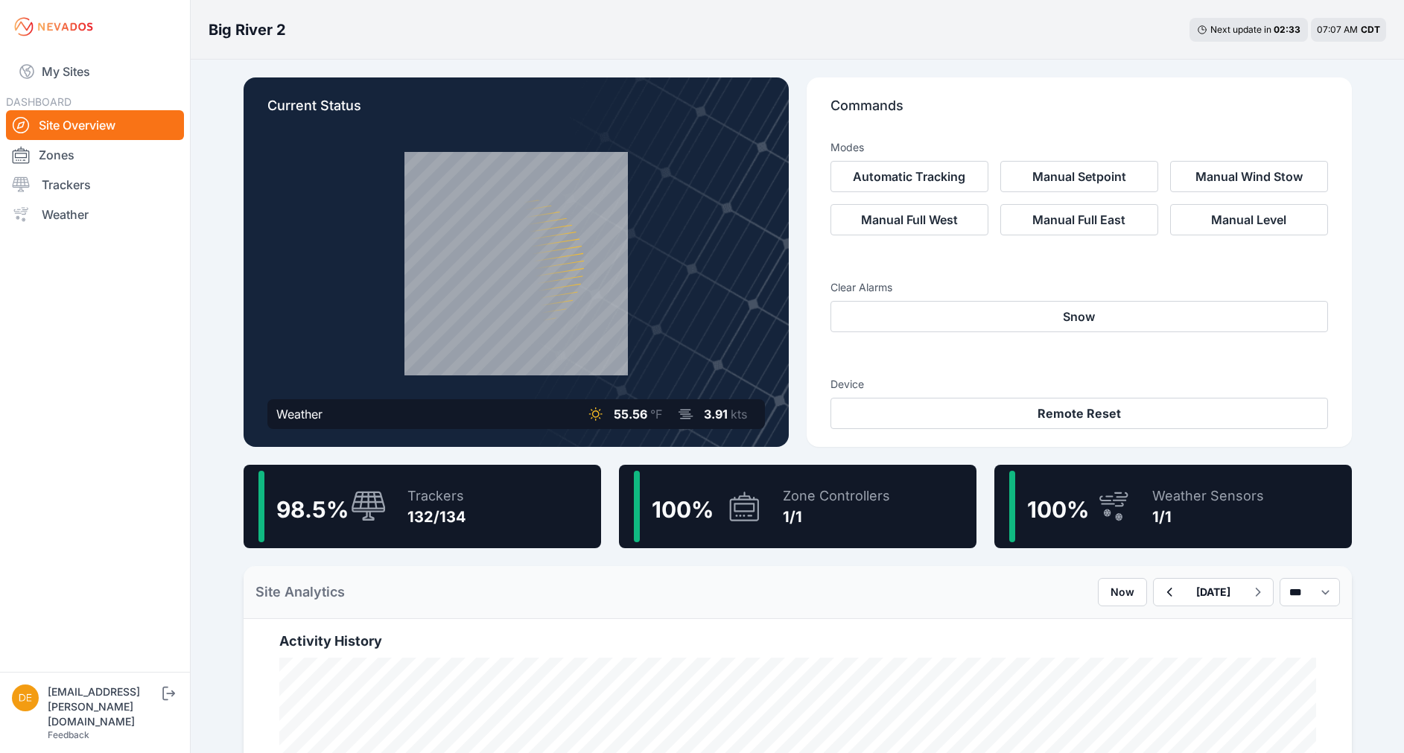
click at [535, 499] on div "98.5 % Trackers 132/134" at bounding box center [423, 506] width 358 height 83
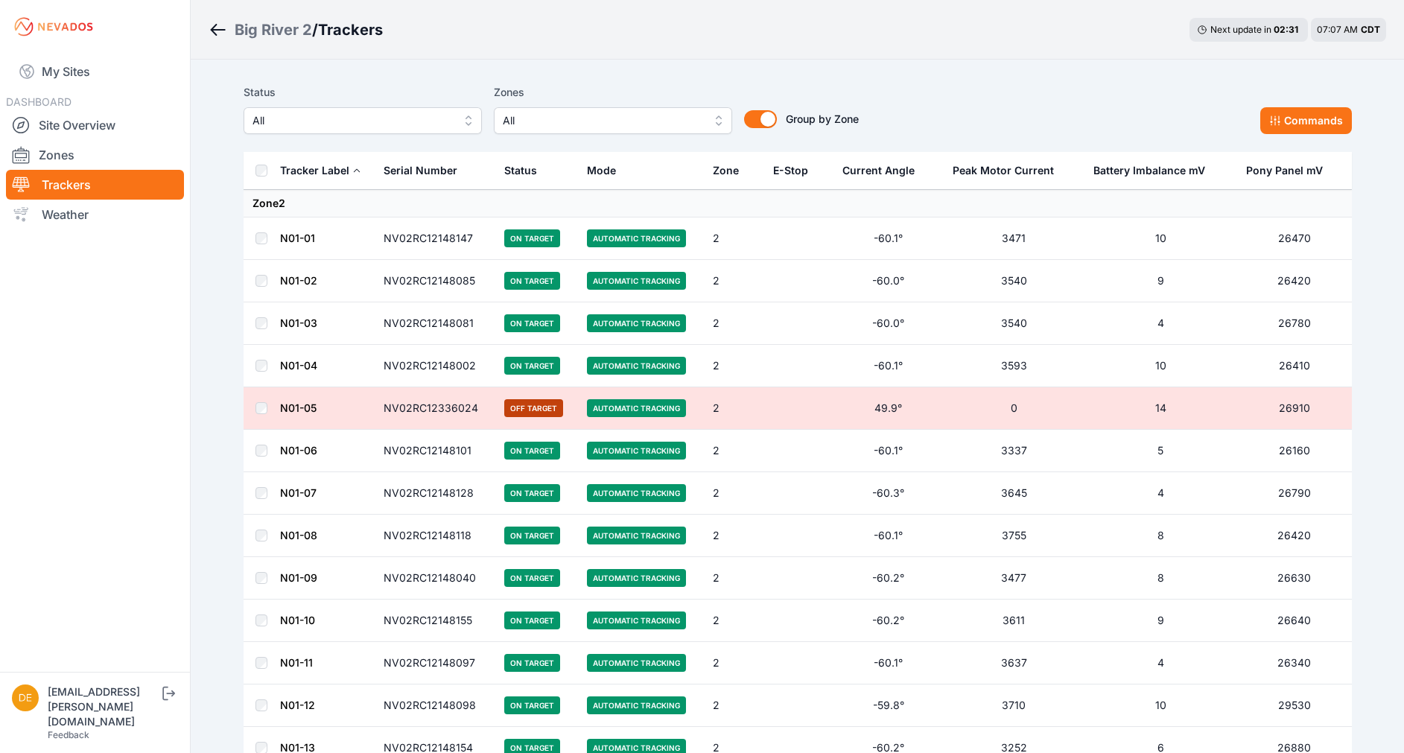
click at [314, 127] on span "All" at bounding box center [353, 121] width 200 height 18
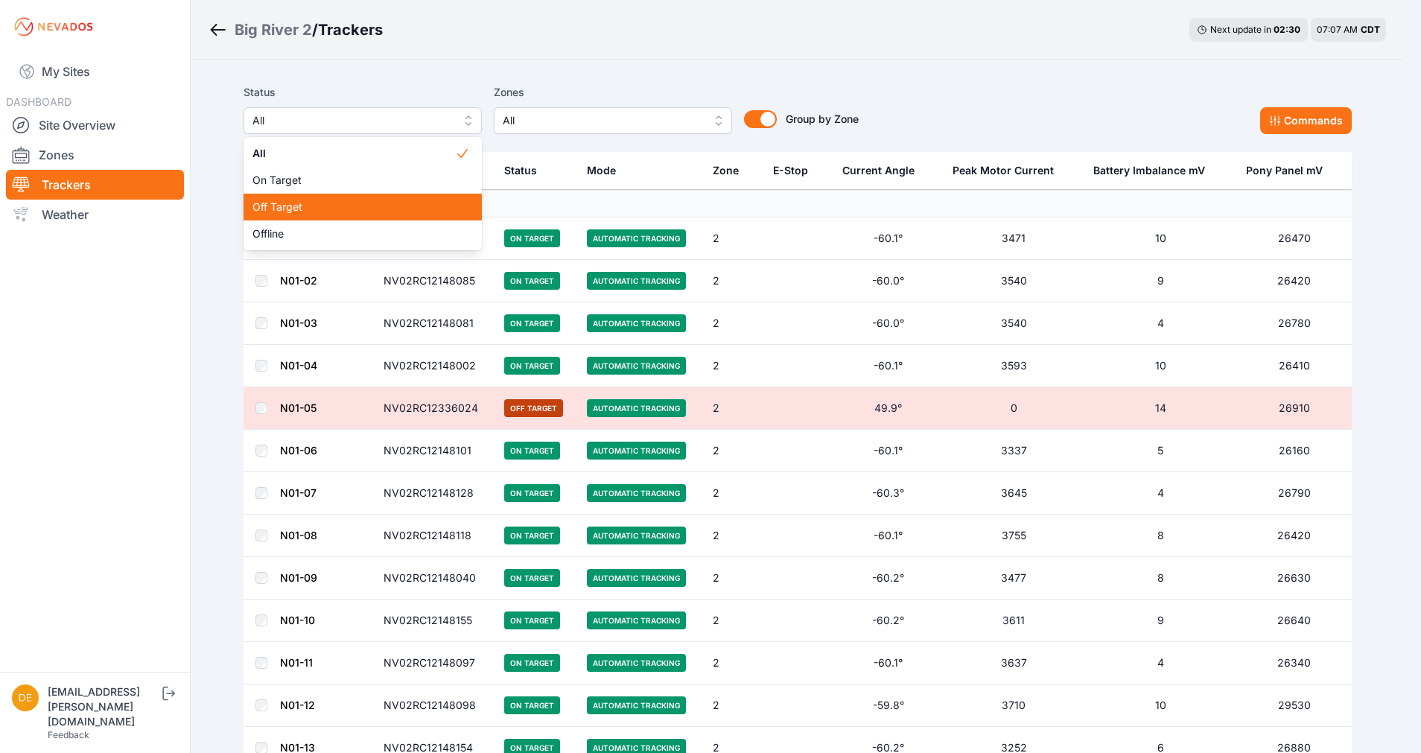
click at [320, 212] on span "Off Target" at bounding box center [354, 207] width 203 height 15
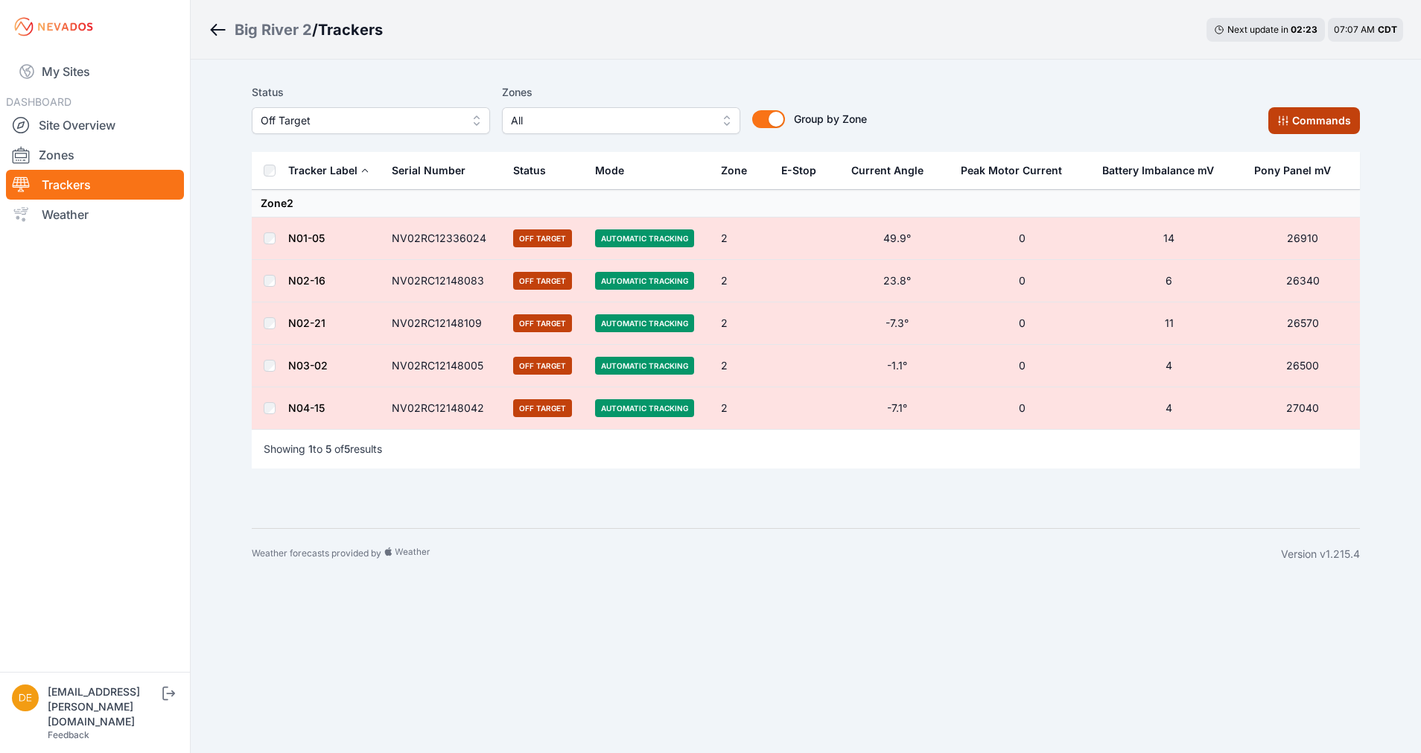
click at [1332, 116] on button "Commands" at bounding box center [1315, 120] width 92 height 27
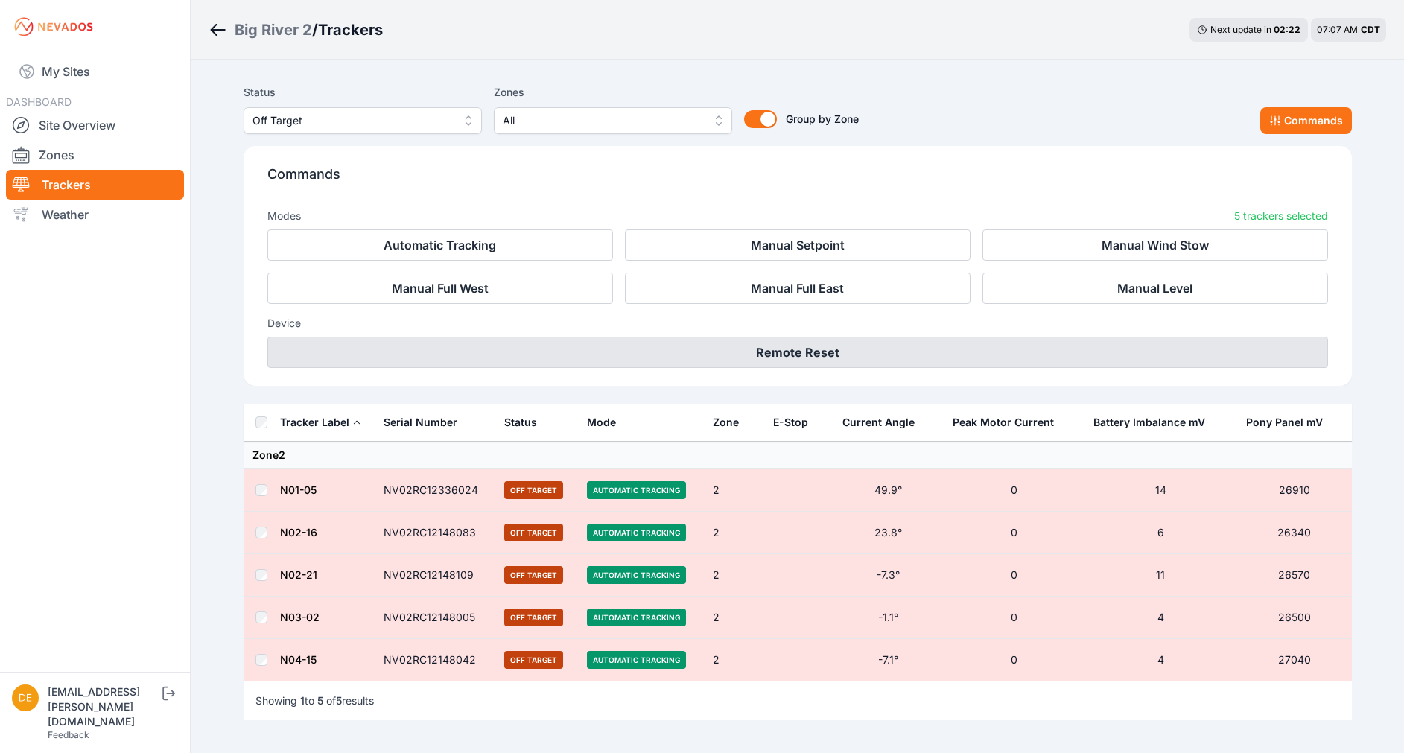
click at [760, 357] on button "Remote Reset" at bounding box center [797, 352] width 1061 height 31
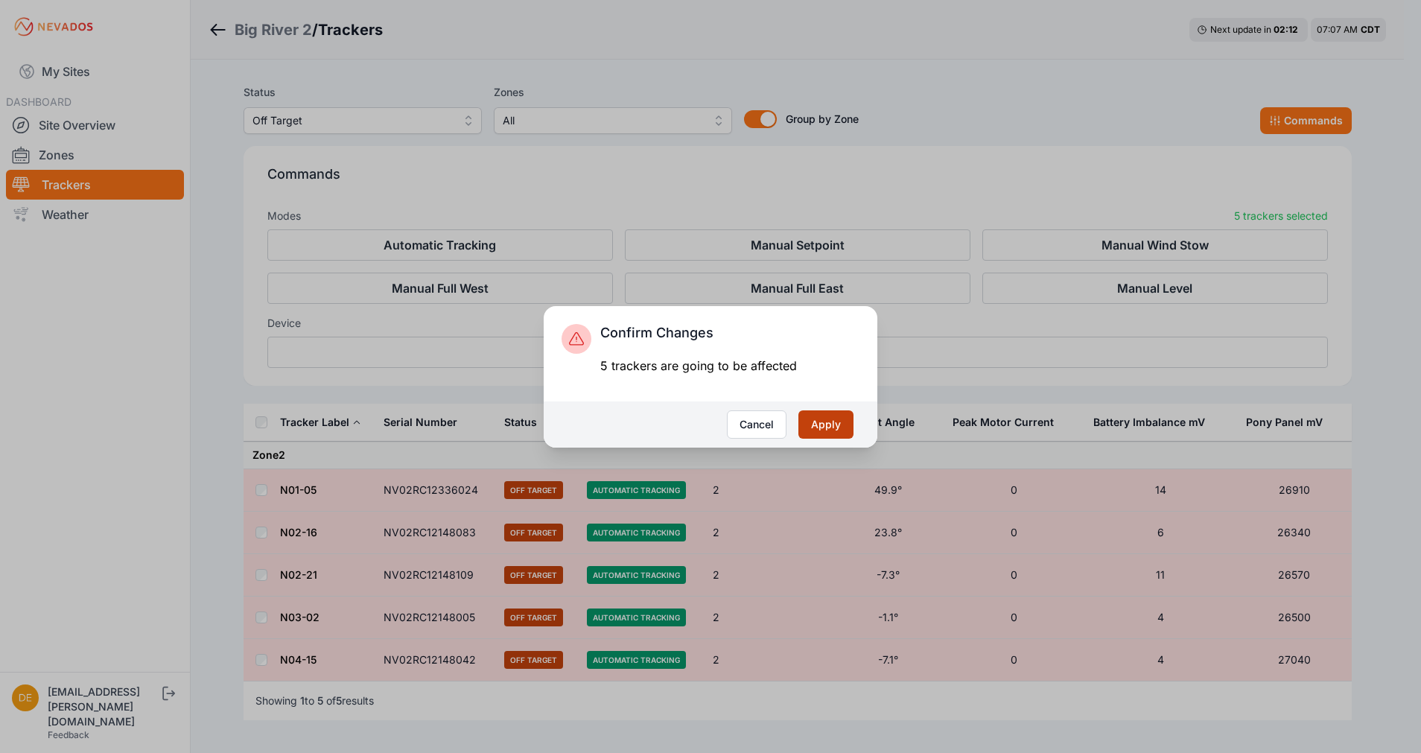
click at [838, 434] on button "Apply" at bounding box center [826, 424] width 55 height 28
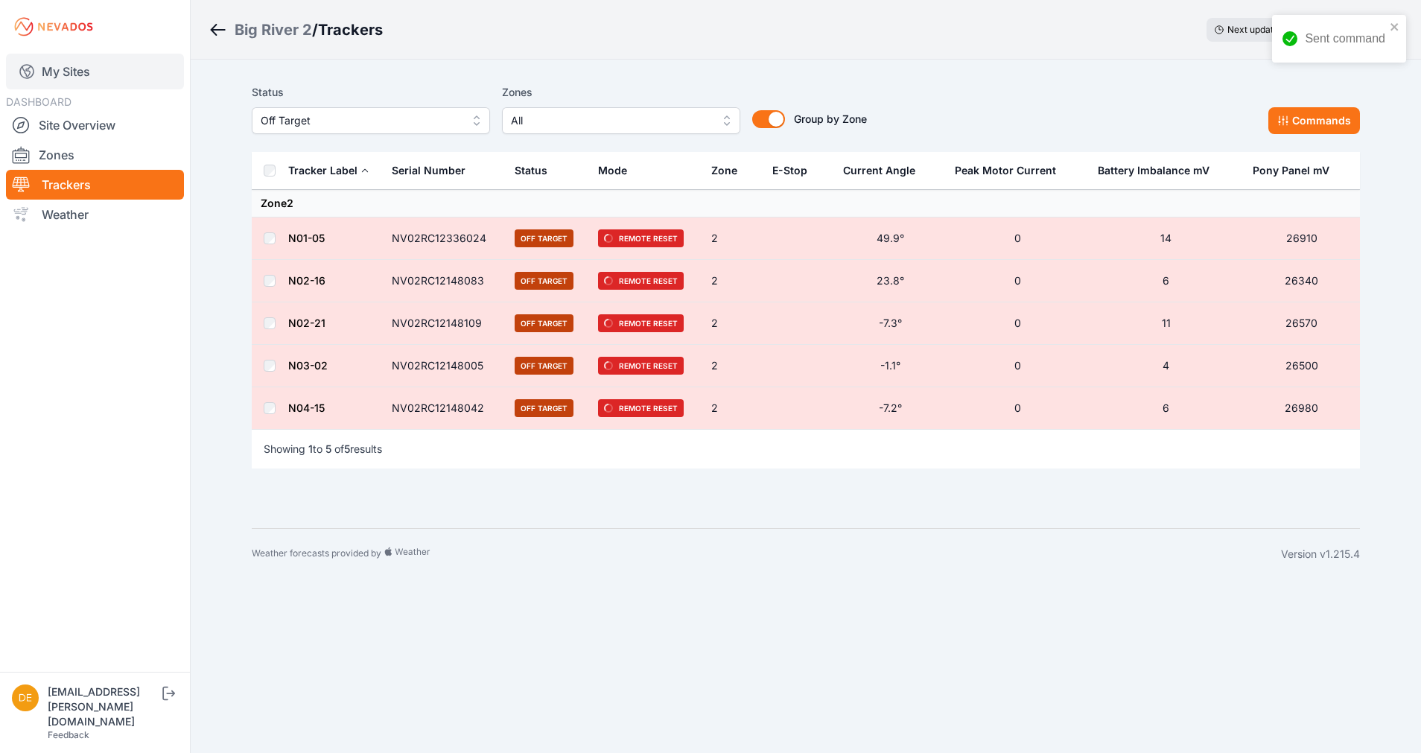
click at [63, 58] on link "My Sites" at bounding box center [95, 72] width 178 height 36
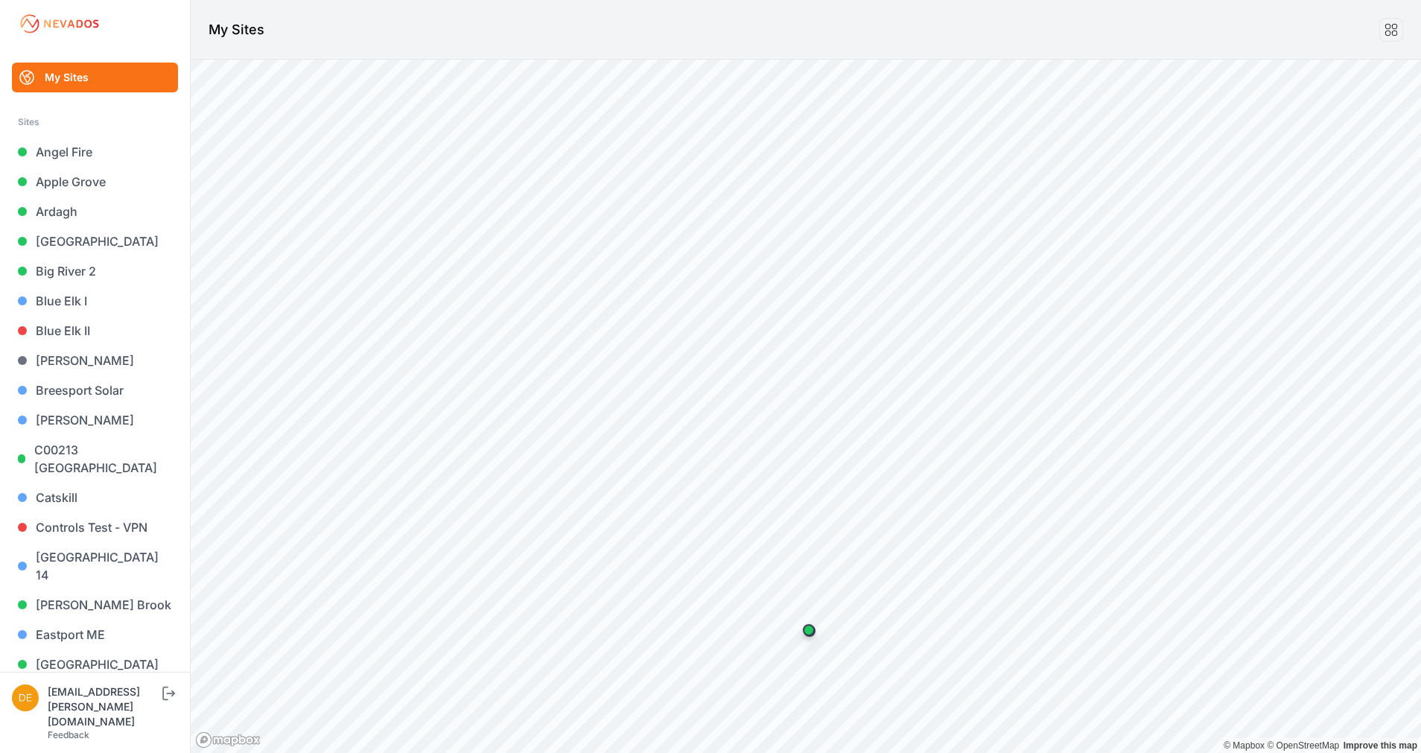
click at [893, 752] on html "My Sites Sites Angel Fire [GEOGRAPHIC_DATA] [GEOGRAPHIC_DATA] [GEOGRAPHIC_DATA]…" at bounding box center [710, 376] width 1421 height 753
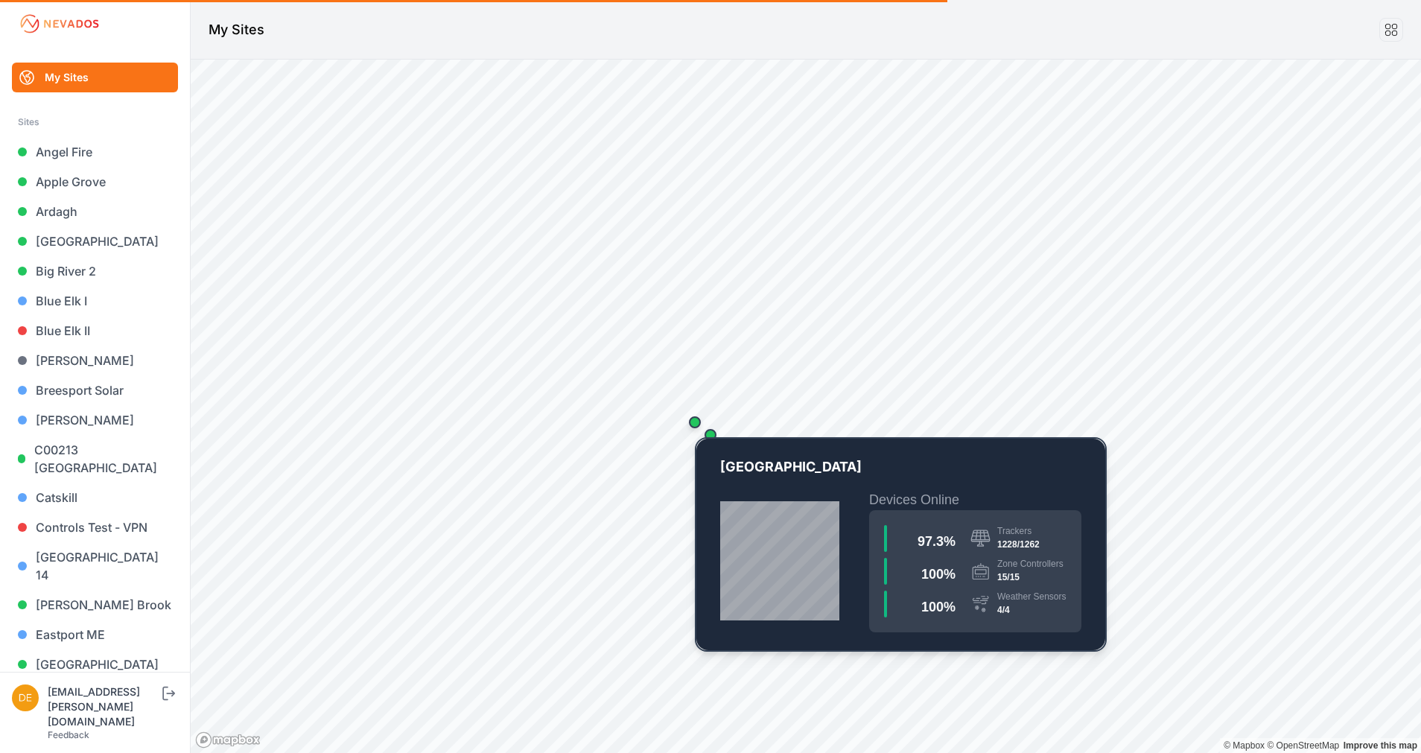
click at [697, 419] on div "Map marker" at bounding box center [695, 422] width 12 height 12
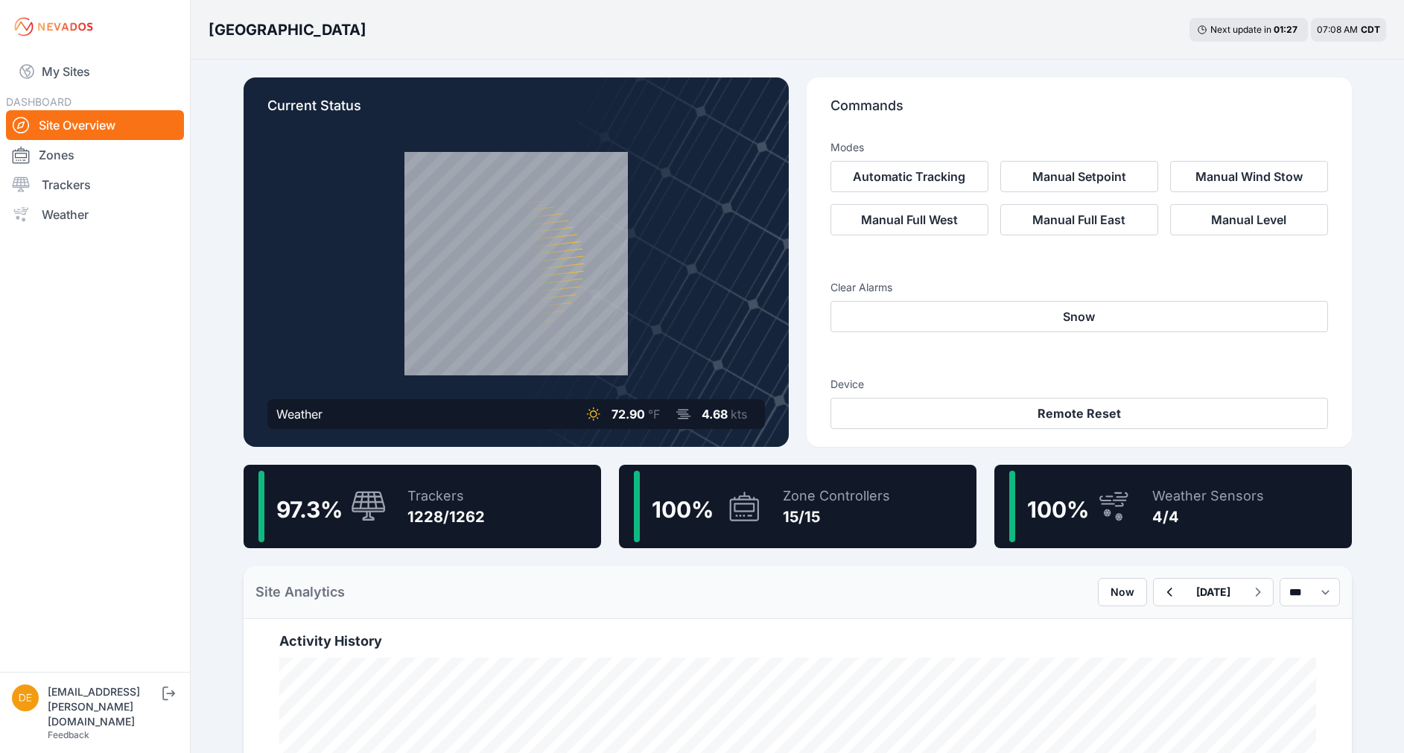
click at [386, 496] on icon at bounding box center [369, 507] width 36 height 32
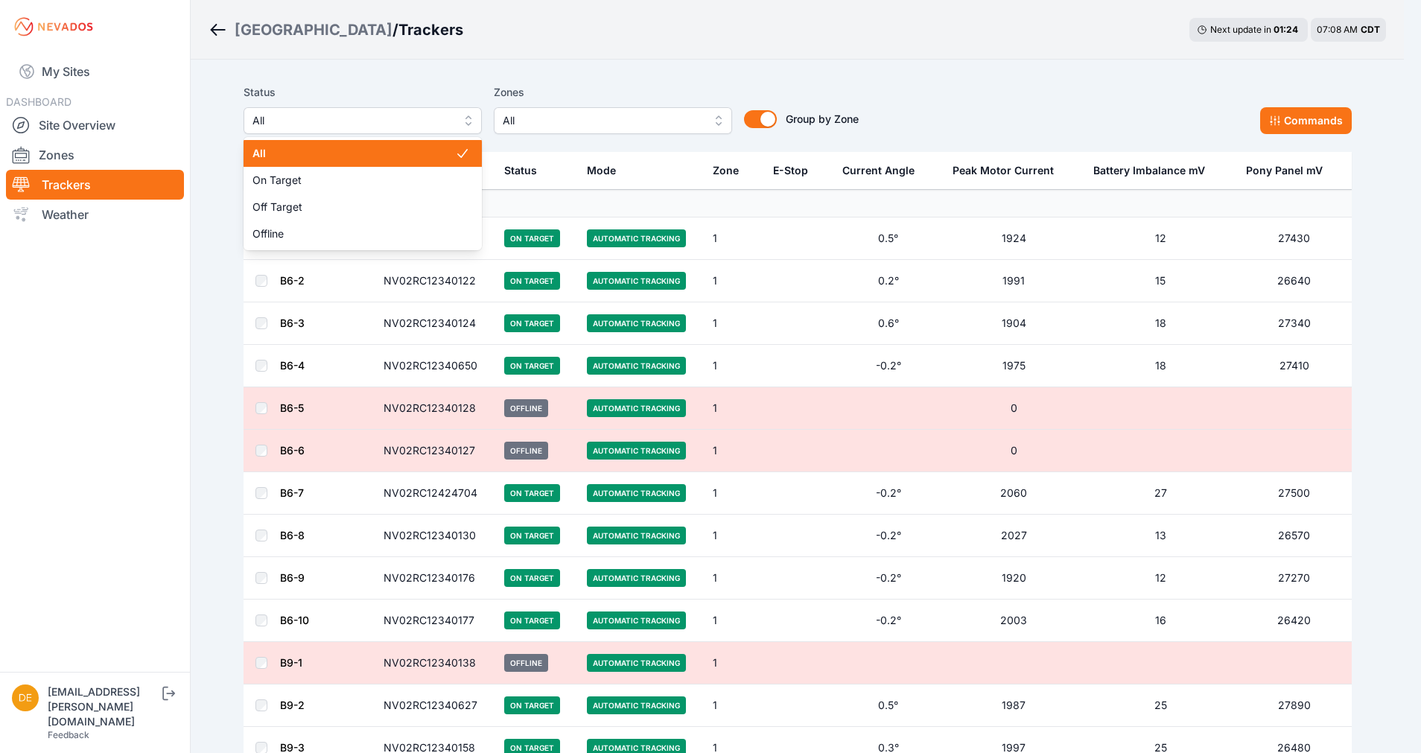
click at [368, 117] on span "All" at bounding box center [353, 121] width 200 height 18
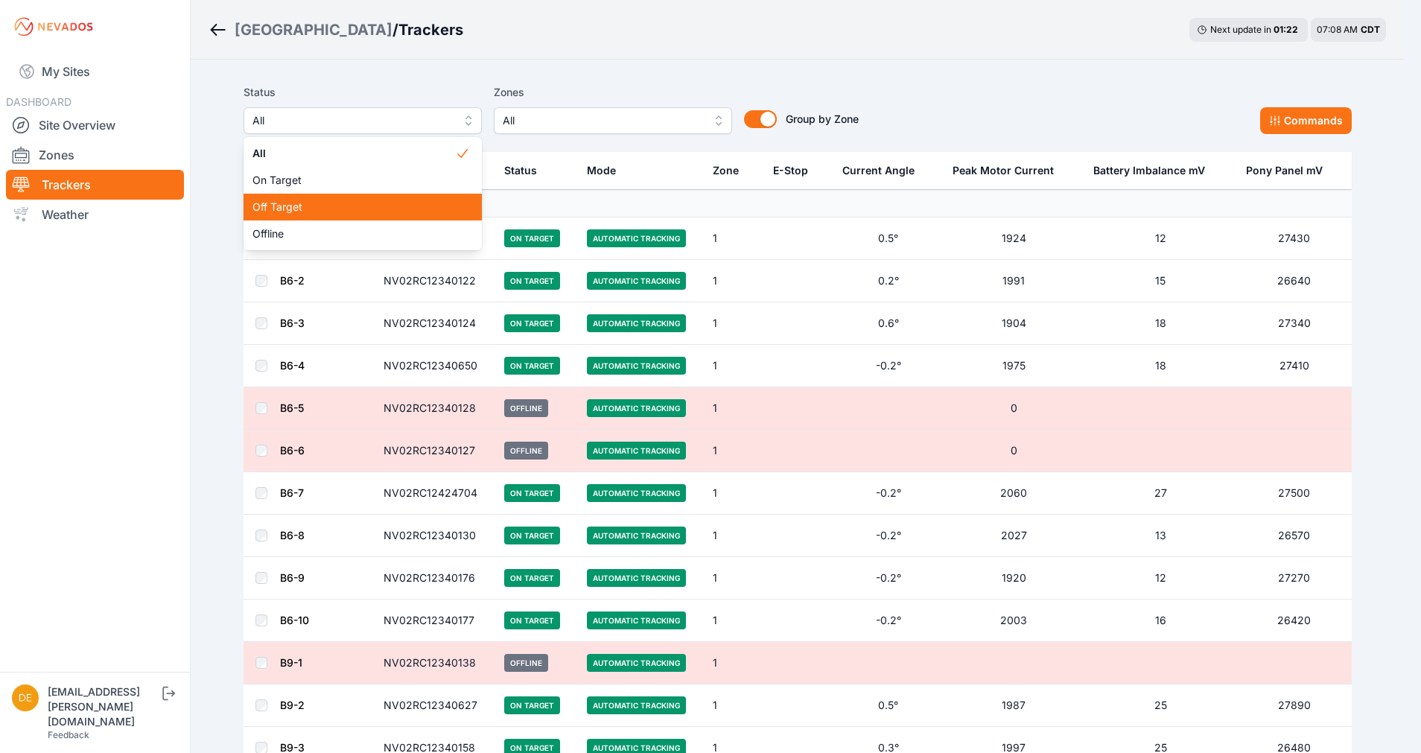
click at [362, 200] on span "Off Target" at bounding box center [354, 207] width 203 height 15
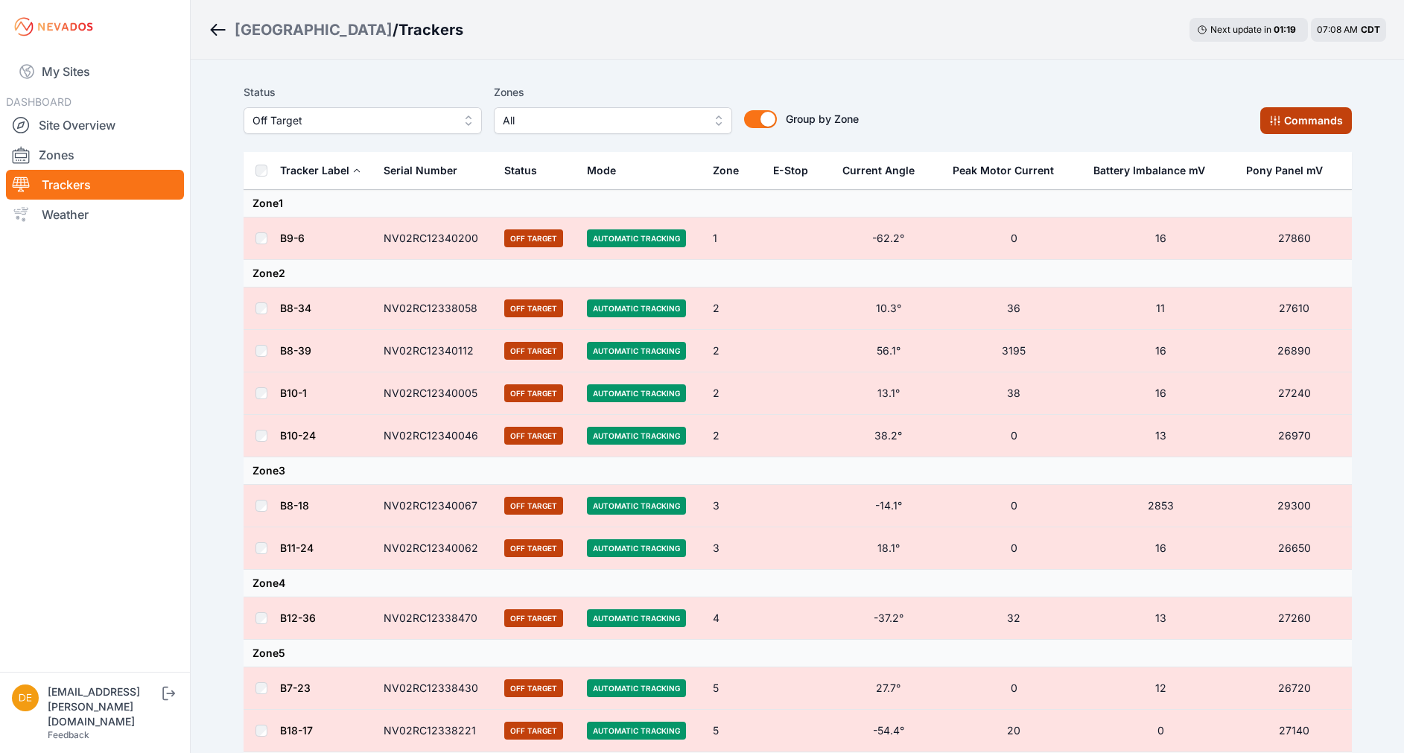
click at [1315, 116] on button "Commands" at bounding box center [1307, 120] width 92 height 27
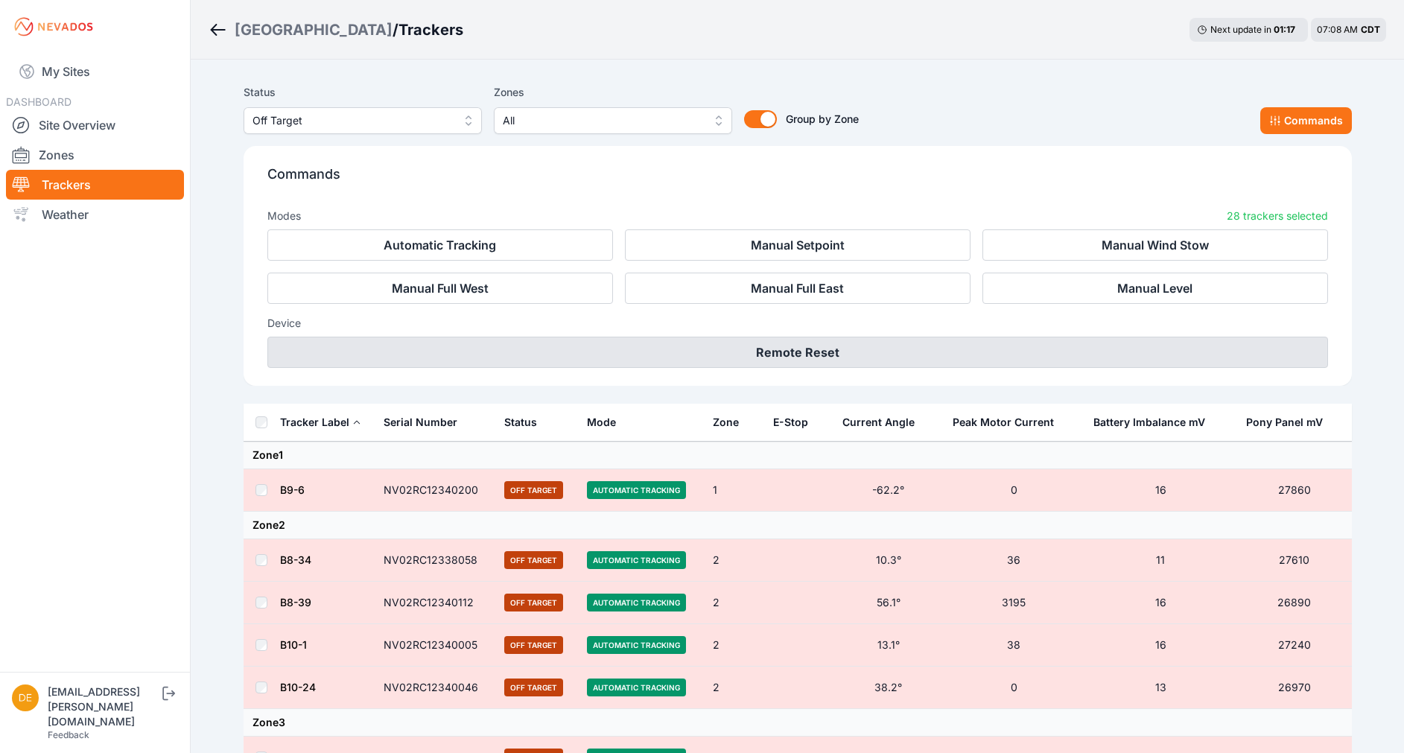
click at [776, 362] on button "Remote Reset" at bounding box center [797, 352] width 1061 height 31
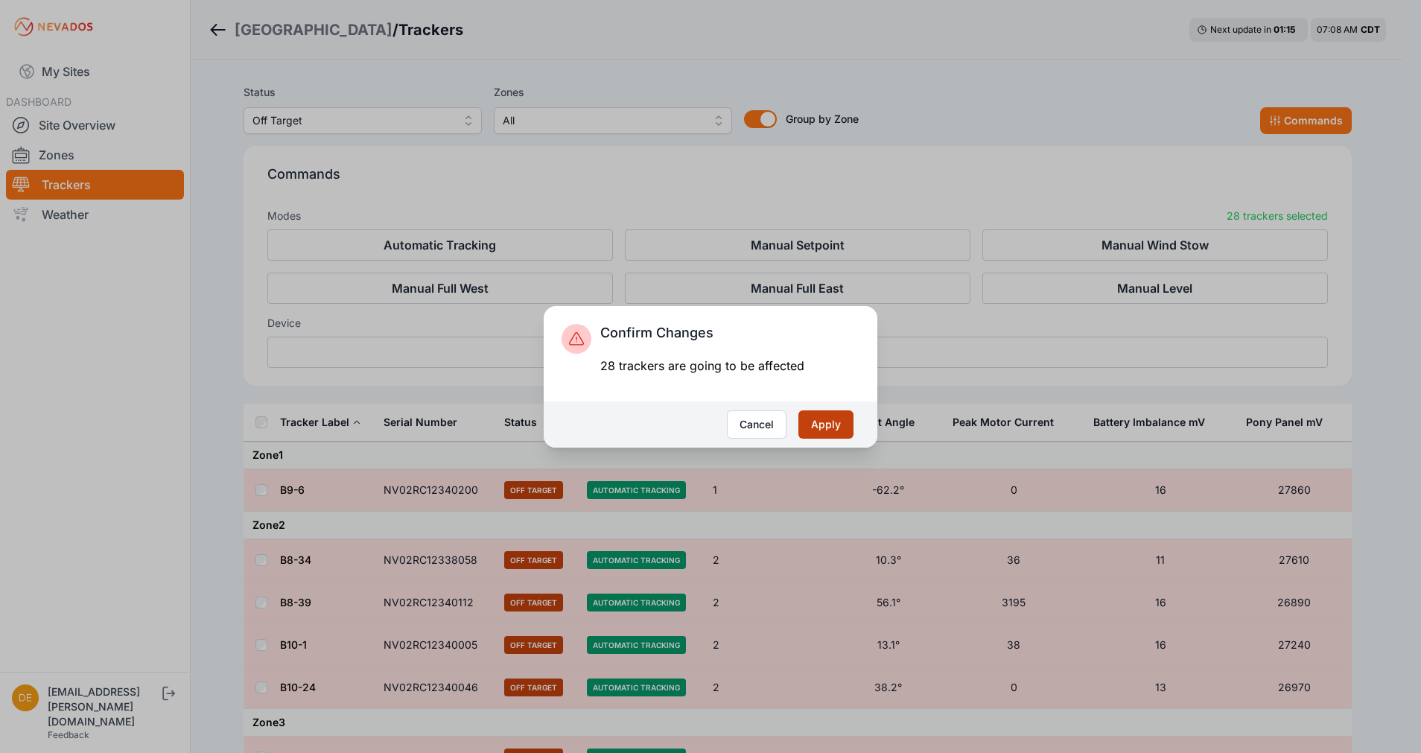
click at [821, 421] on button "Apply" at bounding box center [826, 424] width 55 height 28
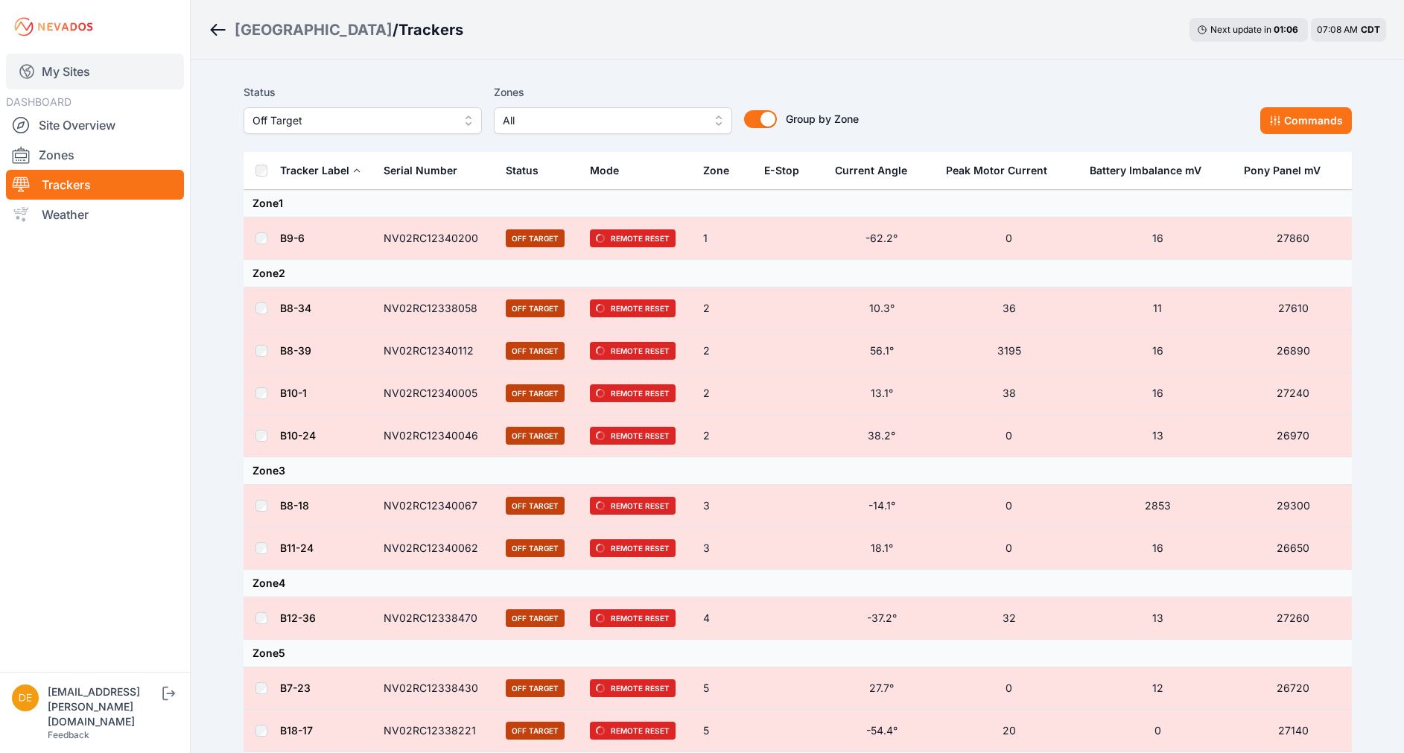
click at [83, 83] on link "My Sites" at bounding box center [95, 72] width 178 height 36
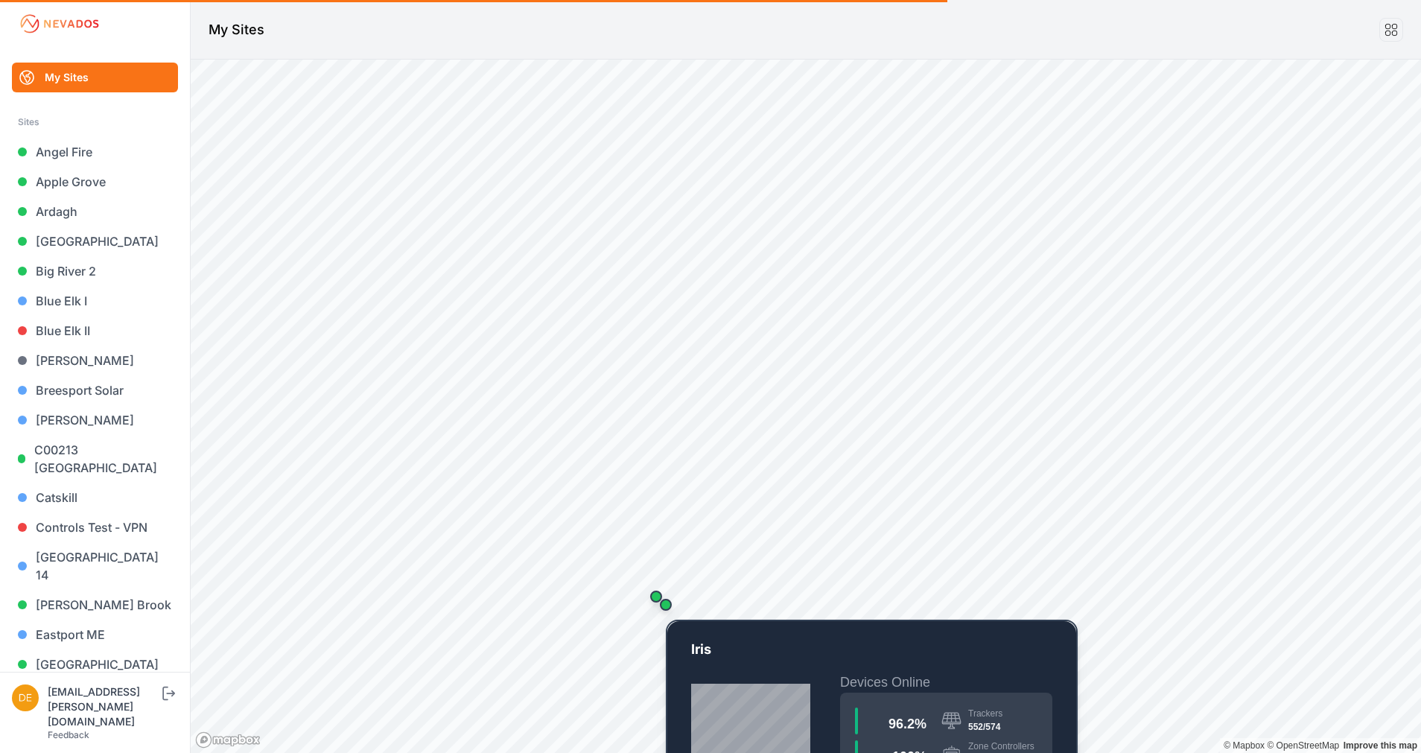
click at [671, 615] on div "Map marker" at bounding box center [666, 605] width 30 height 30
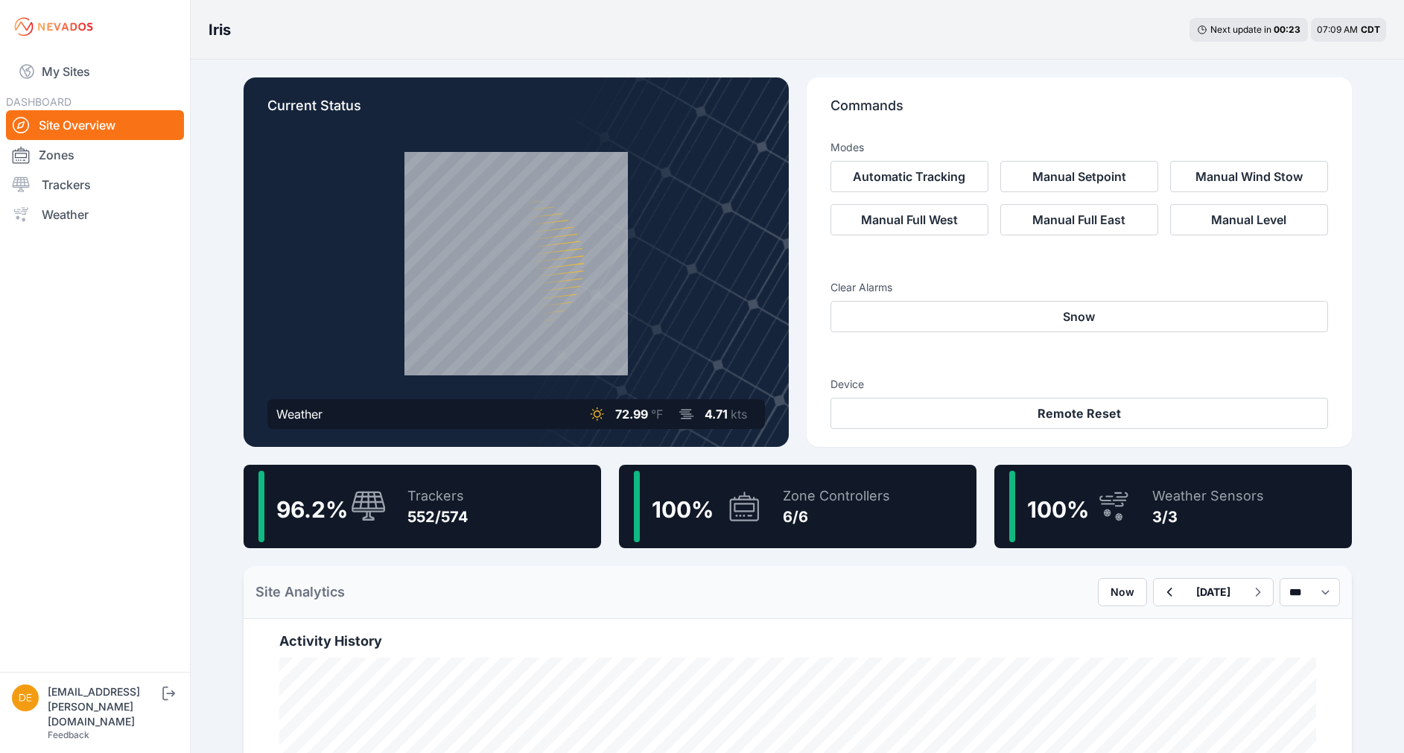
click at [488, 505] on div "96.2 % Trackers 552/574" at bounding box center [423, 506] width 358 height 83
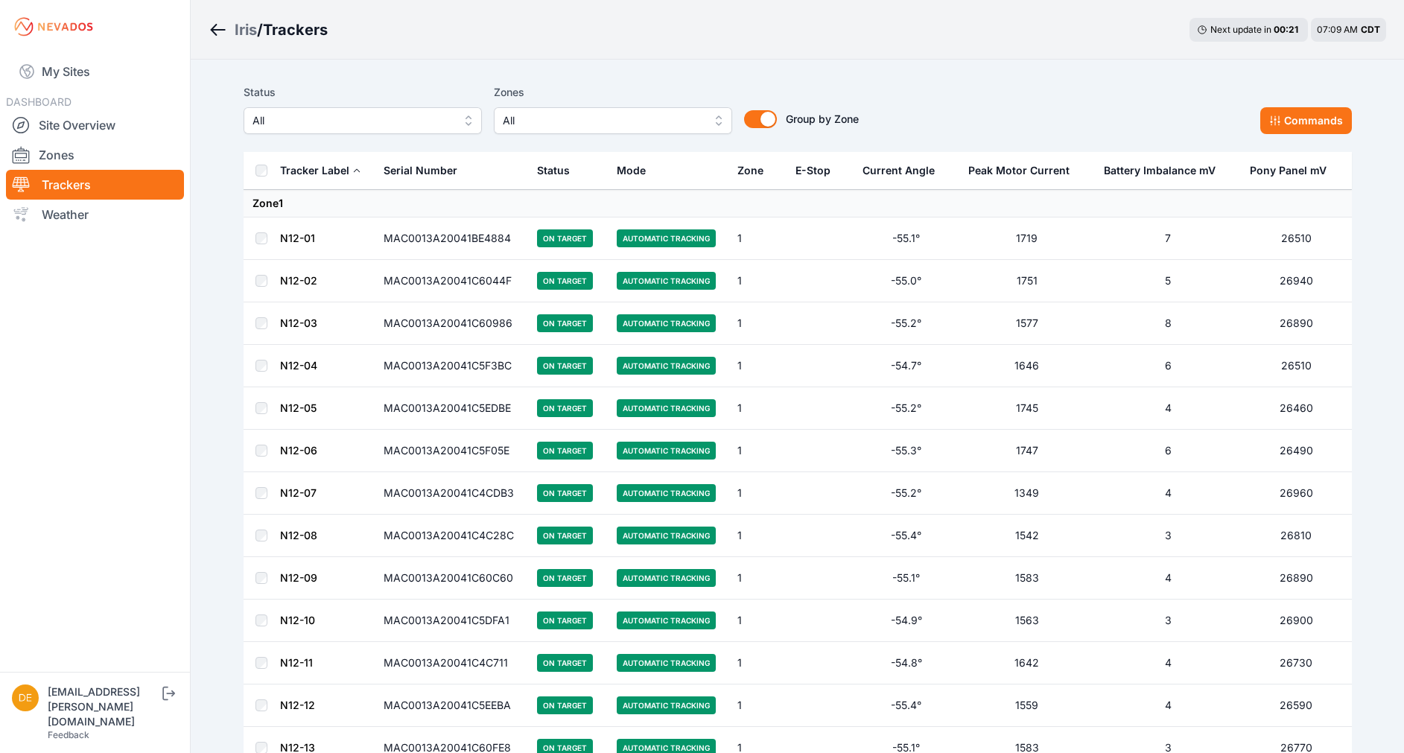
click at [285, 126] on span "All" at bounding box center [353, 121] width 200 height 18
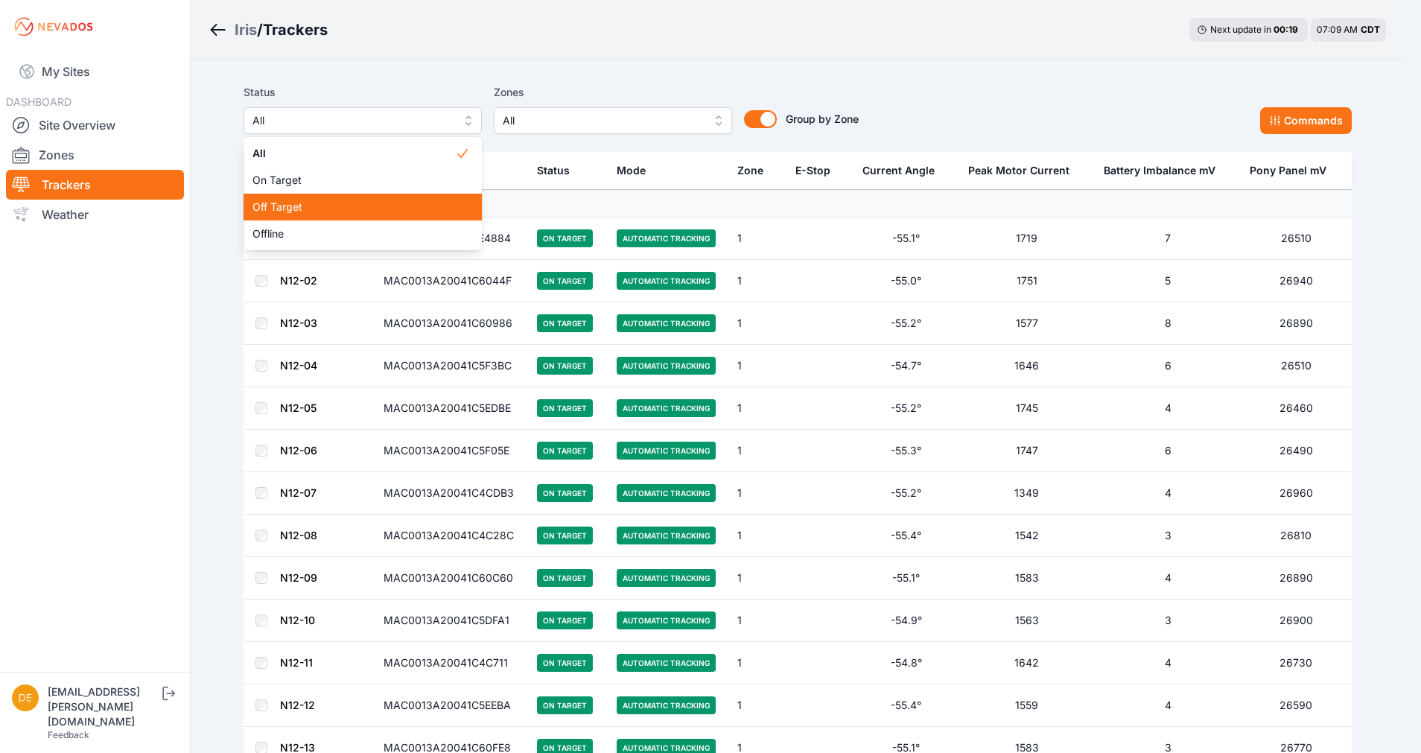
click at [275, 197] on div "Off Target" at bounding box center [363, 207] width 238 height 27
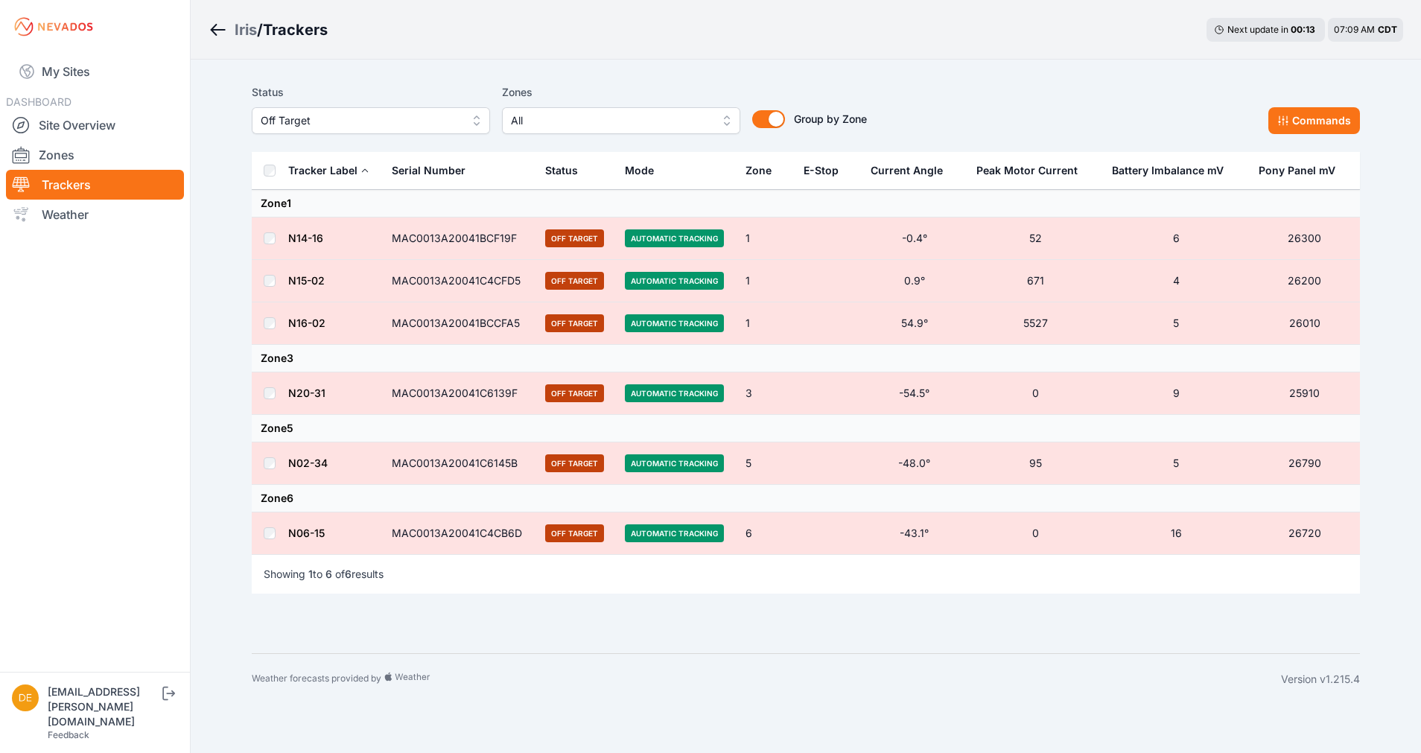
click at [272, 177] on th at bounding box center [270, 171] width 36 height 38
click at [1284, 127] on button "Commands" at bounding box center [1315, 120] width 92 height 27
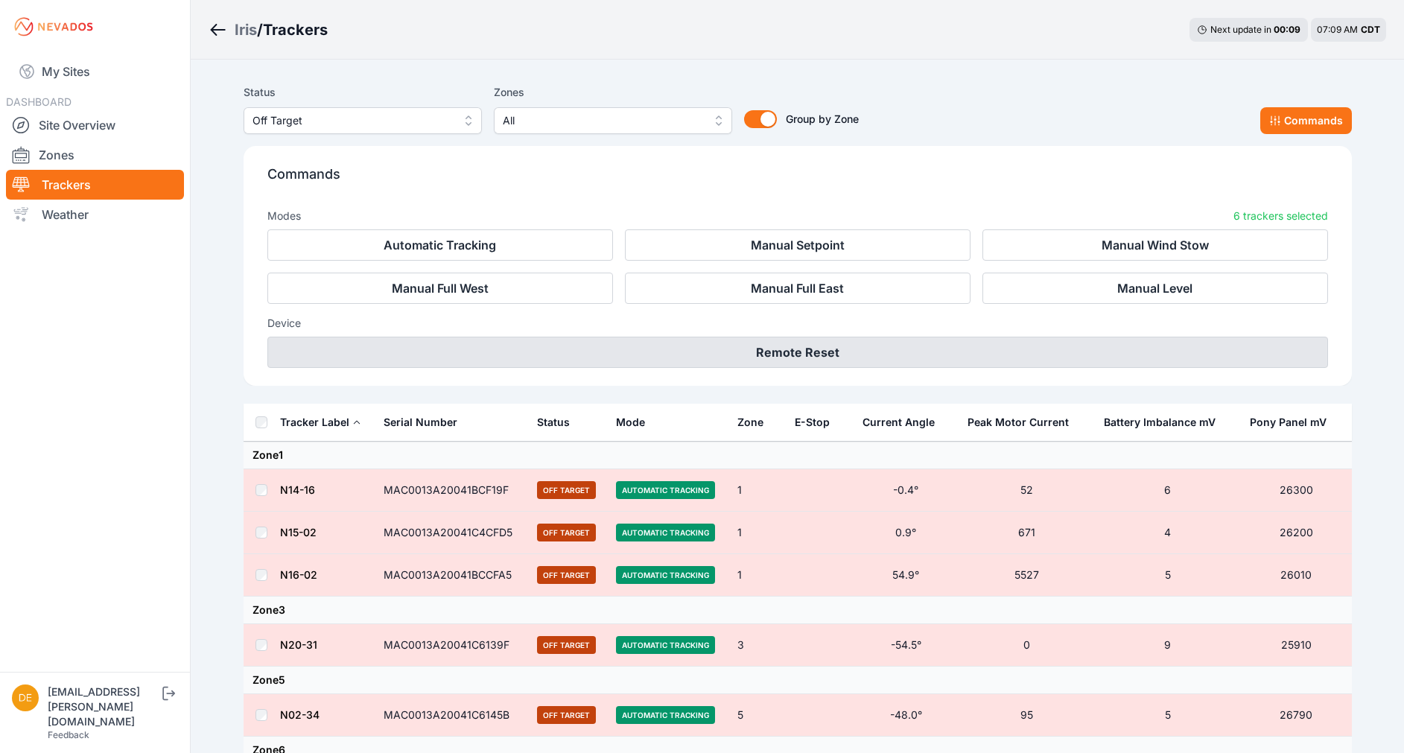
click at [857, 346] on button "Remote Reset" at bounding box center [797, 352] width 1061 height 31
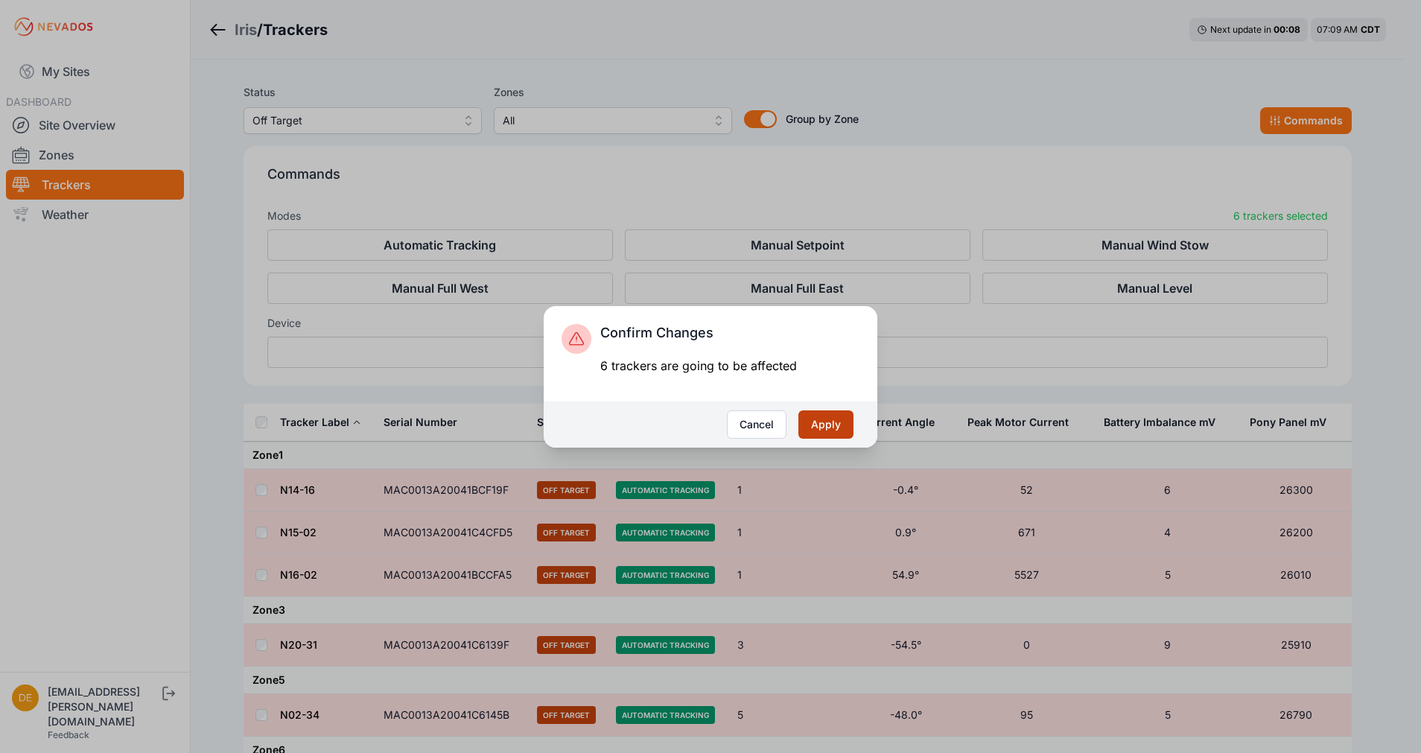
click at [835, 425] on button "Apply" at bounding box center [826, 424] width 55 height 28
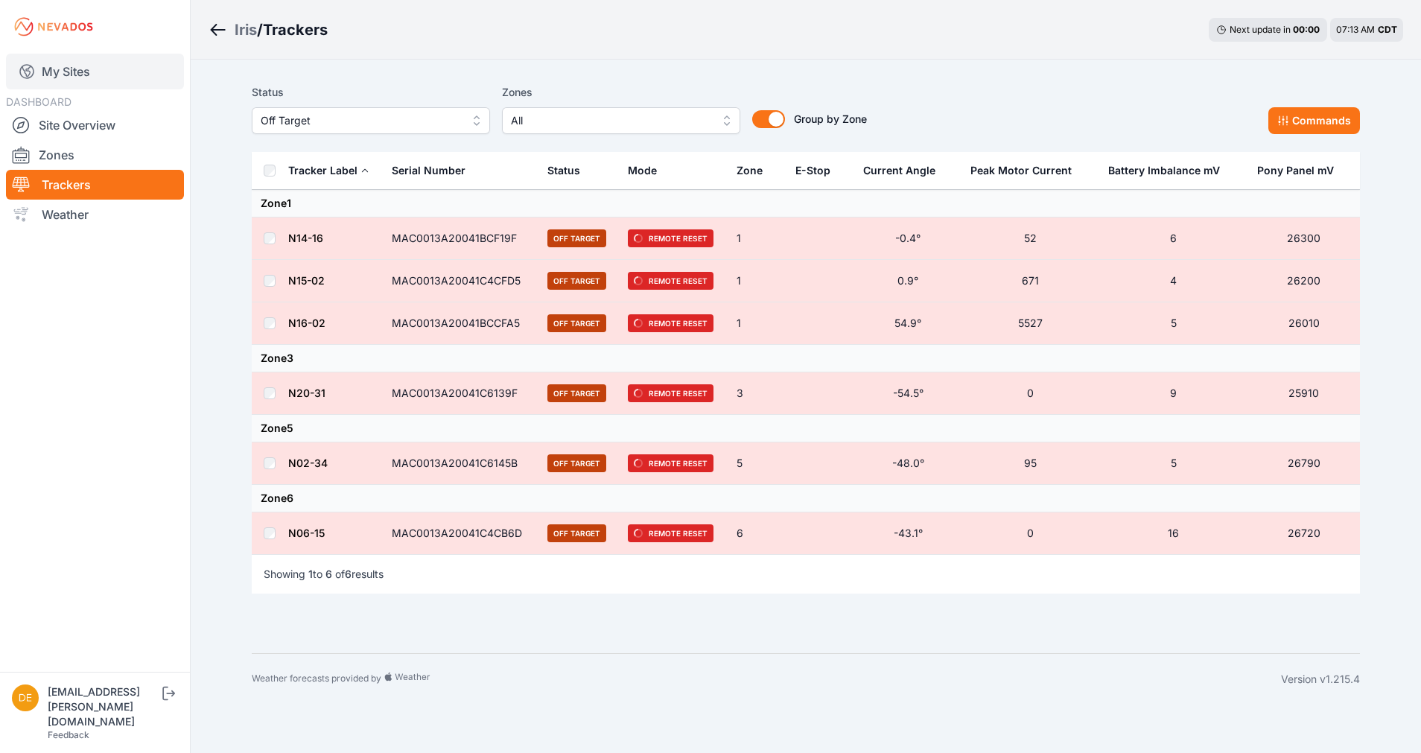
click at [27, 72] on icon at bounding box center [27, 72] width 18 height 18
